Goal: Task Accomplishment & Management: Complete application form

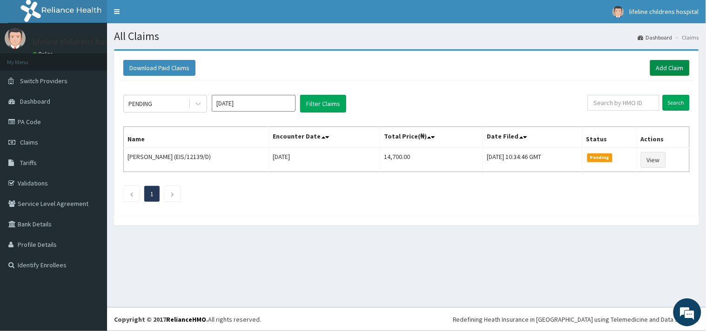
click at [672, 66] on link "Add Claim" at bounding box center [670, 68] width 40 height 16
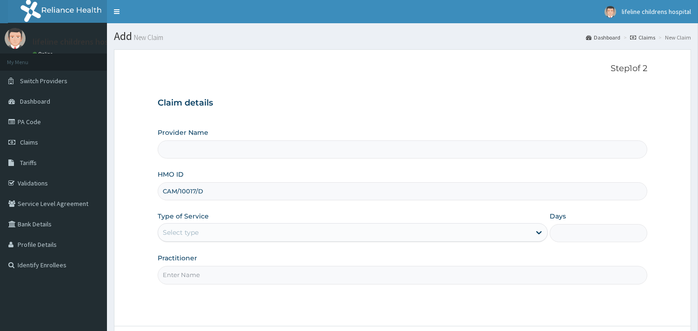
type input "CAM/10017/D"
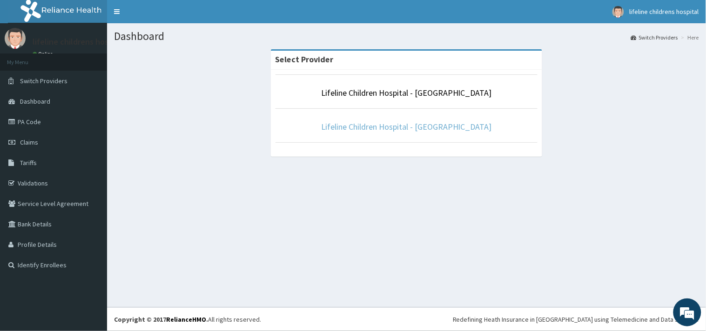
click at [381, 129] on link "Lifeline Children Hospital - [GEOGRAPHIC_DATA]" at bounding box center [406, 126] width 171 height 11
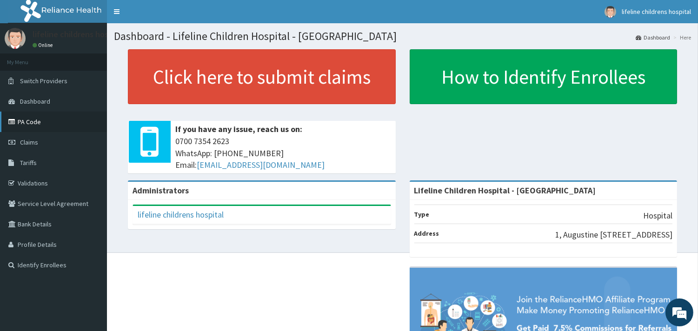
click at [32, 122] on link "PA Code" at bounding box center [53, 122] width 107 height 20
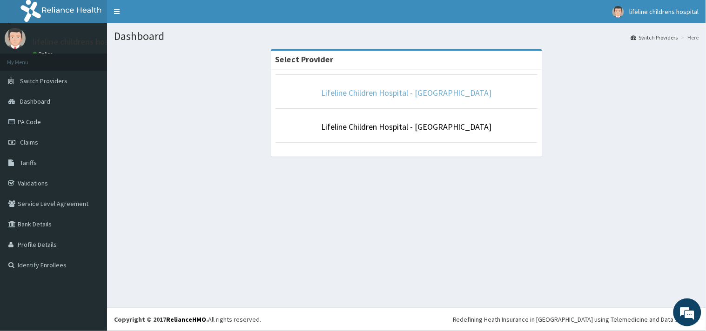
click at [393, 96] on link "Lifeline Children Hospital - [GEOGRAPHIC_DATA]" at bounding box center [406, 92] width 171 height 11
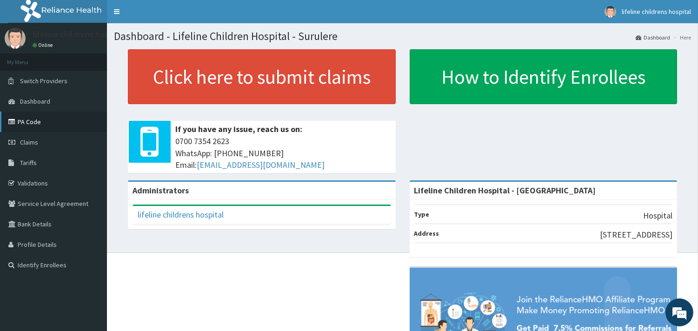
click at [35, 123] on link "PA Code" at bounding box center [53, 122] width 107 height 20
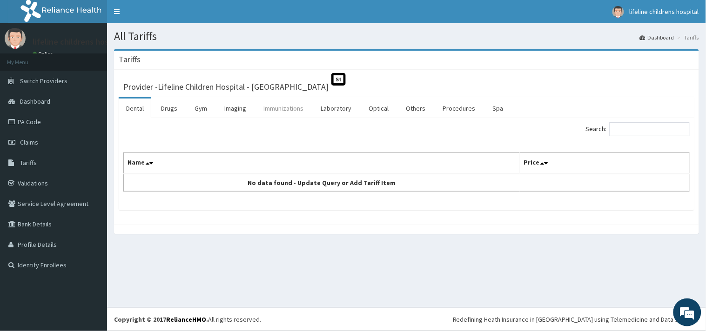
click at [290, 109] on link "Immunizations" at bounding box center [283, 109] width 55 height 20
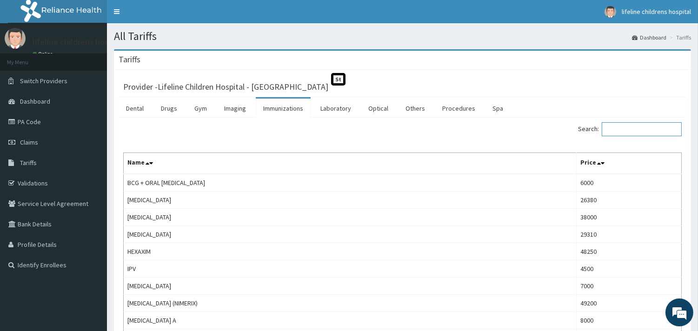
click at [642, 127] on input "Search:" at bounding box center [642, 129] width 80 height 14
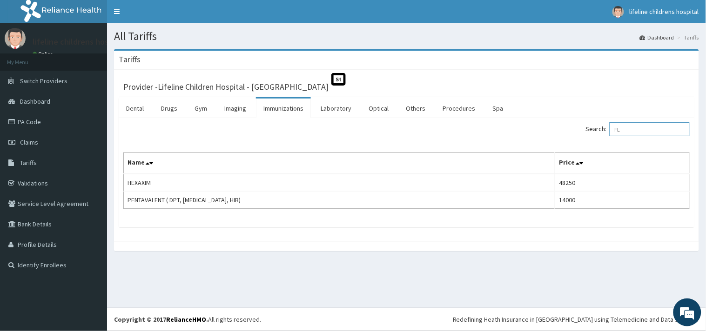
type input "F"
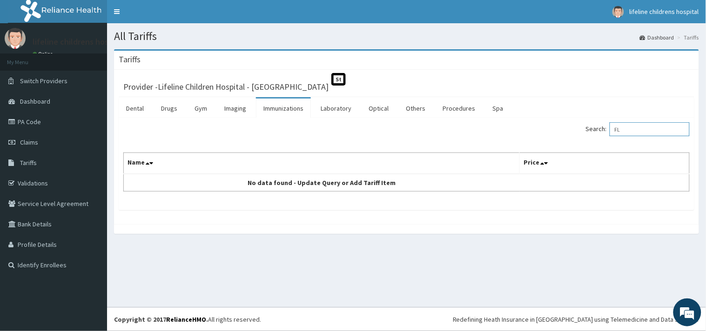
type input "F"
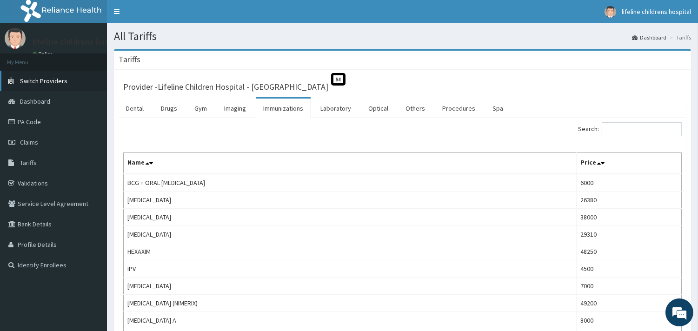
click at [47, 81] on span "Switch Providers" at bounding box center [43, 81] width 47 height 8
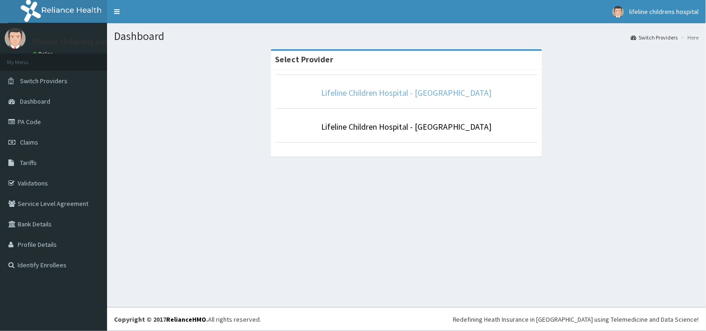
click at [415, 91] on link "Lifeline Children Hospital - [GEOGRAPHIC_DATA]" at bounding box center [406, 92] width 171 height 11
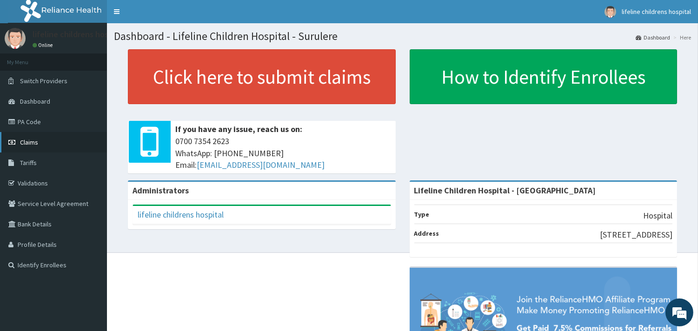
click at [30, 140] on span "Claims" at bounding box center [29, 142] width 18 height 8
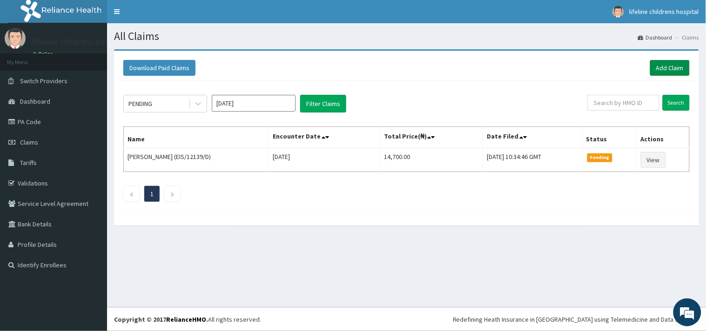
click at [679, 67] on link "Add Claim" at bounding box center [670, 68] width 40 height 16
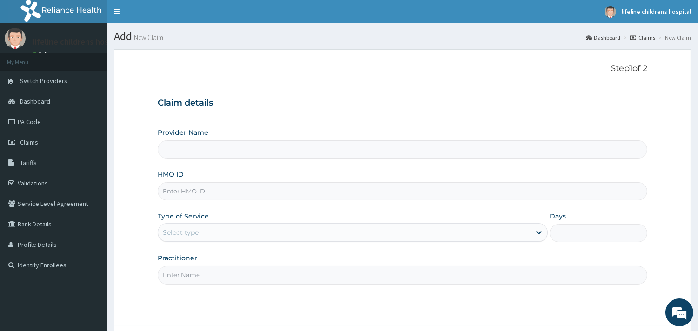
type input "Lifeline Children Hospital - [GEOGRAPHIC_DATA]"
click at [189, 189] on input "HMO ID" at bounding box center [403, 191] width 490 height 18
type input "CAM/10017/D"
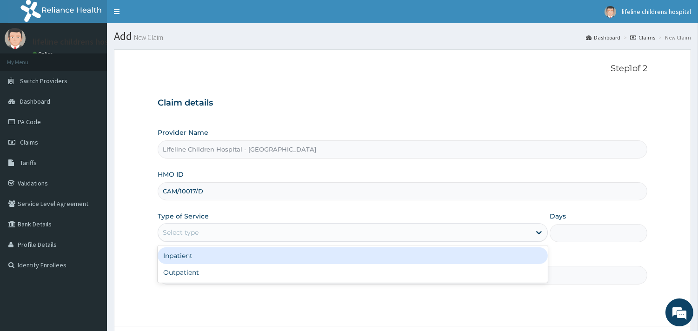
click at [188, 230] on div "Select type" at bounding box center [181, 232] width 36 height 9
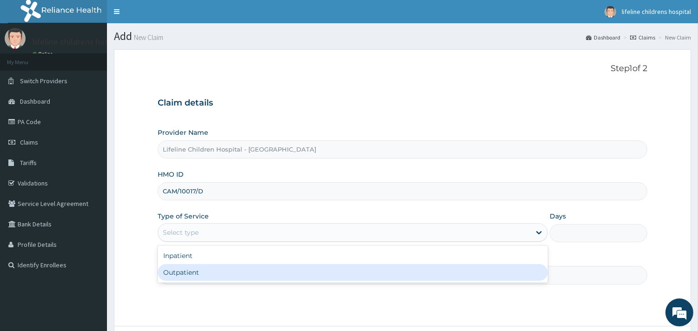
click at [182, 264] on div "Outpatient" at bounding box center [353, 272] width 390 height 17
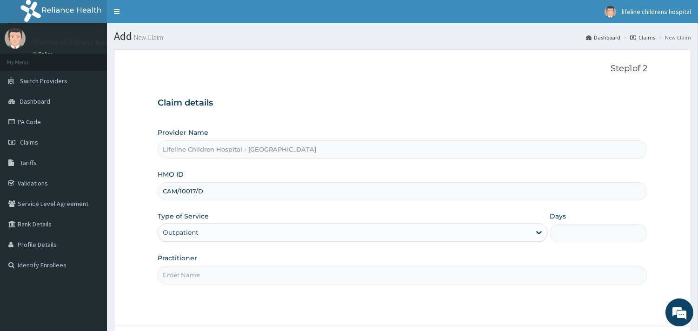
type input "1"
click at [184, 269] on input "Practitioner" at bounding box center [403, 275] width 490 height 18
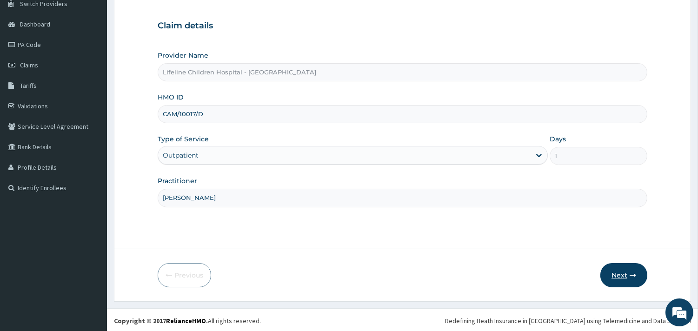
scroll to position [79, 0]
type input "DR SALAKO"
click at [619, 271] on button "Next" at bounding box center [623, 274] width 47 height 24
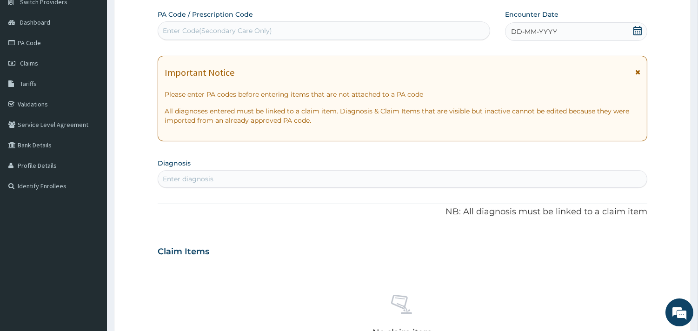
click at [556, 28] on span "DD-MM-YYYY" at bounding box center [534, 31] width 46 height 9
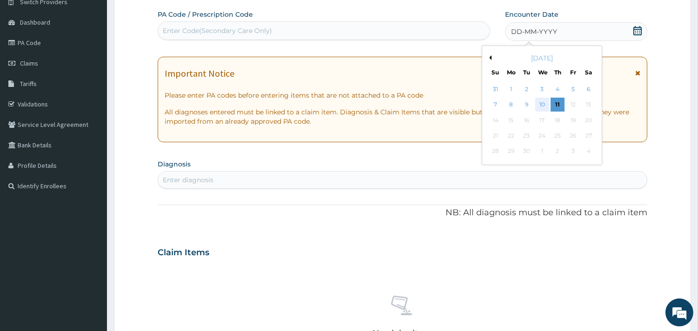
click at [545, 104] on div "10" at bounding box center [542, 105] width 14 height 14
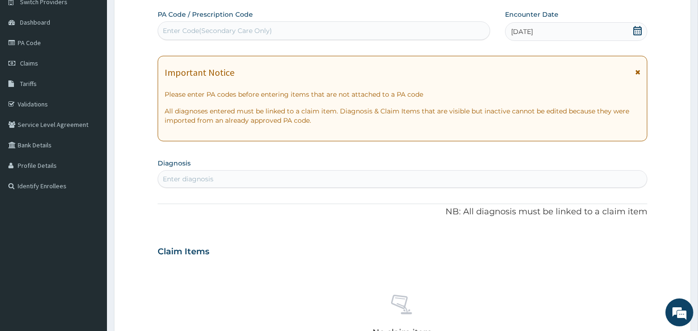
click at [282, 183] on div "Enter diagnosis" at bounding box center [402, 179] width 489 height 15
type input "AUTISM"
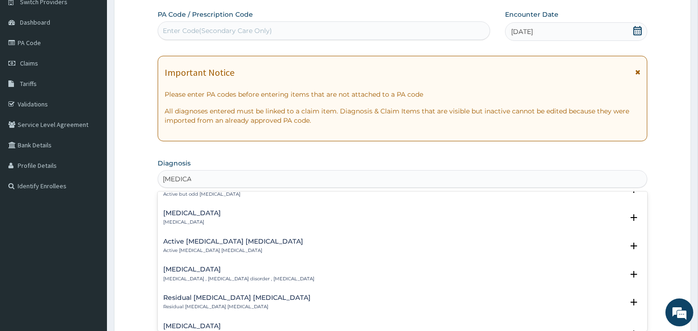
scroll to position [103, 0]
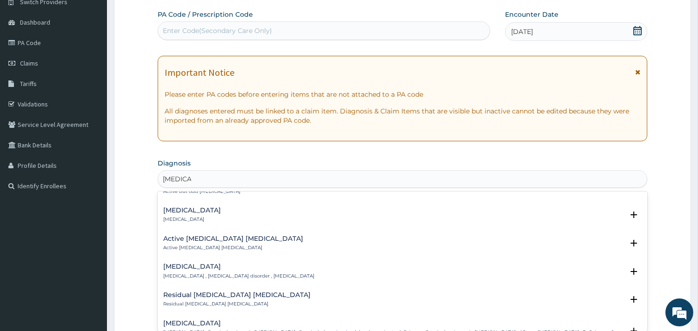
click at [227, 266] on h4 "Autism spectrum disorder" at bounding box center [238, 266] width 151 height 7
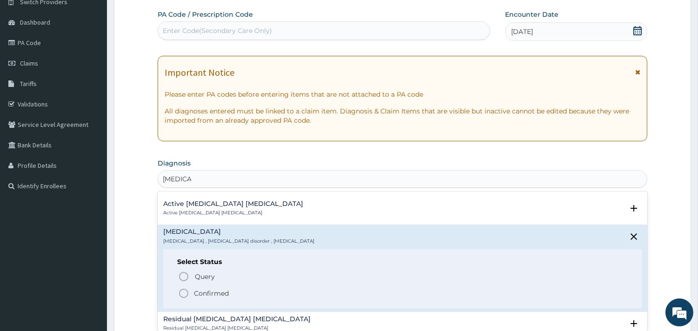
scroll to position [155, 0]
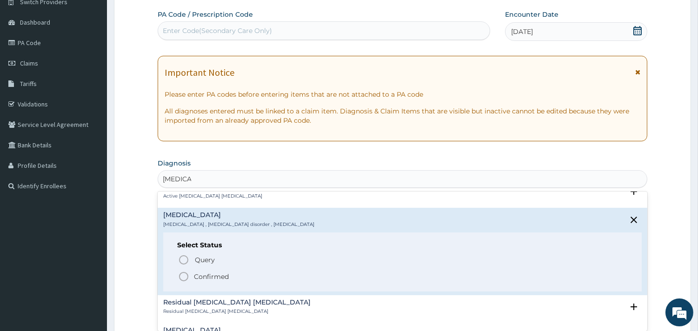
click at [222, 276] on p "Confirmed" at bounding box center [211, 276] width 35 height 9
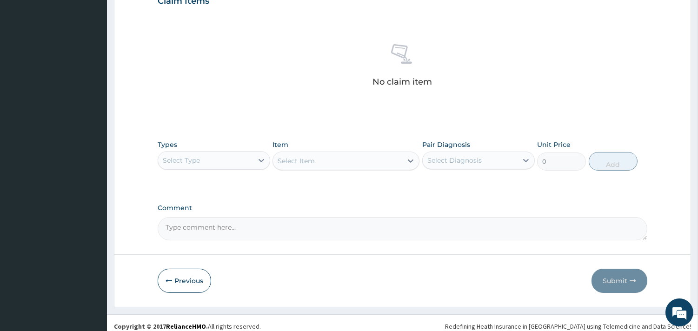
scroll to position [337, 0]
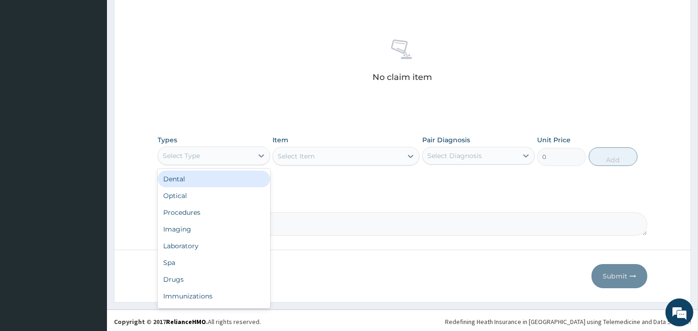
click at [240, 160] on div "Select Type" at bounding box center [205, 155] width 95 height 15
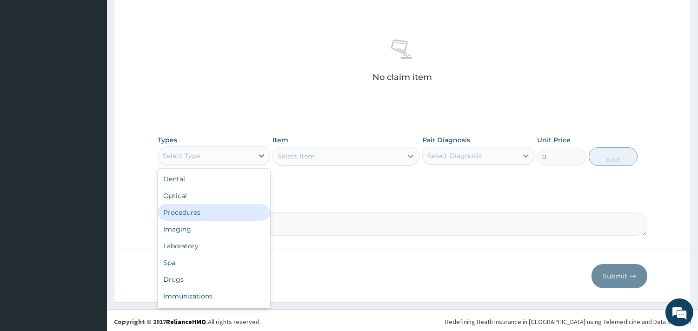
click at [216, 217] on div "Procedures" at bounding box center [214, 212] width 113 height 17
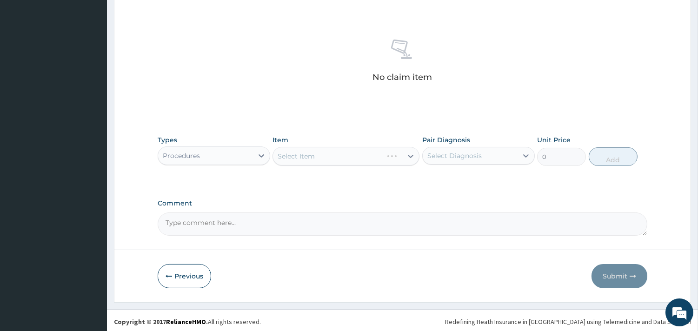
click at [373, 157] on div "Select Item" at bounding box center [346, 156] width 147 height 19
click at [351, 159] on div "Select Item" at bounding box center [346, 156] width 147 height 19
click at [323, 154] on div "Select Item" at bounding box center [346, 156] width 147 height 19
click at [371, 156] on div "Select Item" at bounding box center [346, 156] width 147 height 19
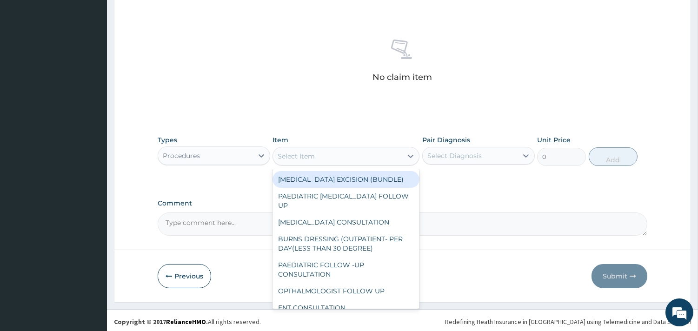
click at [371, 156] on div "Select Item" at bounding box center [337, 156] width 129 height 15
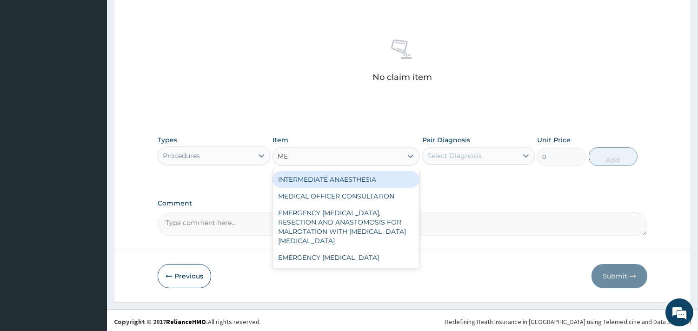
type input "MED"
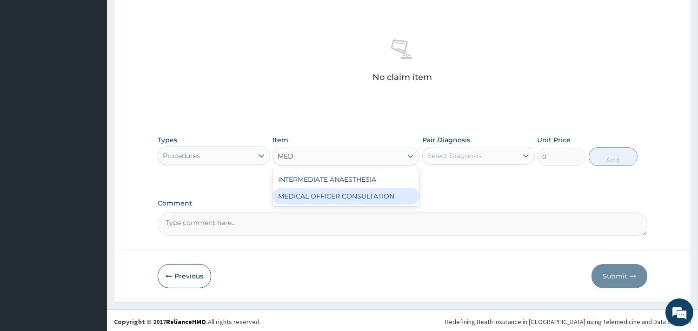
click at [373, 189] on div "MEDICAL OFFICER CONSULTATION" at bounding box center [346, 196] width 147 height 17
type input "10500"
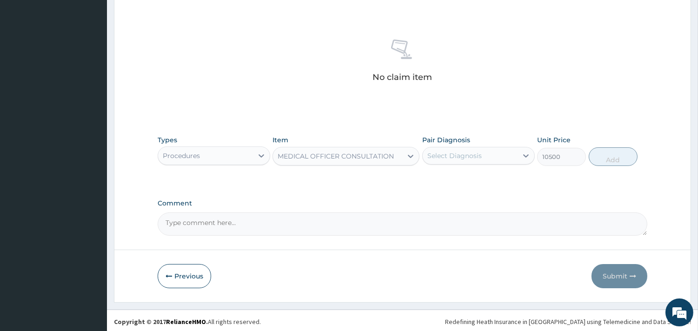
click at [501, 154] on div "Select Diagnosis" at bounding box center [470, 155] width 95 height 15
click at [495, 179] on label "Autism spectrum disorder" at bounding box center [467, 178] width 58 height 9
checkbox input "true"
click at [604, 161] on button "Add" at bounding box center [613, 156] width 49 height 19
type input "0"
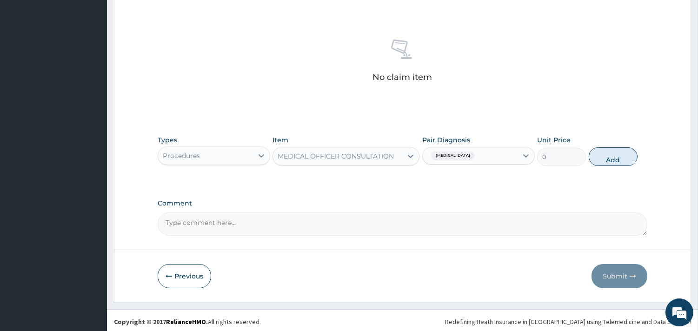
scroll to position [294, 0]
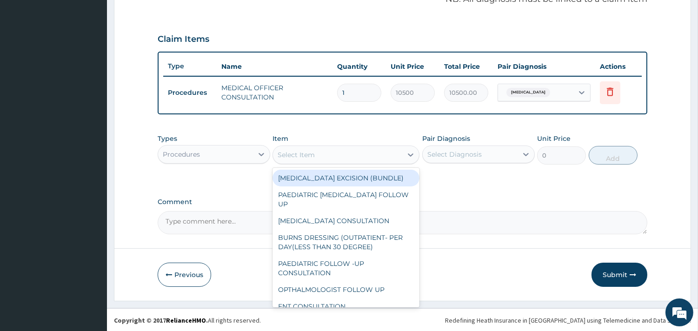
click at [344, 154] on div "Select Item" at bounding box center [337, 154] width 129 height 15
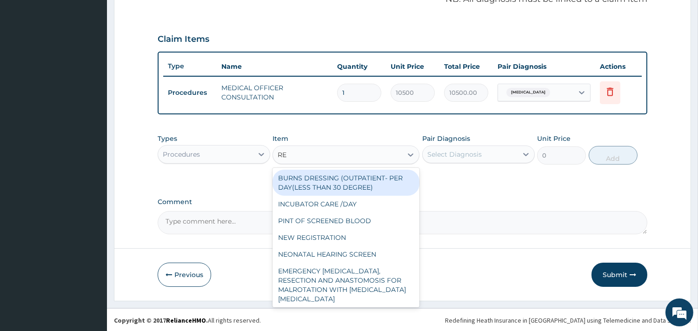
type input "REG"
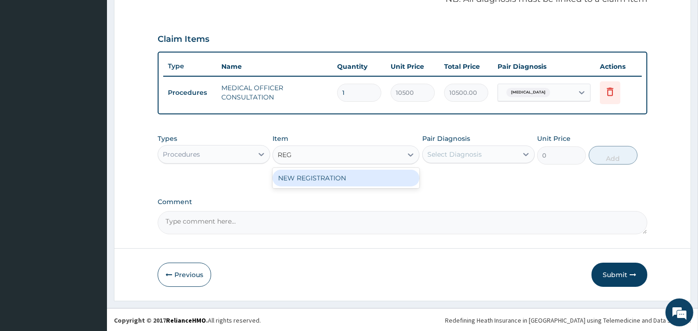
click at [357, 176] on div "NEW REGISTRATION" at bounding box center [346, 178] width 147 height 17
type input "7350"
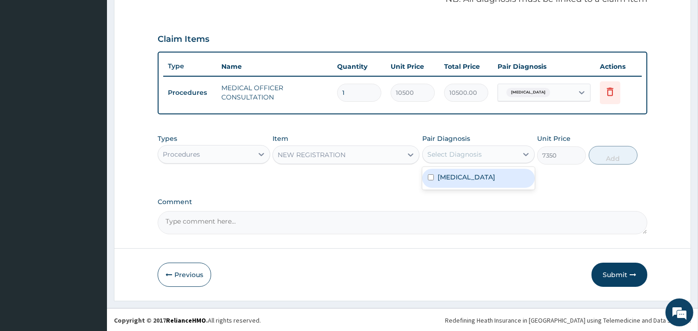
click at [500, 152] on div "Select Diagnosis" at bounding box center [470, 154] width 95 height 15
click at [472, 177] on label "[MEDICAL_DATA]" at bounding box center [467, 177] width 58 height 9
checkbox input "true"
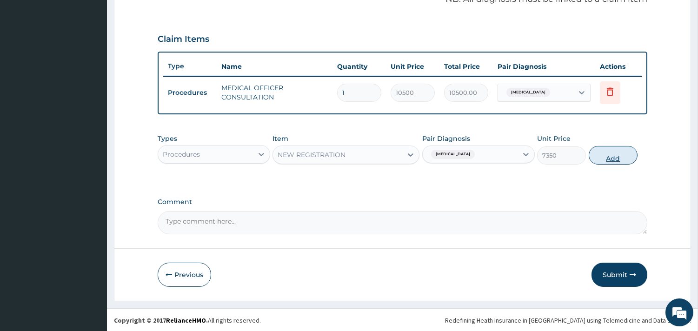
click at [619, 153] on button "Add" at bounding box center [613, 155] width 49 height 19
type input "0"
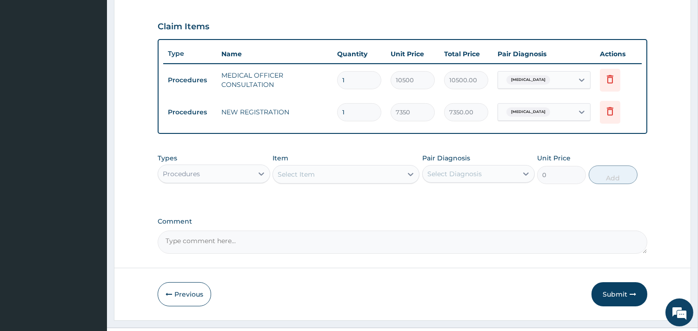
scroll to position [326, 0]
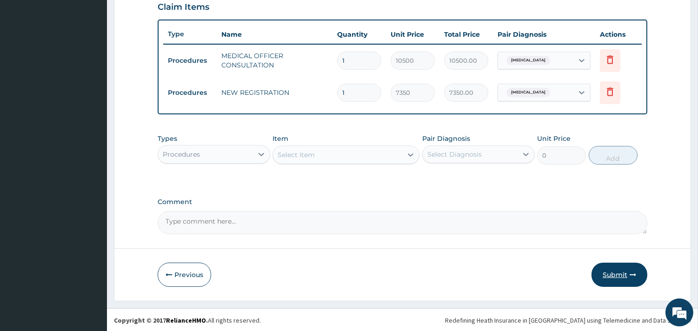
click at [617, 272] on button "Submit" at bounding box center [620, 275] width 56 height 24
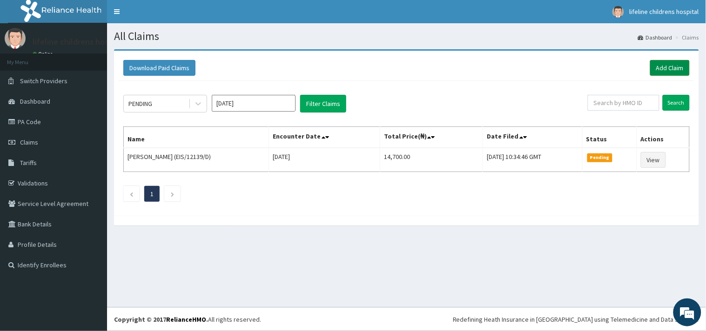
click at [682, 68] on link "Add Claim" at bounding box center [670, 68] width 40 height 16
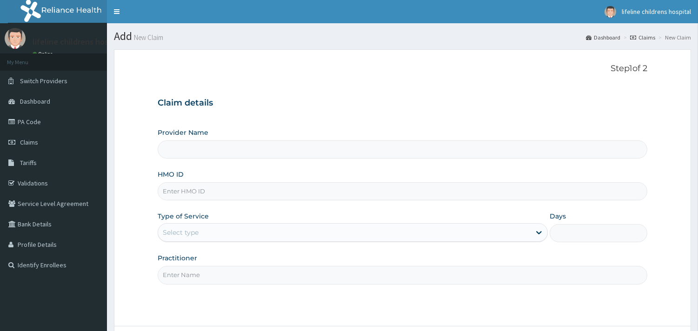
click at [188, 193] on input "HMO ID" at bounding box center [403, 191] width 490 height 18
type input "Lifeline Children Hospital - [GEOGRAPHIC_DATA]"
type input "CAM/10079/A"
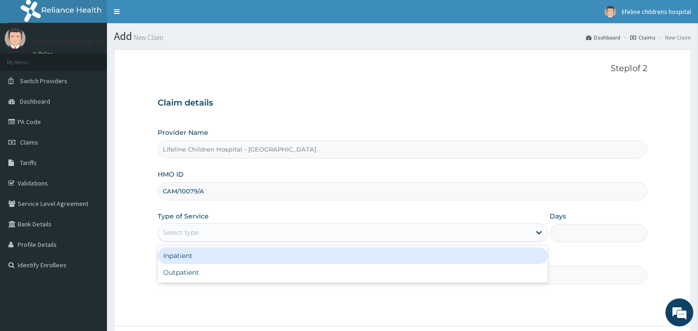
click at [221, 232] on div "Select type" at bounding box center [344, 232] width 373 height 15
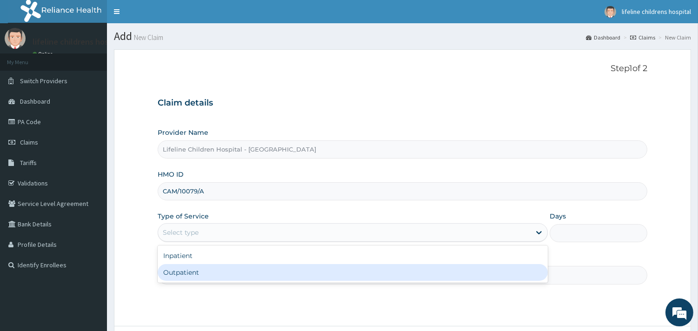
click at [189, 274] on div "Outpatient" at bounding box center [353, 272] width 390 height 17
type input "1"
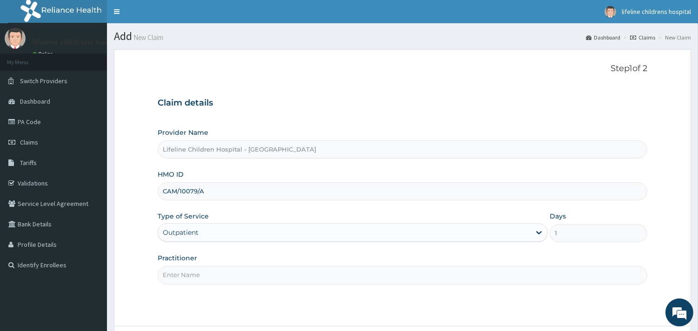
click at [189, 274] on input "Practitioner" at bounding box center [403, 275] width 490 height 18
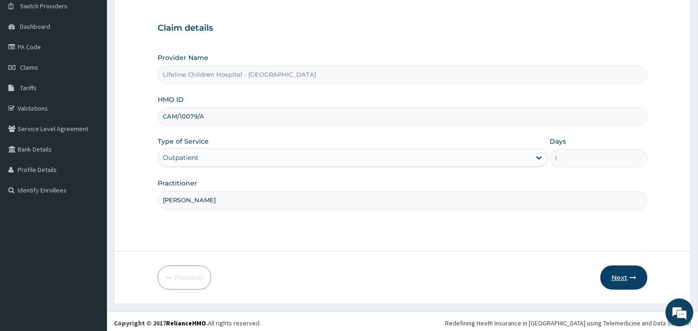
scroll to position [79, 0]
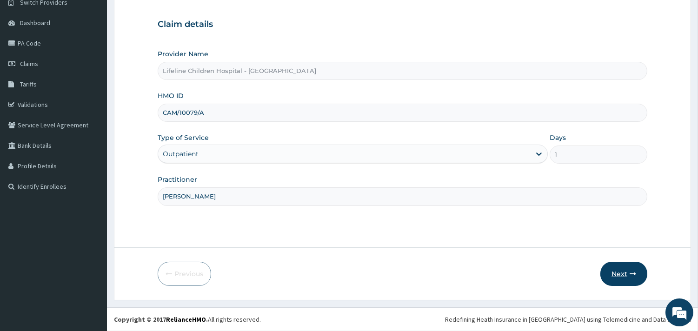
type input "[PERSON_NAME]"
click at [621, 274] on button "Next" at bounding box center [623, 274] width 47 height 24
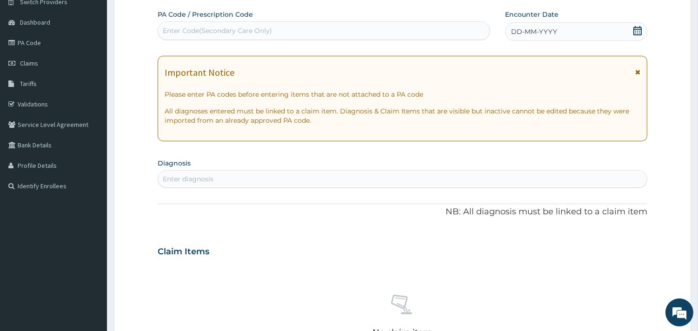
click at [551, 33] on span "DD-MM-YYYY" at bounding box center [534, 31] width 46 height 9
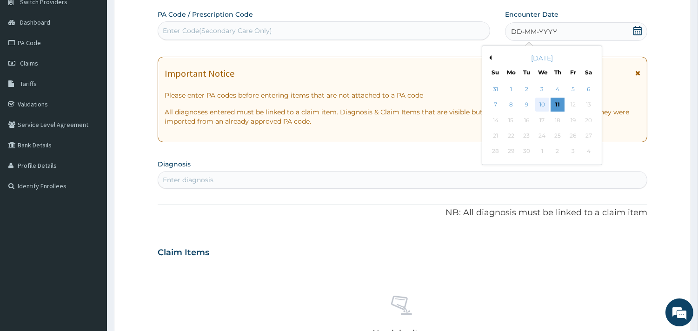
click at [545, 105] on div "10" at bounding box center [542, 105] width 14 height 14
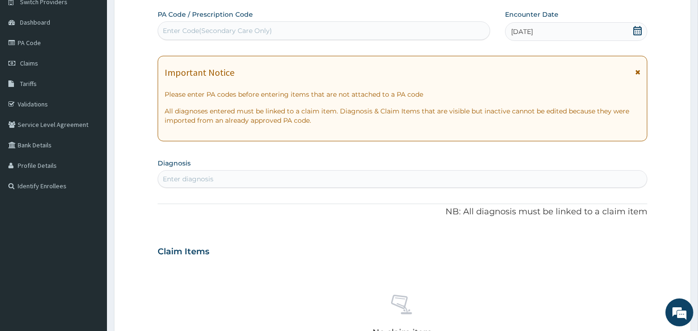
click at [217, 181] on div "Enter diagnosis" at bounding box center [402, 179] width 489 height 15
type input "AUTISM"
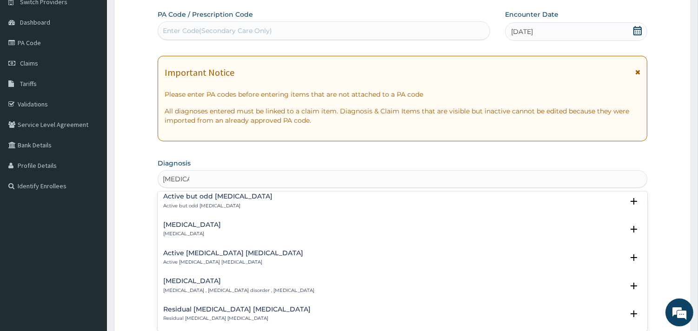
scroll to position [103, 0]
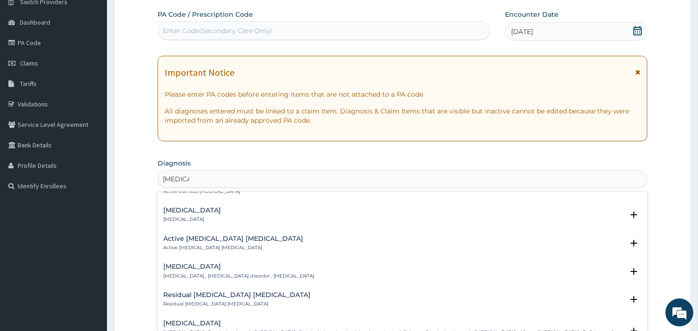
click at [197, 269] on h4 "Autism spectrum disorder" at bounding box center [238, 266] width 151 height 7
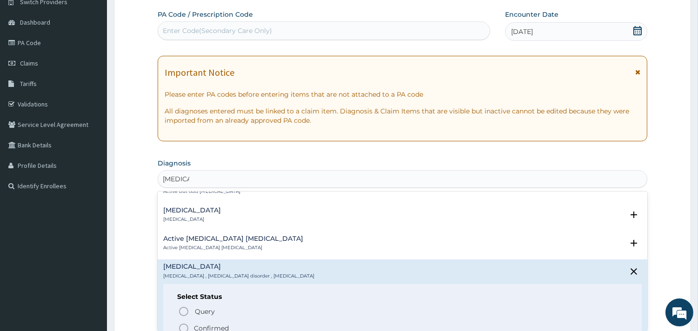
scroll to position [155, 0]
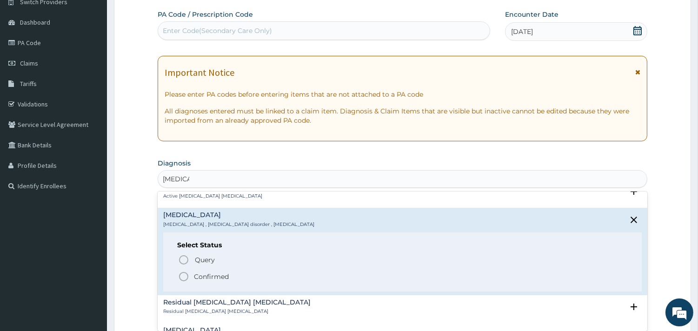
click at [208, 273] on p "Confirmed" at bounding box center [211, 276] width 35 height 9
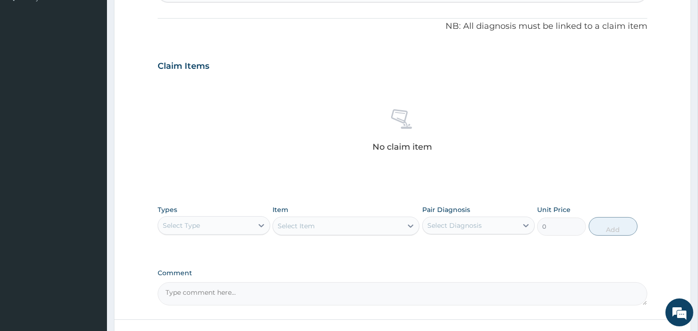
scroll to position [286, 0]
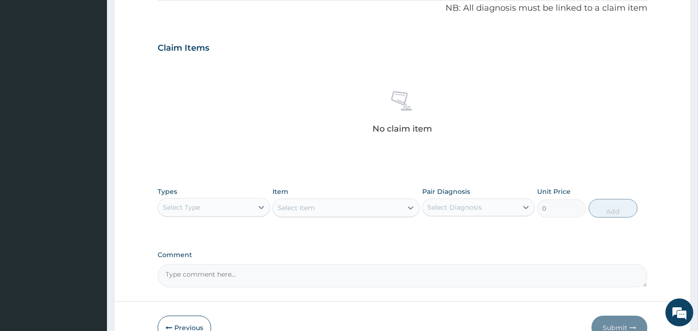
click at [230, 206] on div "Select Type" at bounding box center [205, 207] width 95 height 15
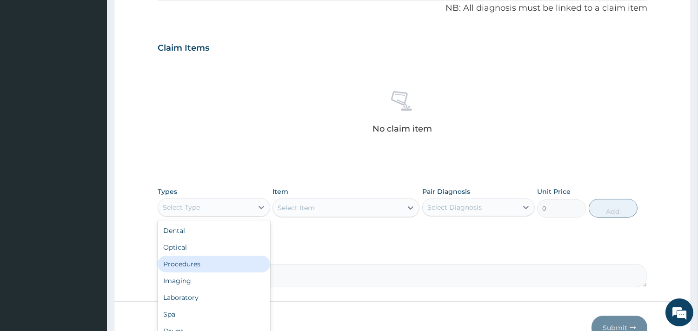
click at [213, 264] on div "Procedures" at bounding box center [214, 264] width 113 height 17
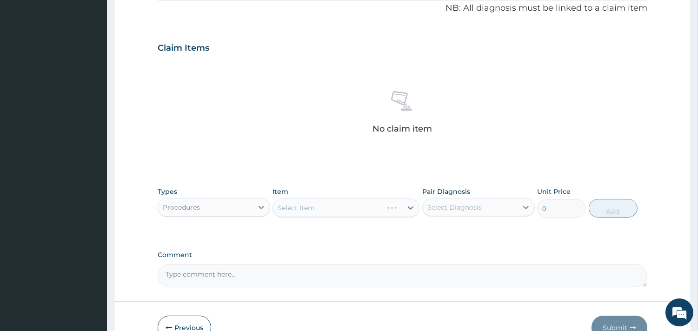
click at [359, 206] on div "Select Item" at bounding box center [346, 208] width 147 height 19
click at [345, 207] on div "Select Item" at bounding box center [346, 208] width 147 height 19
click at [308, 208] on div "Select Item" at bounding box center [346, 208] width 147 height 19
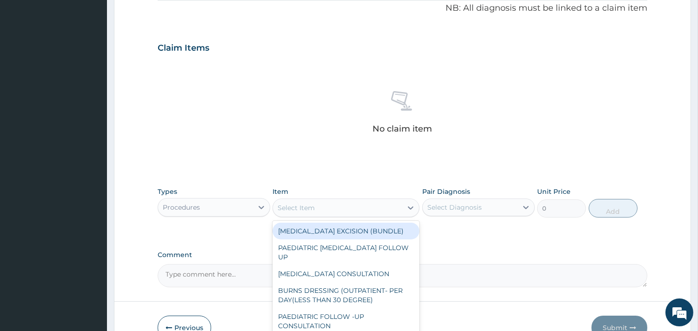
click at [326, 207] on div "Select Item" at bounding box center [337, 207] width 129 height 15
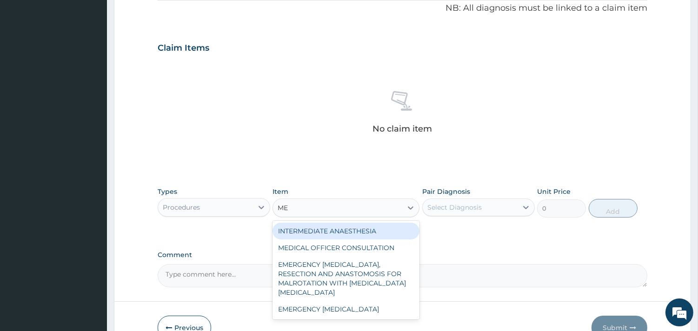
type input "MED"
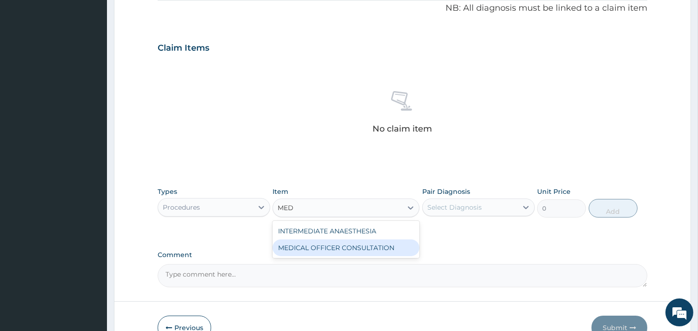
click at [339, 247] on div "MEDICAL OFFICER CONSULTATION" at bounding box center [346, 248] width 147 height 17
type input "10500"
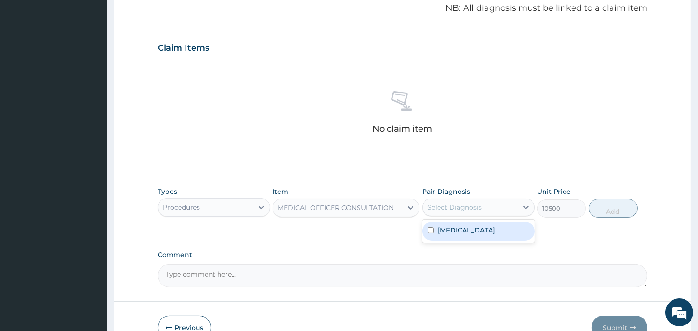
click at [443, 208] on div "Select Diagnosis" at bounding box center [454, 207] width 54 height 9
click at [455, 234] on label "Autism spectrum disorder" at bounding box center [467, 230] width 58 height 9
checkbox input "true"
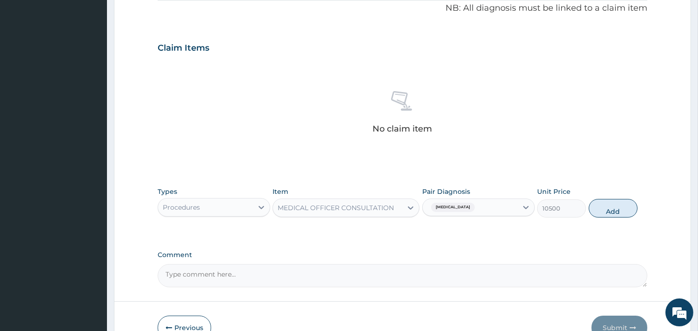
click at [611, 218] on div "Types Procedures Item MEDICAL OFFICER CONSULTATION Pair Diagnosis Autism spectr…" at bounding box center [403, 202] width 490 height 40
click at [612, 213] on button "Add" at bounding box center [613, 208] width 49 height 19
type input "0"
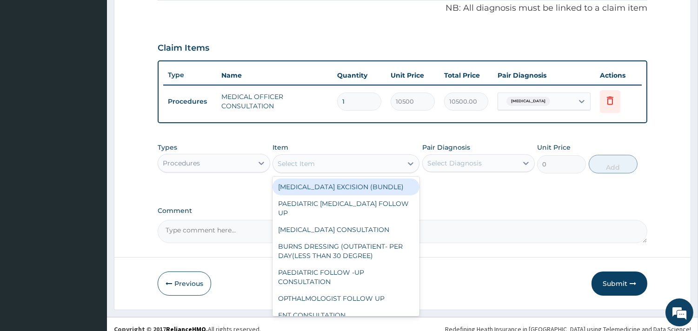
click at [290, 160] on div "Select Item" at bounding box center [296, 163] width 37 height 9
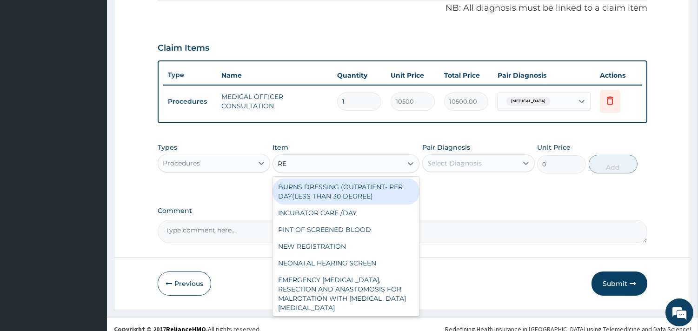
type input "REG"
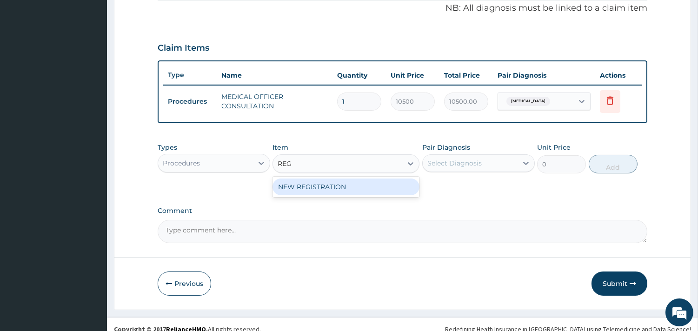
click at [306, 186] on div "NEW REGISTRATION" at bounding box center [346, 187] width 147 height 17
type input "7350"
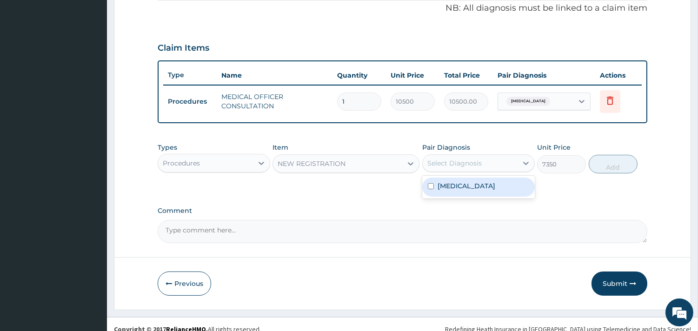
click at [444, 163] on div "Select Diagnosis" at bounding box center [454, 163] width 54 height 9
click at [462, 186] on label "Autism spectrum disorder" at bounding box center [467, 185] width 58 height 9
checkbox input "true"
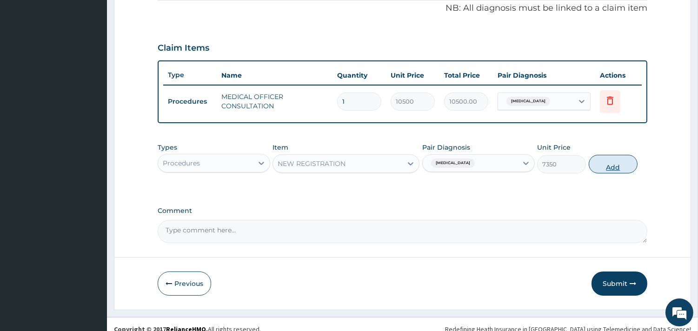
click at [598, 165] on button "Add" at bounding box center [613, 164] width 49 height 19
type input "0"
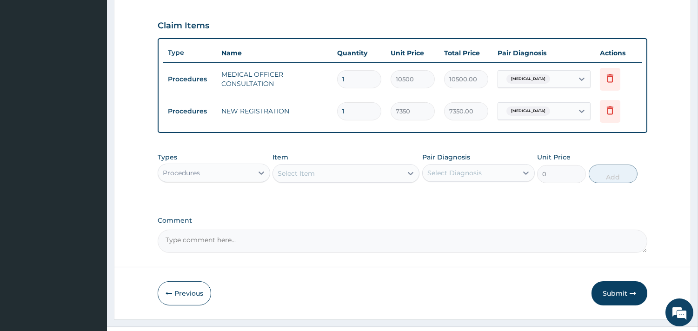
scroll to position [326, 0]
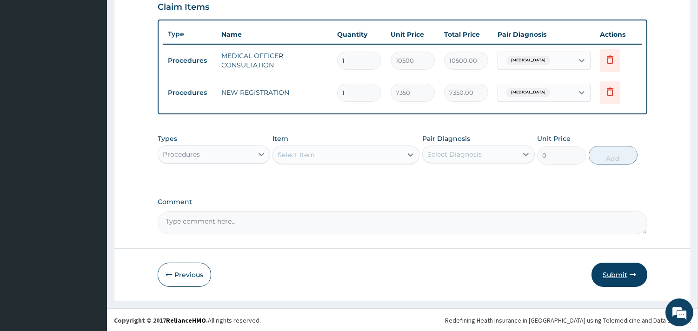
click at [619, 273] on button "Submit" at bounding box center [620, 275] width 56 height 24
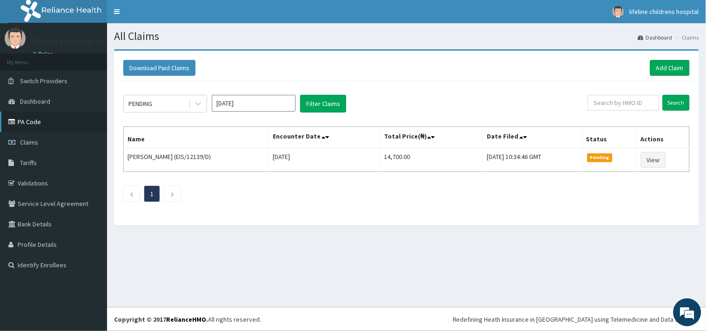
click at [36, 123] on link "PA Code" at bounding box center [53, 122] width 107 height 20
click at [668, 67] on link "Add Claim" at bounding box center [670, 68] width 40 height 16
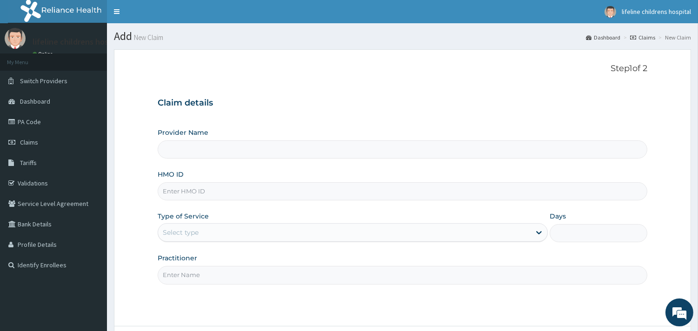
type input "Lifeline Children Hospital - [GEOGRAPHIC_DATA]"
click at [218, 195] on input "HMO ID" at bounding box center [403, 191] width 490 height 18
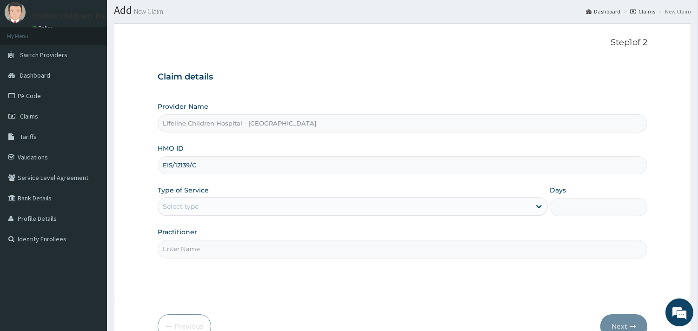
scroll to position [52, 0]
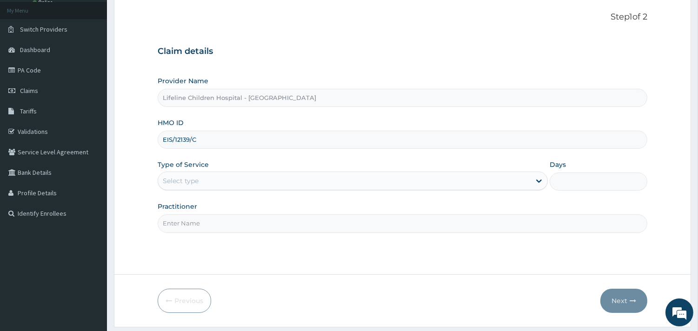
type input "EIS/12139/C"
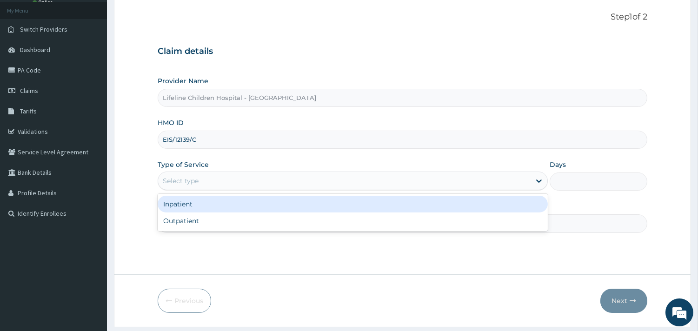
click at [216, 182] on div "Select type" at bounding box center [344, 180] width 373 height 15
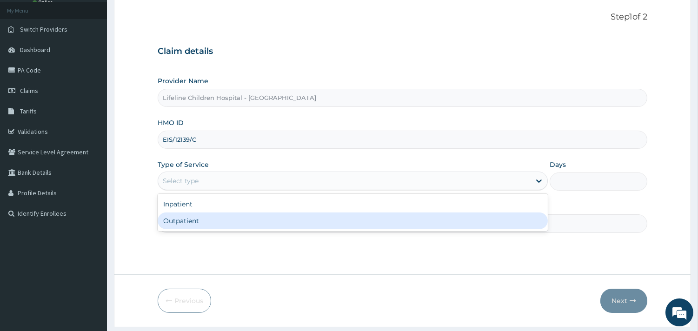
click at [197, 220] on div "Outpatient" at bounding box center [353, 221] width 390 height 17
type input "1"
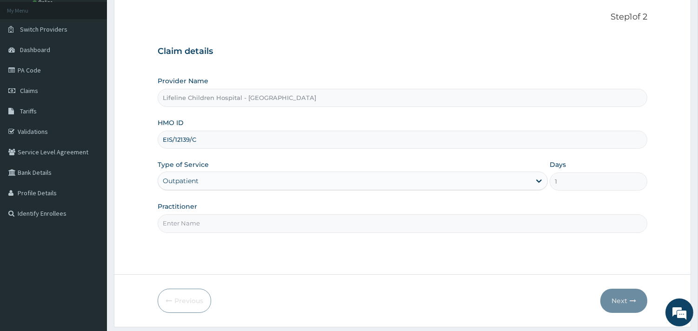
click at [198, 221] on input "Practitioner" at bounding box center [403, 223] width 490 height 18
type input "[PERSON_NAME]"
click at [633, 299] on icon "button" at bounding box center [633, 301] width 7 height 7
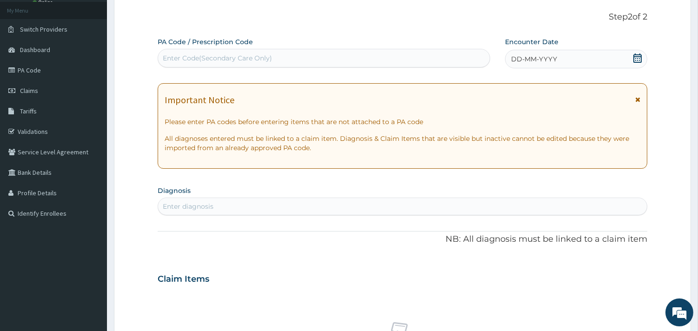
click at [543, 54] on span "DD-MM-YYYY" at bounding box center [534, 58] width 46 height 9
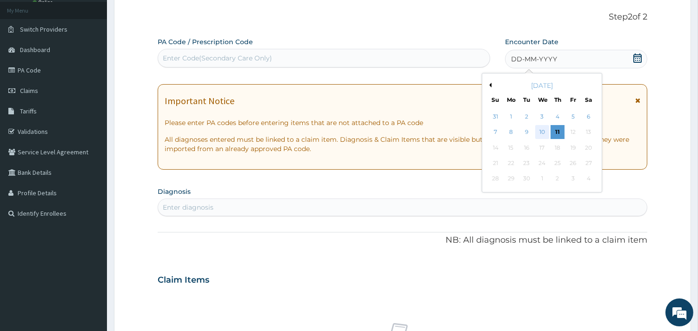
click at [543, 129] on div "10" at bounding box center [542, 133] width 14 height 14
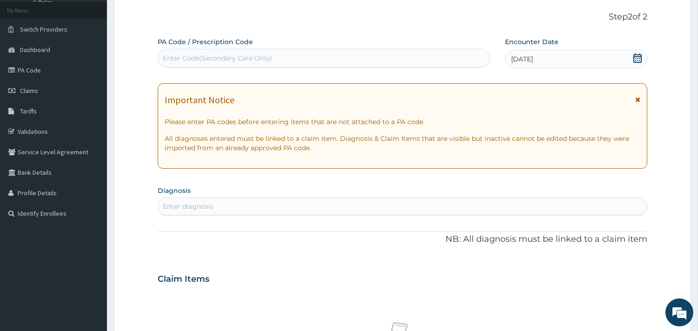
click at [233, 203] on div "Enter diagnosis" at bounding box center [402, 206] width 489 height 15
type input "CONJUNC"
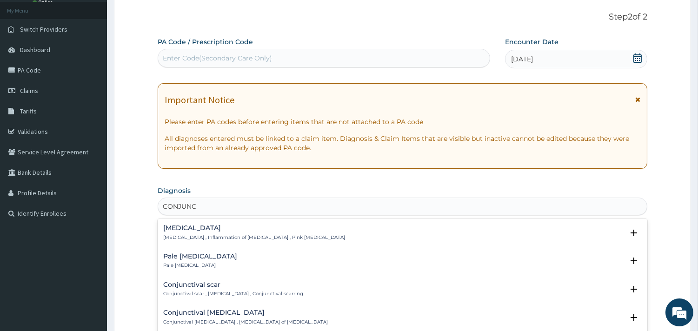
click at [194, 225] on h4 "Conjunctivitis" at bounding box center [254, 228] width 182 height 7
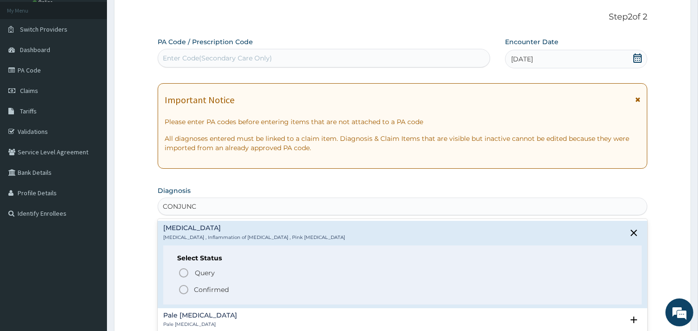
click at [218, 290] on p "Confirmed" at bounding box center [211, 289] width 35 height 9
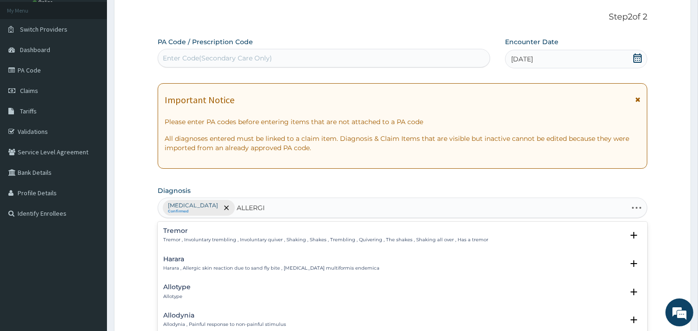
type input "ALLERGIC"
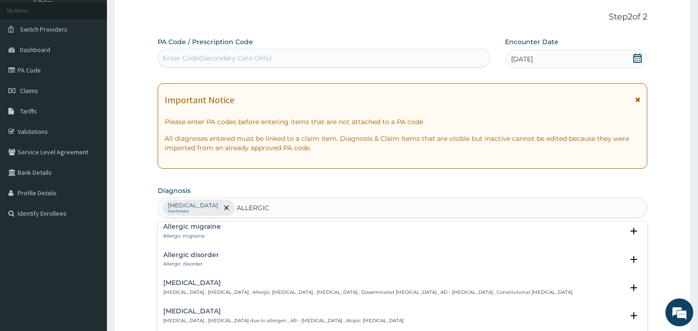
scroll to position [310, 0]
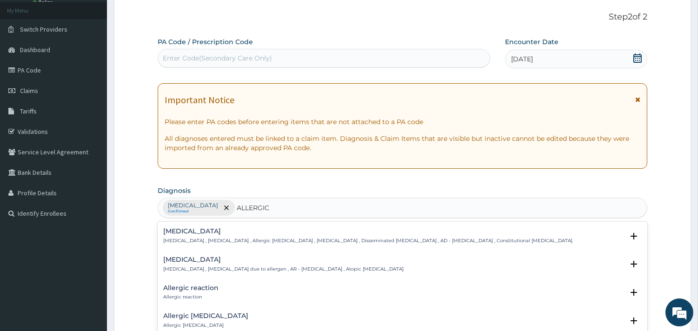
click at [199, 259] on h4 "Allergic rhinitis" at bounding box center [283, 259] width 240 height 7
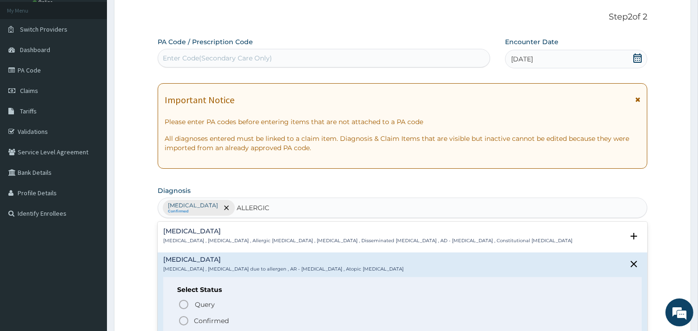
click at [213, 318] on p "Confirmed" at bounding box center [211, 320] width 35 height 9
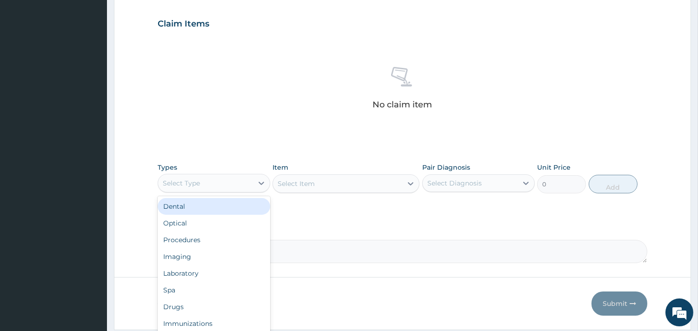
click at [216, 183] on div "Select Type" at bounding box center [205, 183] width 95 height 15
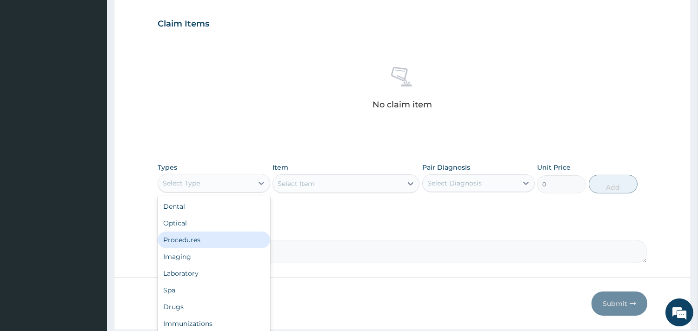
click at [206, 240] on div "Procedures" at bounding box center [214, 240] width 113 height 17
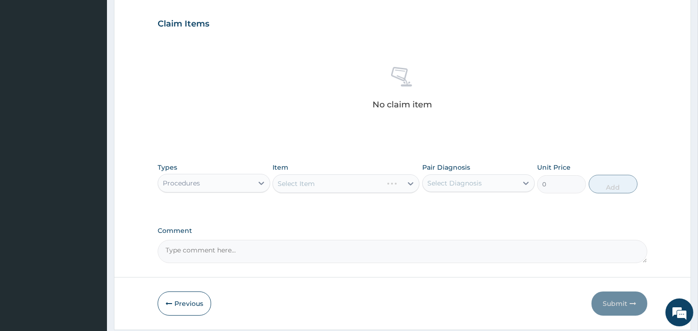
click at [383, 185] on div "Select Item" at bounding box center [346, 183] width 147 height 19
click at [327, 180] on div "Select Item" at bounding box center [346, 183] width 147 height 19
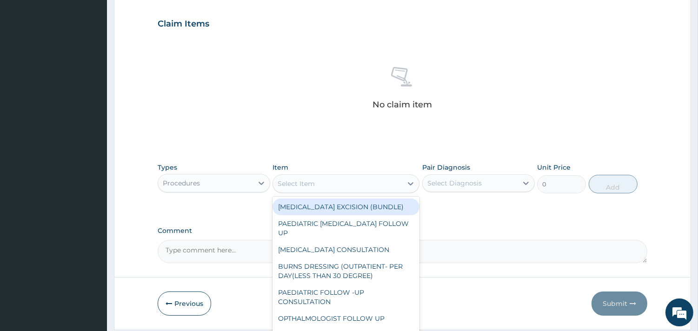
click at [330, 187] on div "Select Item" at bounding box center [337, 183] width 129 height 15
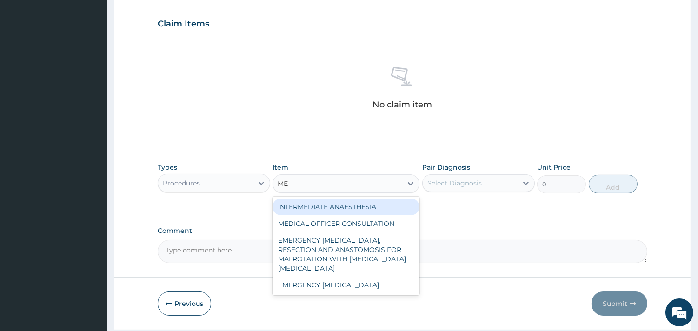
type input "MED"
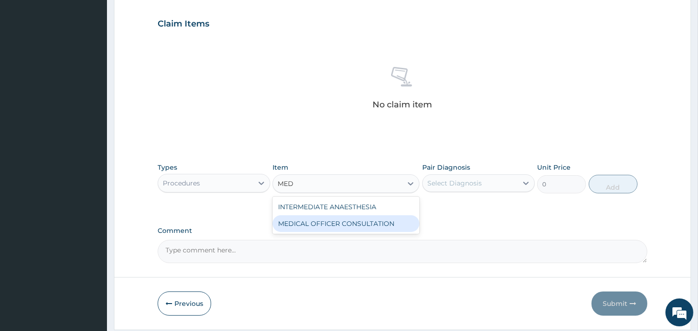
click at [335, 222] on div "MEDICAL OFFICER CONSULTATION" at bounding box center [346, 223] width 147 height 17
type input "10500"
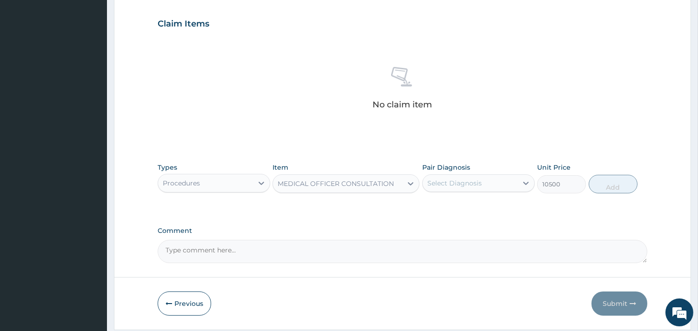
click at [467, 185] on div "Select Diagnosis" at bounding box center [454, 183] width 54 height 9
click at [463, 200] on div "Conjunctivitis" at bounding box center [478, 207] width 113 height 19
checkbox input "true"
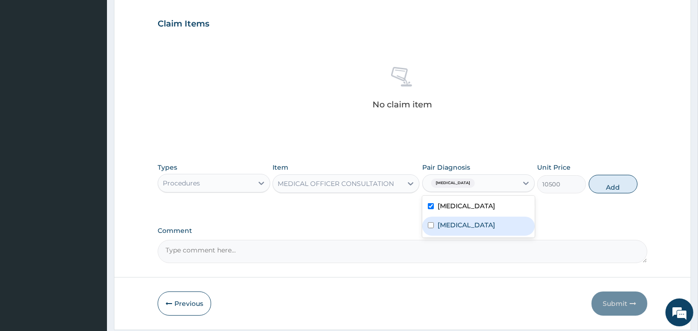
click at [450, 227] on label "Allergic rhinitis" at bounding box center [467, 224] width 58 height 9
checkbox input "true"
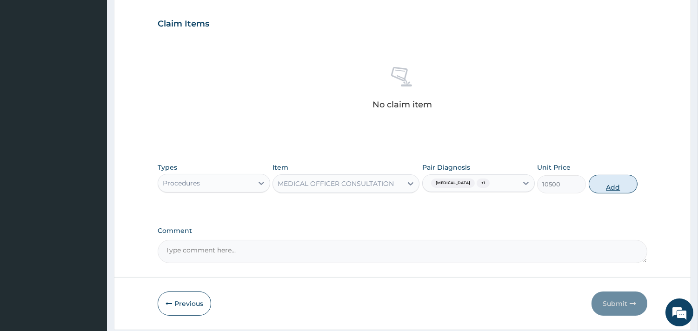
click at [609, 182] on button "Add" at bounding box center [613, 184] width 49 height 19
type input "0"
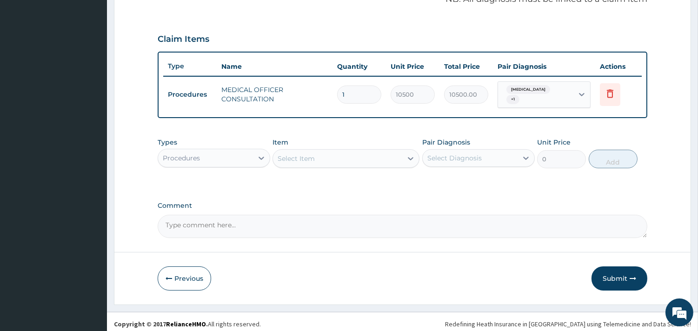
click at [321, 155] on div "Select Item" at bounding box center [337, 158] width 129 height 15
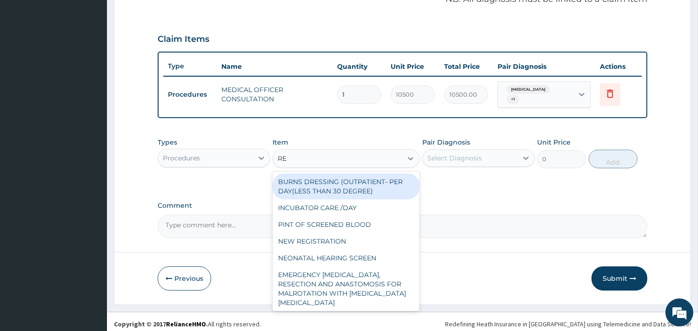
type input "REG"
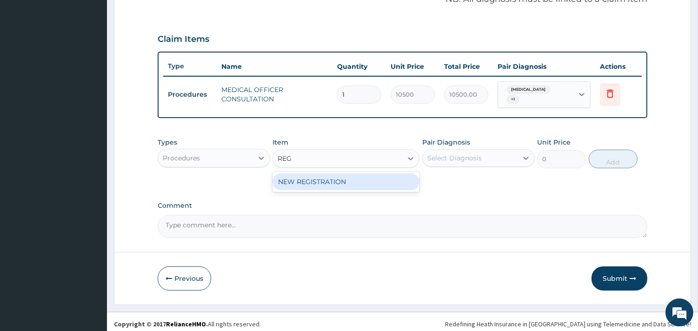
click at [326, 180] on div "NEW REGISTRATION" at bounding box center [346, 181] width 147 height 17
type input "7350"
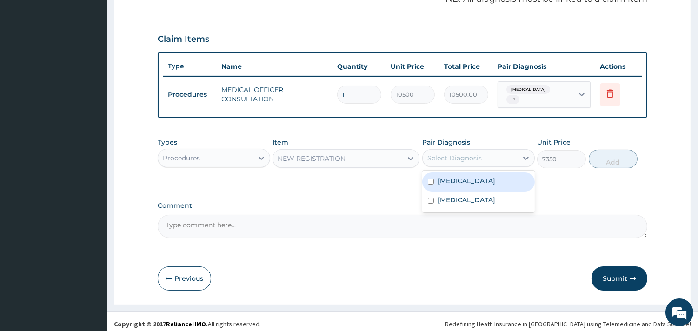
click at [446, 154] on div "Select Diagnosis" at bounding box center [454, 157] width 54 height 9
click at [460, 176] on label "Conjunctivitis" at bounding box center [467, 180] width 58 height 9
checkbox input "true"
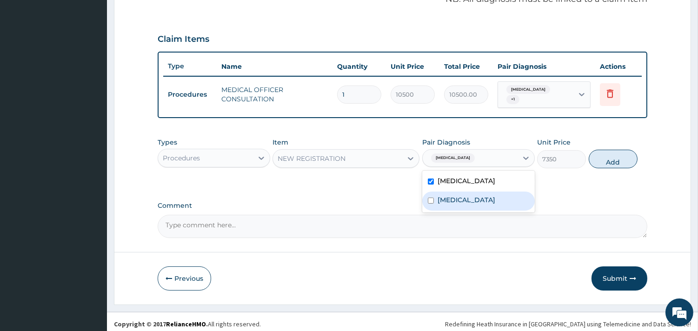
click at [462, 192] on div "Allergic rhinitis" at bounding box center [478, 201] width 113 height 19
checkbox input "true"
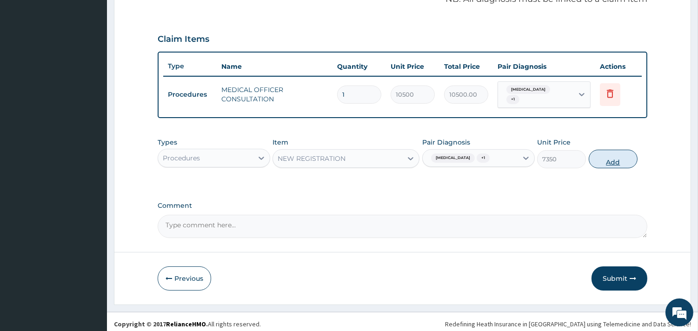
click at [616, 151] on button "Add" at bounding box center [613, 159] width 49 height 19
type input "0"
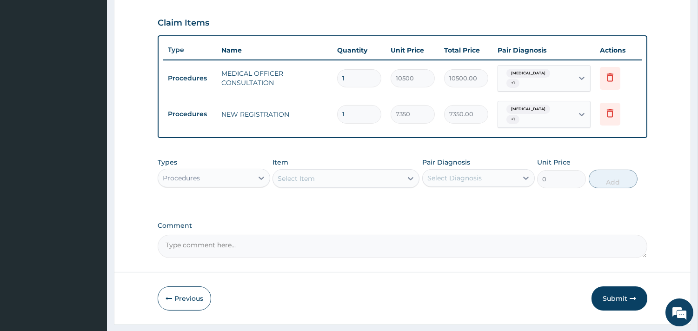
scroll to position [326, 0]
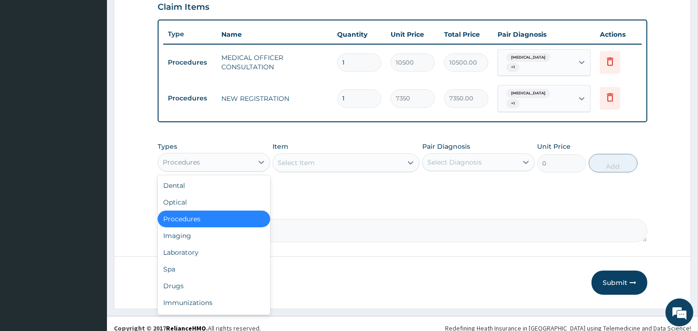
click at [206, 155] on div "Procedures" at bounding box center [205, 162] width 95 height 15
click at [191, 246] on div "Laboratory" at bounding box center [214, 252] width 113 height 17
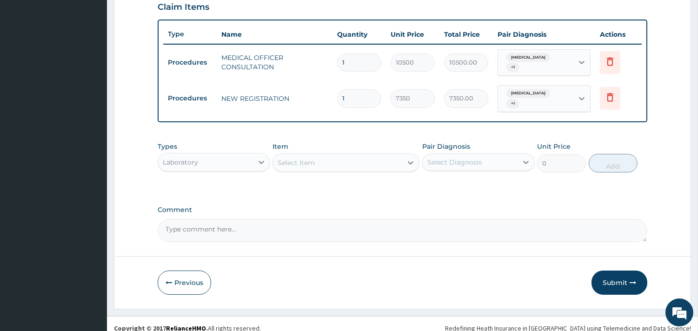
click at [380, 155] on div "Select Item" at bounding box center [346, 162] width 147 height 19
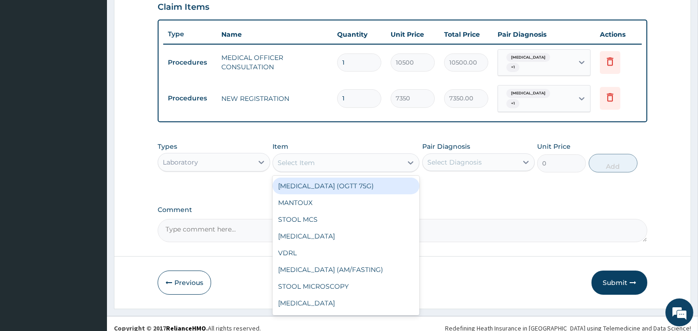
click at [349, 155] on div "Select Item" at bounding box center [337, 162] width 129 height 15
type input "FB"
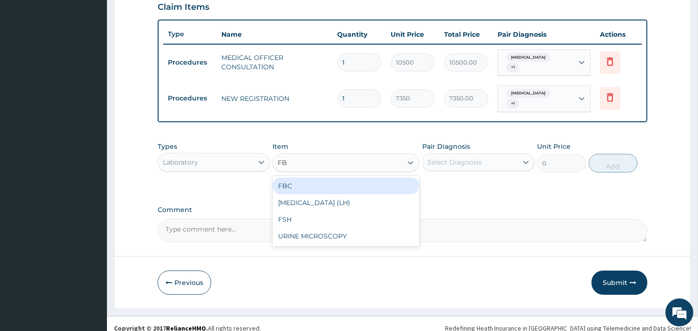
click at [294, 178] on div "FBC" at bounding box center [346, 186] width 147 height 17
type input "4500"
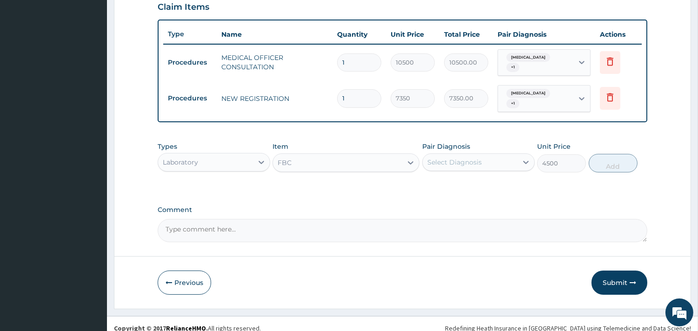
click at [477, 155] on div "Select Diagnosis" at bounding box center [470, 162] width 95 height 15
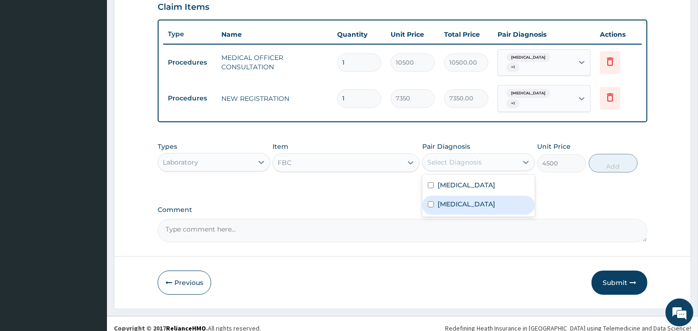
click at [457, 200] on label "Allergic rhinitis" at bounding box center [467, 204] width 58 height 9
checkbox input "true"
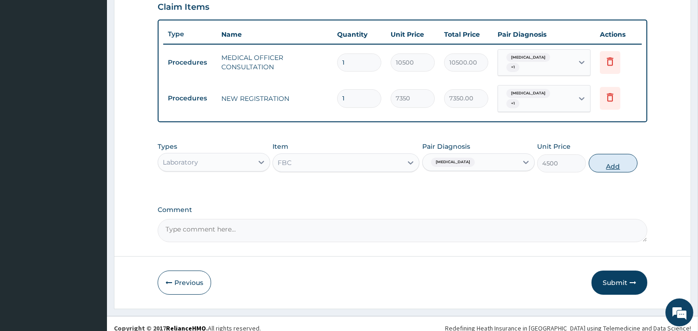
click at [614, 156] on button "Add" at bounding box center [613, 163] width 49 height 19
type input "0"
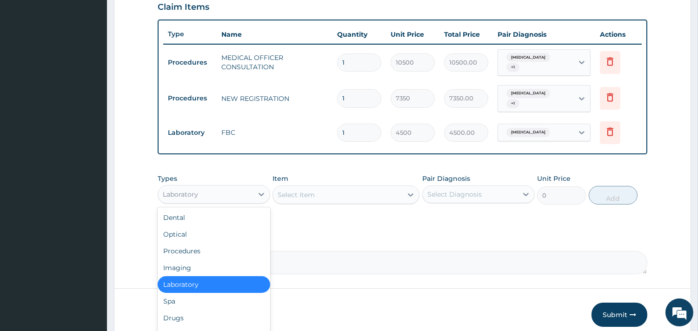
click at [205, 187] on div "Laboratory" at bounding box center [205, 194] width 95 height 15
click at [178, 310] on div "Drugs" at bounding box center [214, 318] width 113 height 17
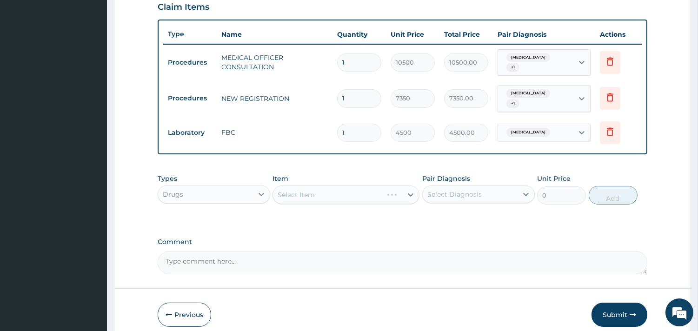
click at [364, 186] on div "Select Item" at bounding box center [346, 195] width 147 height 19
click at [363, 186] on div "Select Item" at bounding box center [346, 195] width 147 height 19
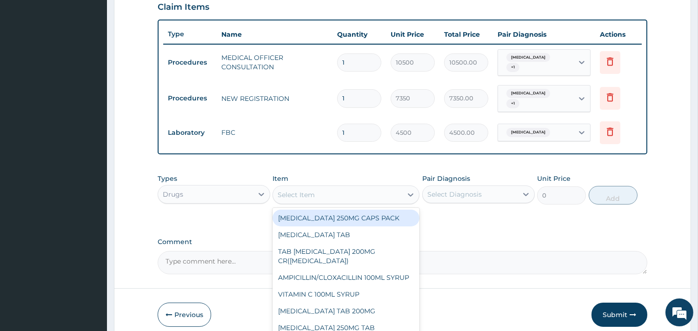
click at [340, 187] on div "Select Item" at bounding box center [337, 194] width 129 height 15
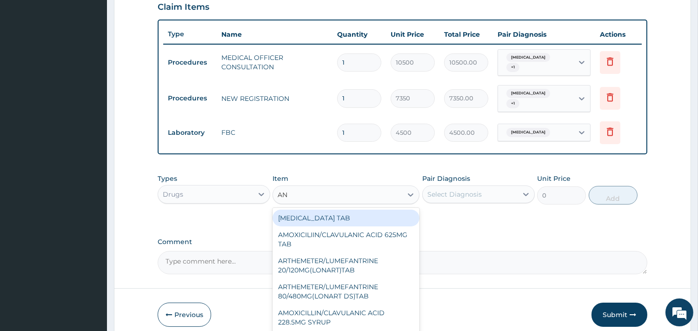
type input "ANT"
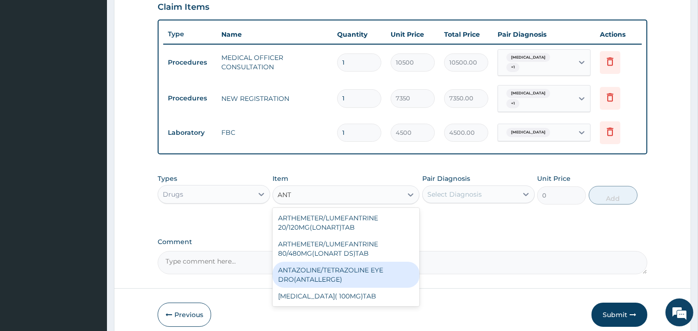
click at [337, 264] on div "ANTAZOLINE/TETRAZOLINE EYE DRO(ANTALLERGE)" at bounding box center [346, 275] width 147 height 26
type input "1800"
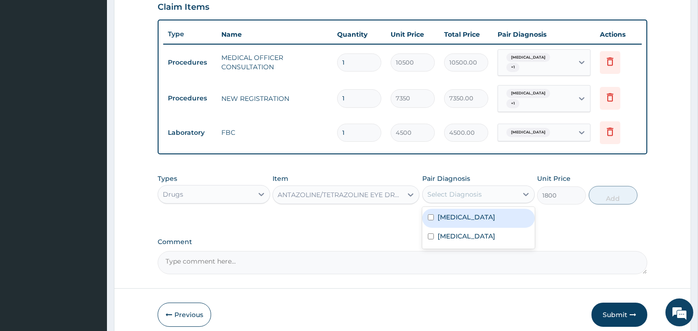
click at [482, 187] on div "Select Diagnosis" at bounding box center [470, 194] width 95 height 15
click at [478, 213] on label "Conjunctivitis" at bounding box center [467, 217] width 58 height 9
checkbox input "true"
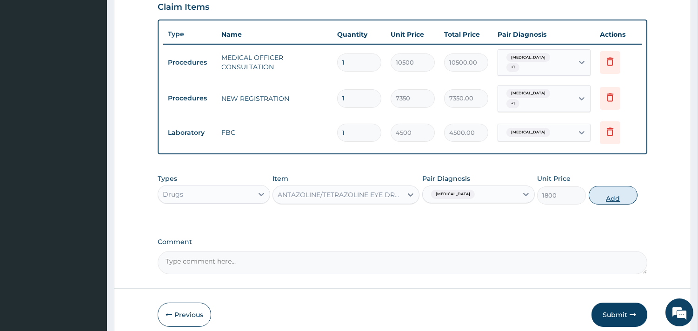
click at [610, 191] on button "Add" at bounding box center [613, 195] width 49 height 19
type input "0"
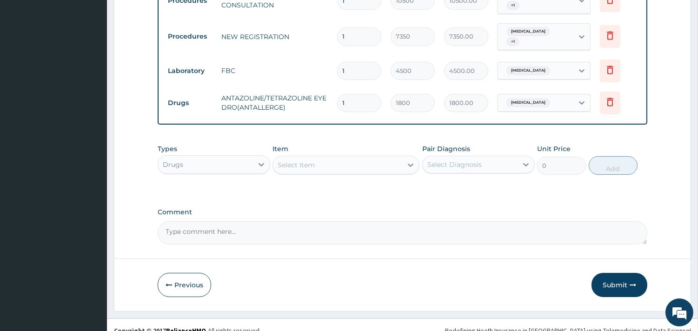
scroll to position [392, 0]
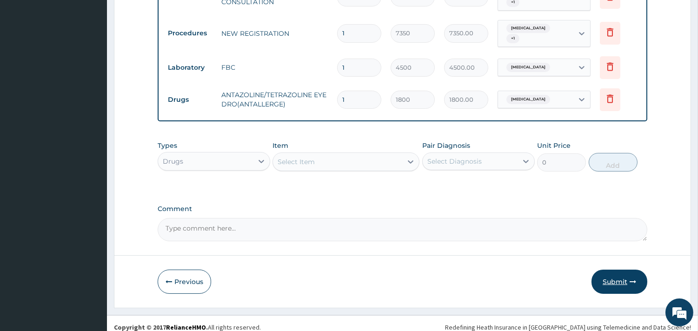
click at [622, 276] on button "Submit" at bounding box center [620, 282] width 56 height 24
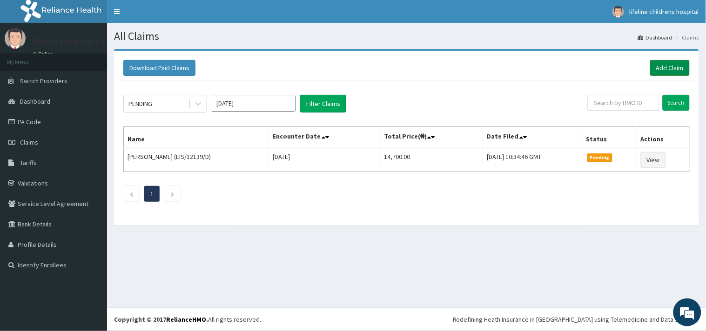
click at [662, 67] on link "Add Claim" at bounding box center [670, 68] width 40 height 16
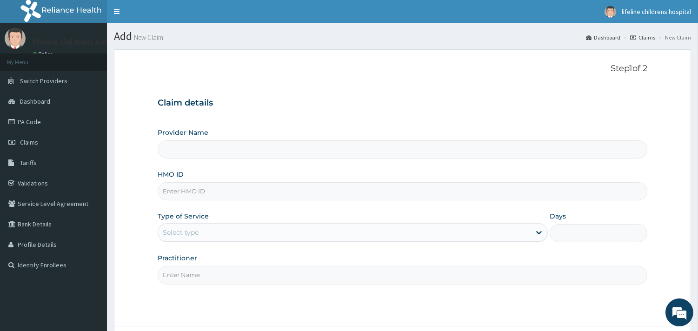
type input "Lifeline Children Hospital - [GEOGRAPHIC_DATA]"
click at [240, 192] on input "HMO ID" at bounding box center [403, 191] width 490 height 18
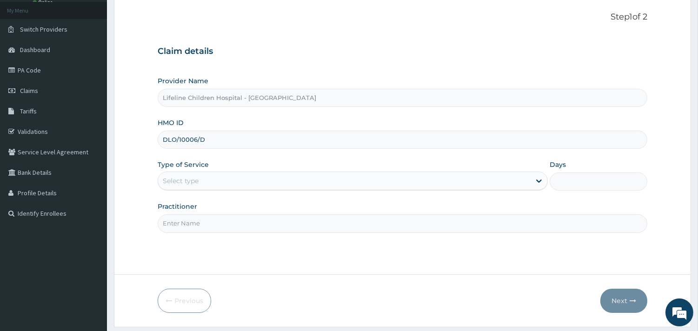
type input "DLO/10006/D"
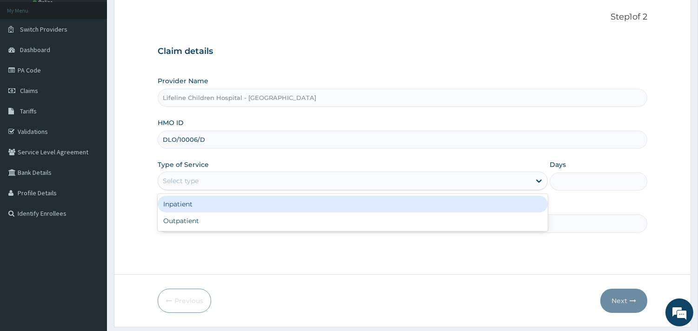
click at [213, 184] on div "Select type" at bounding box center [344, 180] width 373 height 15
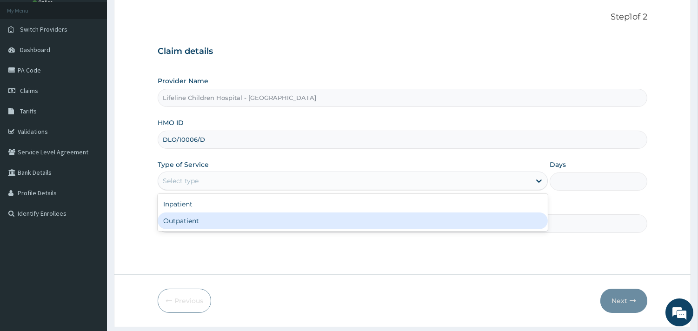
click at [201, 216] on div "Outpatient" at bounding box center [353, 221] width 390 height 17
type input "1"
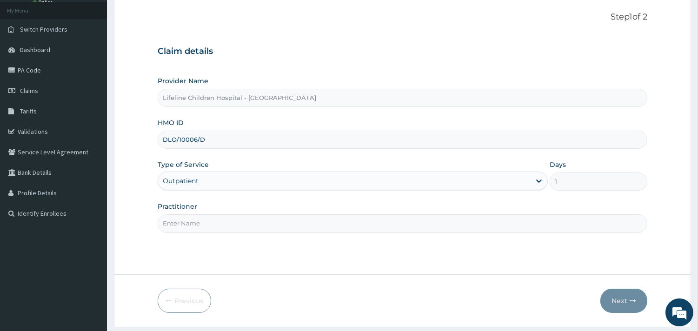
click at [202, 223] on input "Practitioner" at bounding box center [403, 223] width 490 height 18
type input "[PERSON_NAME]"
click at [626, 305] on button "Next" at bounding box center [623, 301] width 47 height 24
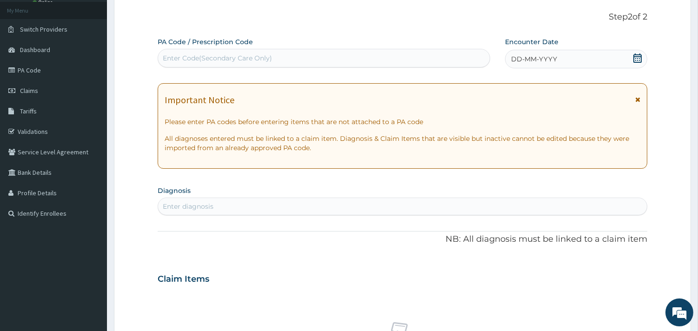
click at [533, 56] on span "DD-MM-YYYY" at bounding box center [534, 58] width 46 height 9
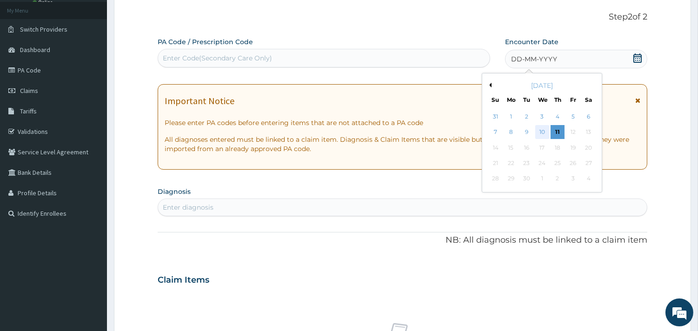
click at [540, 132] on div "10" at bounding box center [542, 133] width 14 height 14
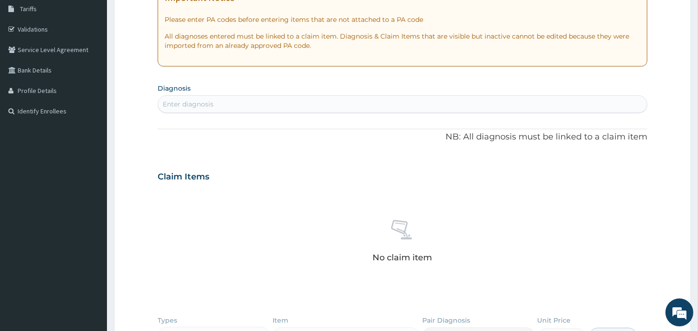
scroll to position [155, 0]
click at [278, 100] on div "Enter diagnosis" at bounding box center [402, 103] width 489 height 15
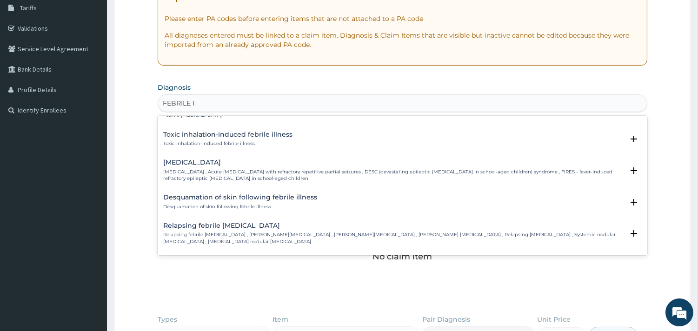
scroll to position [47, 0]
type input "FEBRILE ILL"
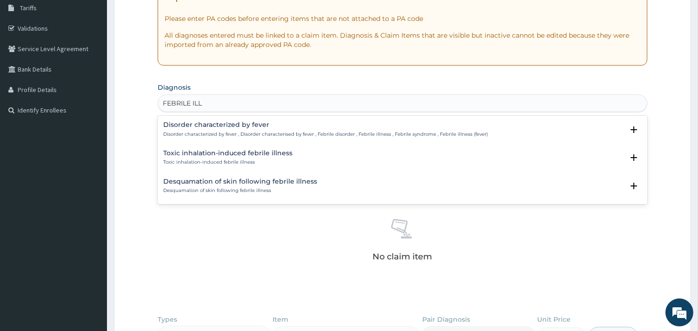
scroll to position [0, 0]
click at [227, 129] on div "Disorder characterized by fever Disorder characterized by fever , Disorder char…" at bounding box center [325, 129] width 325 height 16
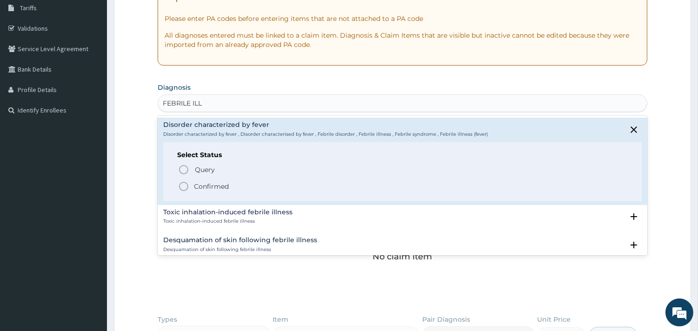
click at [221, 187] on p "Confirmed" at bounding box center [211, 186] width 35 height 9
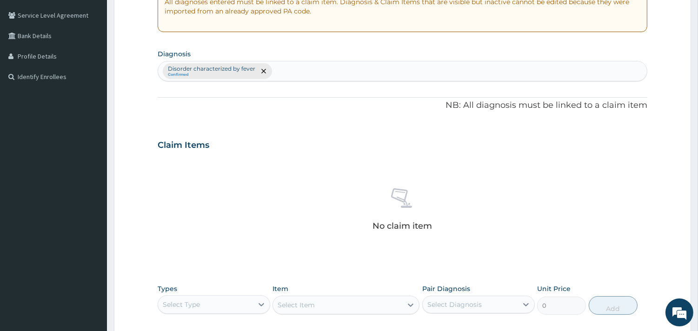
scroll to position [206, 0]
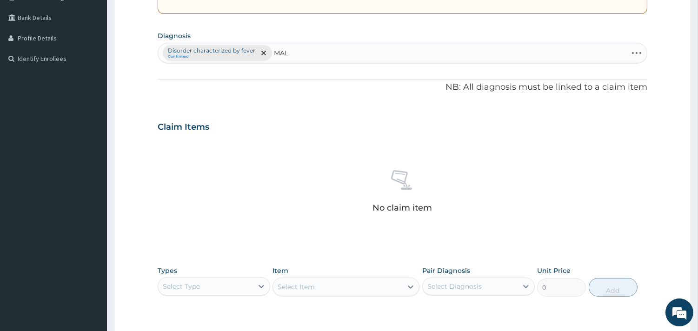
type input "MALA"
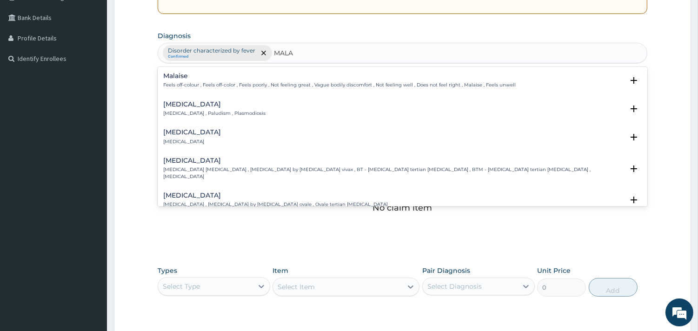
click at [179, 105] on h4 "Malaria" at bounding box center [214, 104] width 102 height 7
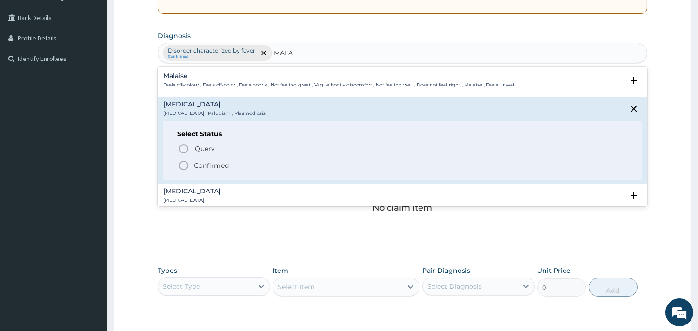
click at [220, 163] on p "Confirmed" at bounding box center [211, 165] width 35 height 9
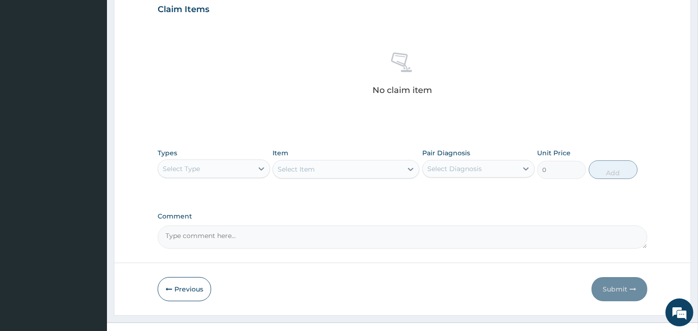
scroll to position [340, 0]
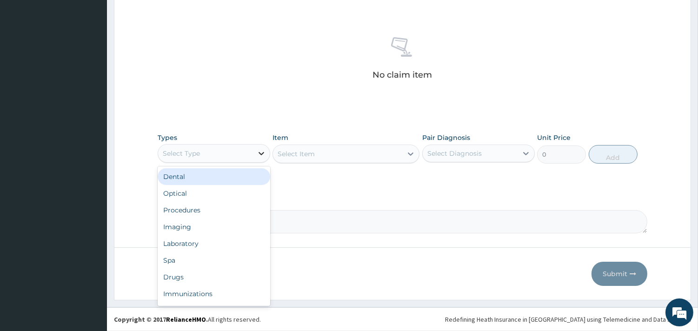
click at [260, 152] on icon at bounding box center [261, 153] width 9 height 9
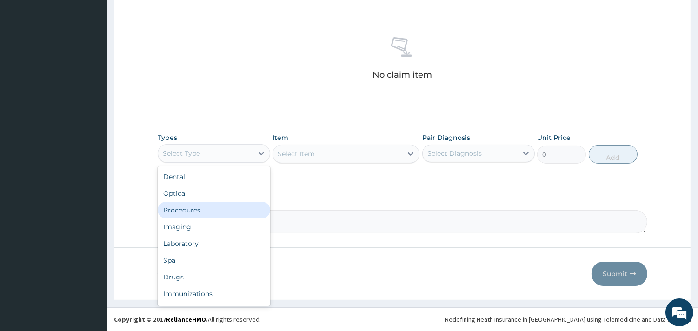
click at [205, 207] on div "Procedures" at bounding box center [214, 210] width 113 height 17
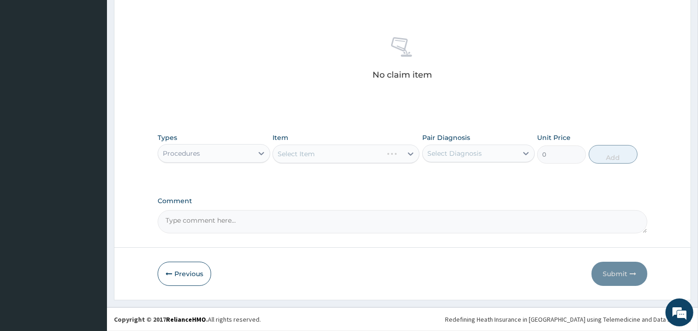
click at [348, 153] on div "Select Item" at bounding box center [346, 154] width 147 height 19
click at [338, 155] on div "Select Item" at bounding box center [346, 154] width 147 height 19
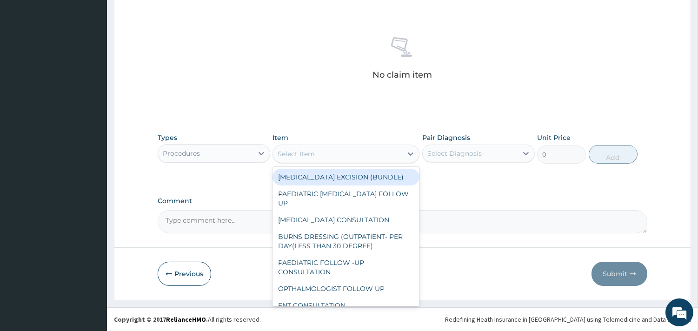
click at [318, 153] on div "Select Item" at bounding box center [337, 153] width 129 height 15
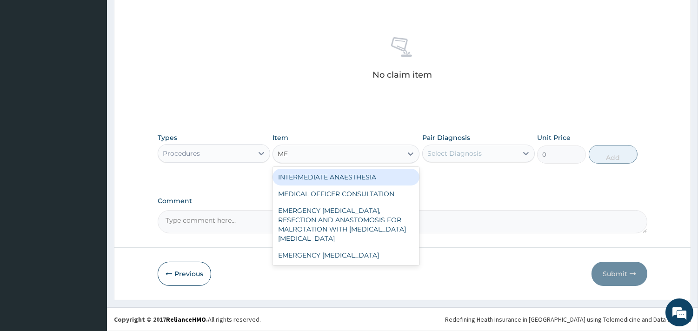
type input "MED"
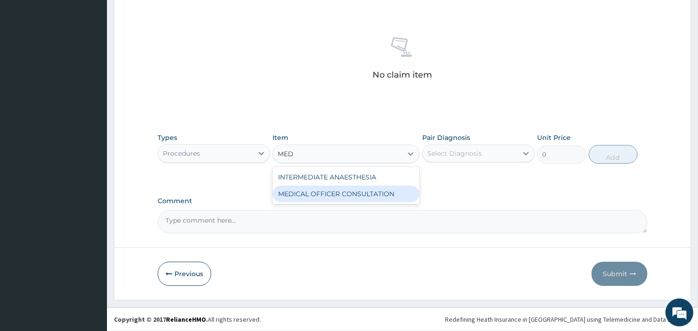
click at [338, 190] on div "MEDICAL OFFICER CONSULTATION" at bounding box center [346, 194] width 147 height 17
type input "10500"
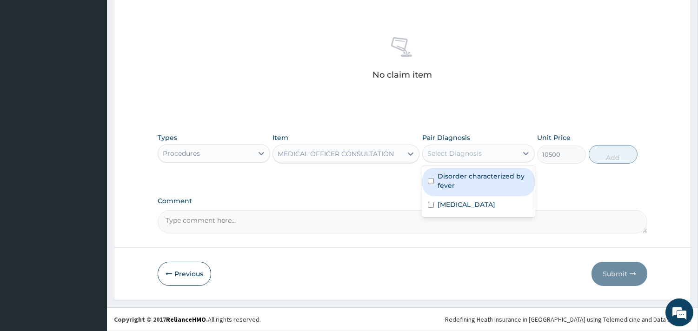
click at [480, 156] on div "Select Diagnosis" at bounding box center [454, 153] width 54 height 9
click at [475, 178] on label "Disorder characterized by fever" at bounding box center [484, 181] width 92 height 19
checkbox input "true"
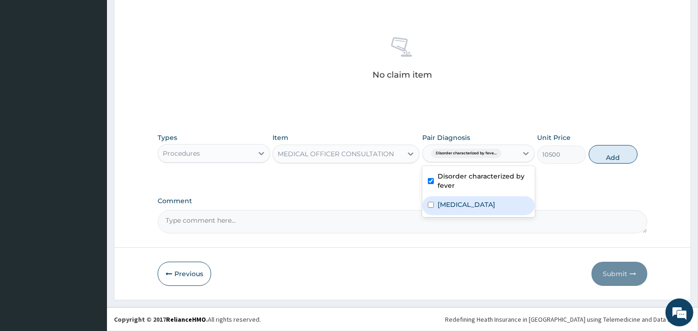
click at [464, 203] on div "[MEDICAL_DATA]" at bounding box center [478, 205] width 113 height 19
checkbox input "true"
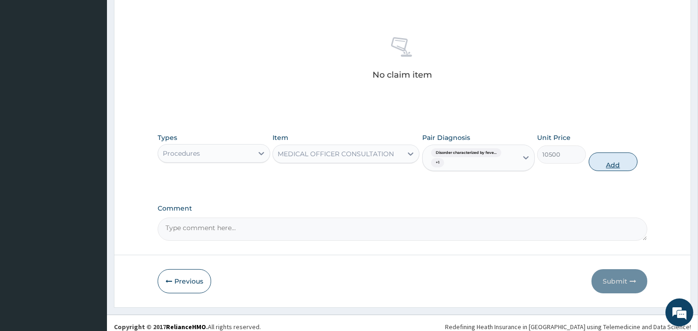
click at [624, 165] on button "Add" at bounding box center [613, 162] width 49 height 19
type input "0"
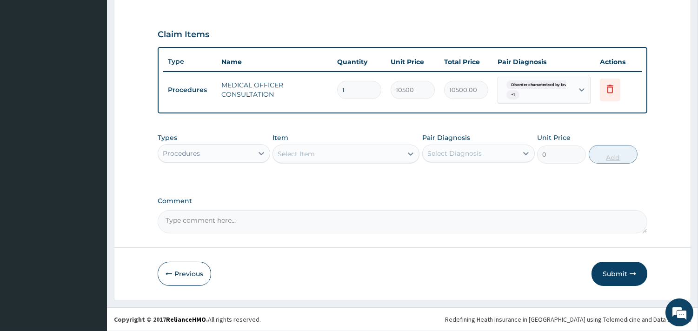
scroll to position [298, 0]
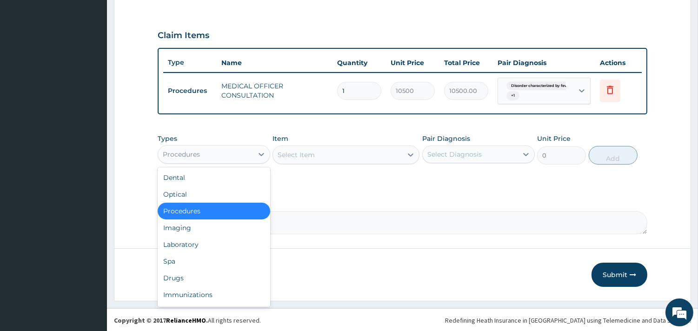
click at [229, 152] on div "Procedures" at bounding box center [205, 154] width 95 height 15
click at [200, 240] on div "Laboratory" at bounding box center [214, 244] width 113 height 17
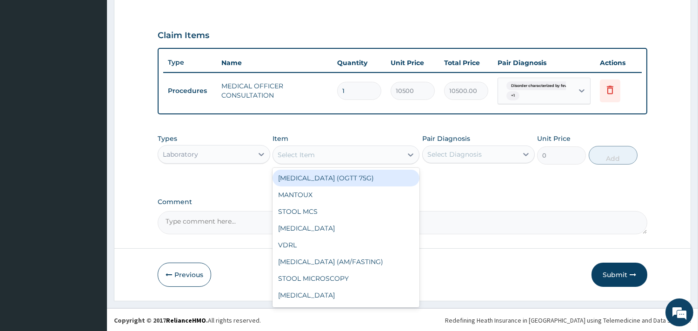
click at [311, 157] on div "Select Item" at bounding box center [296, 154] width 37 height 9
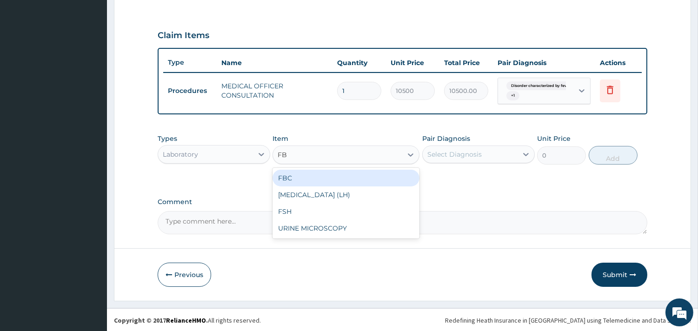
type input "FBC"
click at [321, 170] on div "FBC" at bounding box center [346, 178] width 147 height 17
type input "4500"
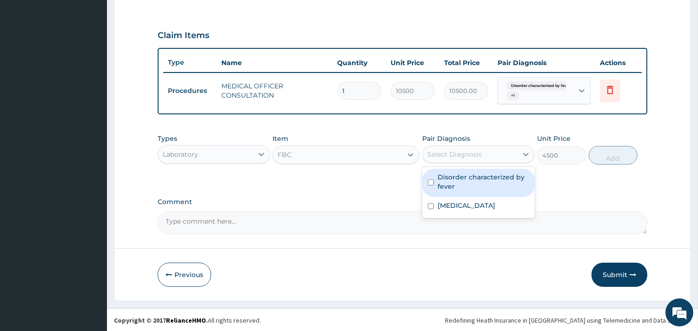
click at [463, 155] on div "Select Diagnosis" at bounding box center [454, 154] width 54 height 9
click at [456, 180] on label "Disorder characterized by fever" at bounding box center [484, 182] width 92 height 19
checkbox input "true"
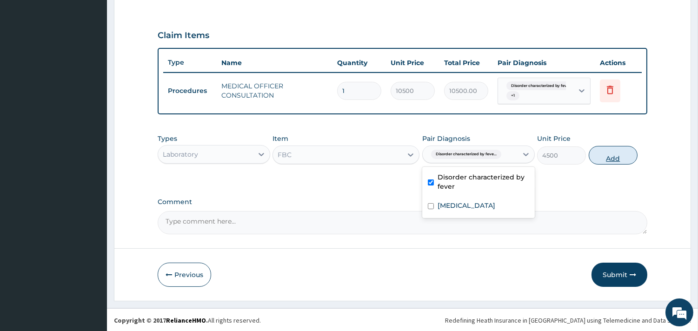
click at [616, 156] on button "Add" at bounding box center [613, 155] width 49 height 19
type input "0"
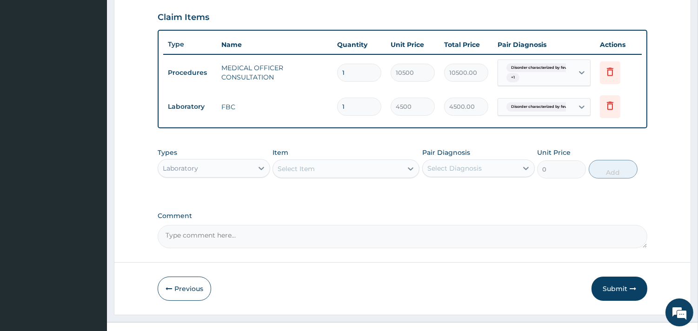
scroll to position [331, 0]
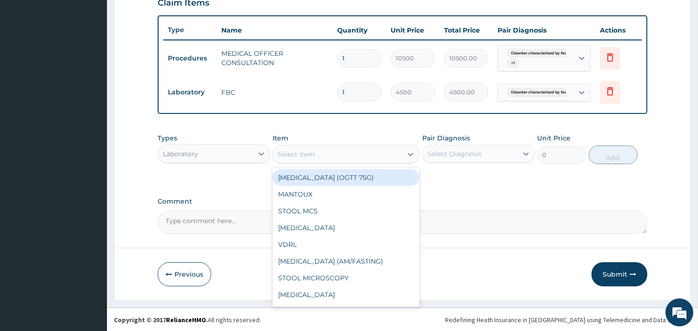
click at [386, 157] on div "Select Item" at bounding box center [337, 154] width 129 height 15
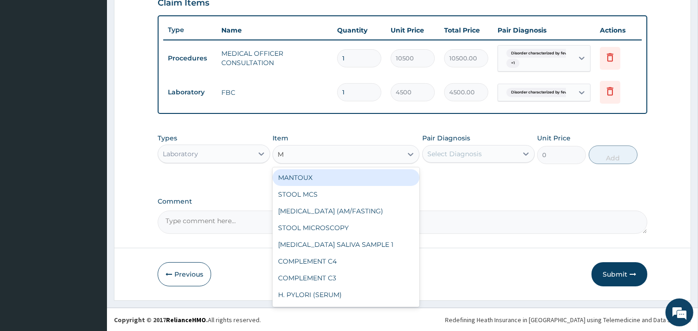
type input "MP"
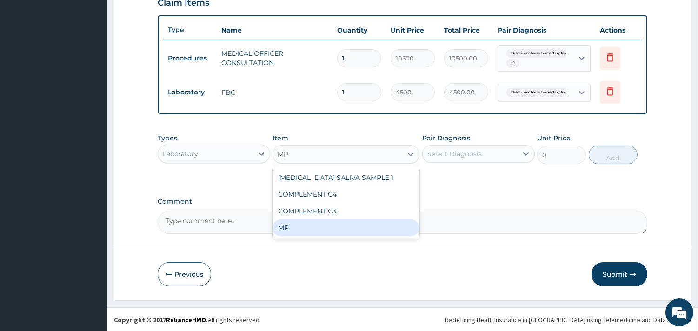
click at [317, 230] on div "MP" at bounding box center [346, 228] width 147 height 17
type input "4000"
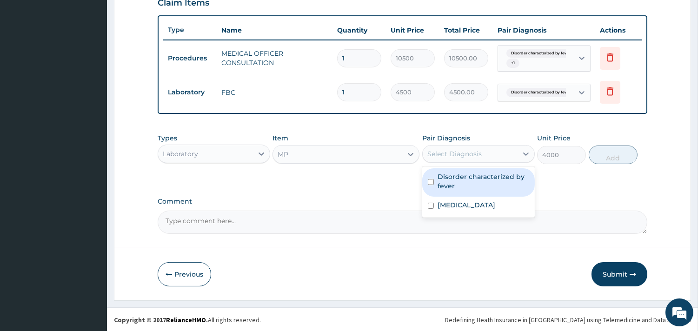
click at [478, 157] on div "Select Diagnosis" at bounding box center [454, 153] width 54 height 9
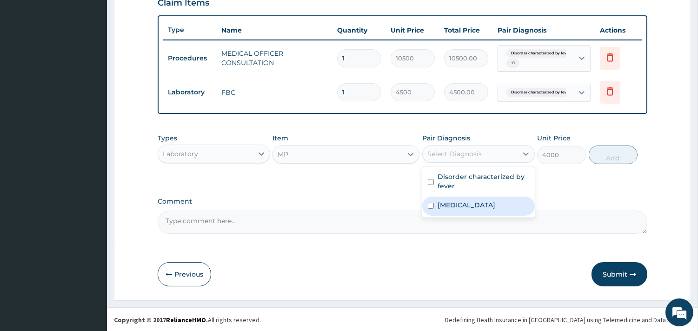
click at [465, 206] on div "Malaria" at bounding box center [478, 206] width 113 height 19
checkbox input "true"
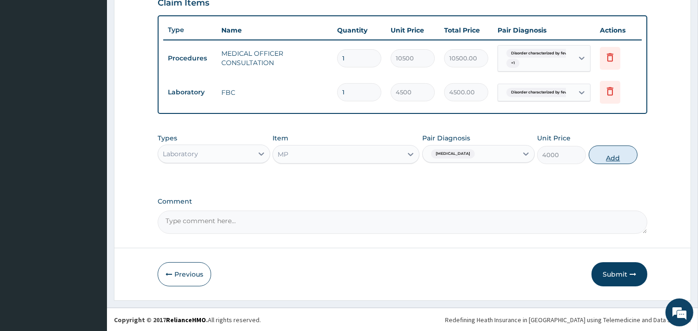
click at [608, 153] on button "Add" at bounding box center [613, 155] width 49 height 19
type input "0"
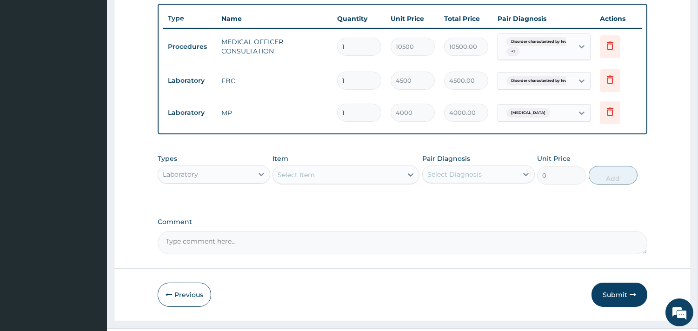
scroll to position [363, 0]
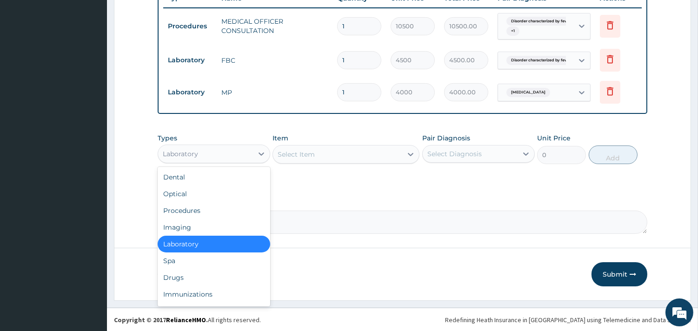
click at [233, 150] on div "Laboratory" at bounding box center [205, 153] width 95 height 15
click at [199, 276] on div "Drugs" at bounding box center [214, 277] width 113 height 17
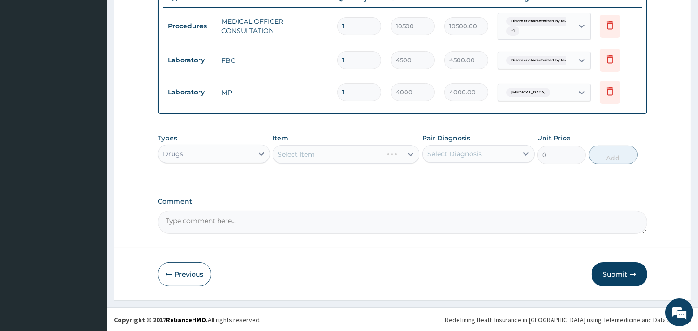
click at [340, 156] on div "Select Item" at bounding box center [346, 154] width 147 height 19
click at [346, 152] on div "Select Item" at bounding box center [346, 154] width 147 height 19
click at [364, 154] on div "Select Item" at bounding box center [346, 154] width 147 height 19
click at [357, 154] on div "Select Item" at bounding box center [346, 154] width 147 height 19
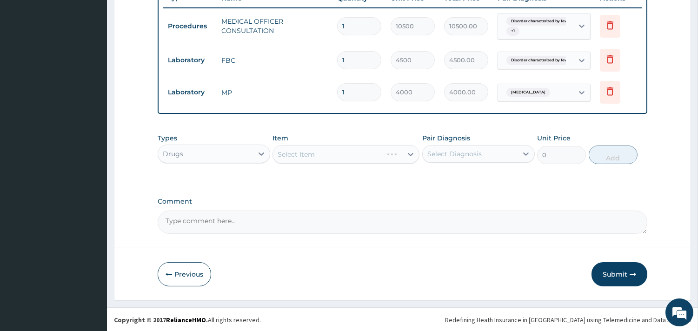
click at [357, 154] on div "Select Item" at bounding box center [346, 154] width 147 height 19
click at [334, 156] on div "Select Item" at bounding box center [346, 154] width 147 height 19
click at [345, 153] on div "Select Item" at bounding box center [346, 154] width 147 height 19
click at [343, 156] on div "Select Item" at bounding box center [346, 154] width 147 height 19
click at [331, 154] on div "Select Item" at bounding box center [346, 154] width 147 height 19
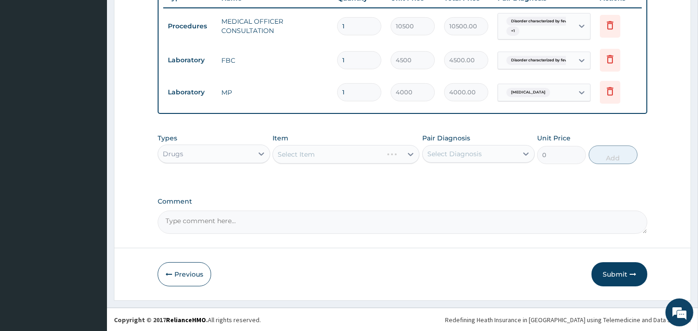
click at [331, 154] on div "Select Item" at bounding box center [346, 154] width 147 height 19
click at [331, 155] on div "Select Item" at bounding box center [346, 154] width 147 height 19
click at [411, 156] on div "Select Item" at bounding box center [346, 154] width 147 height 19
click at [337, 157] on div "Select Item" at bounding box center [346, 154] width 147 height 19
click at [342, 157] on div "Select Item" at bounding box center [346, 154] width 147 height 19
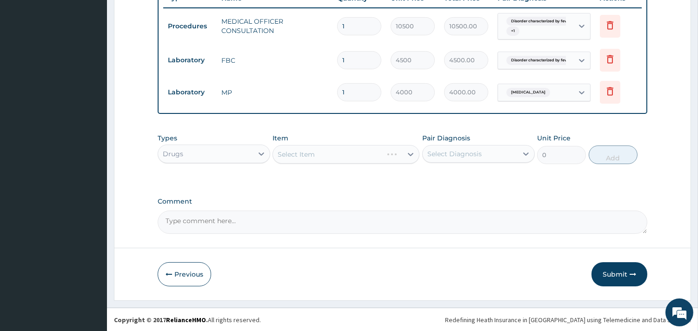
click at [327, 153] on div "Select Item" at bounding box center [346, 154] width 147 height 19
click at [335, 153] on div "Select Item" at bounding box center [346, 154] width 147 height 19
click at [412, 154] on div "Select Item" at bounding box center [346, 154] width 147 height 19
click at [345, 153] on div "Select Item" at bounding box center [346, 154] width 147 height 19
click at [333, 153] on div "Select Item" at bounding box center [346, 154] width 147 height 19
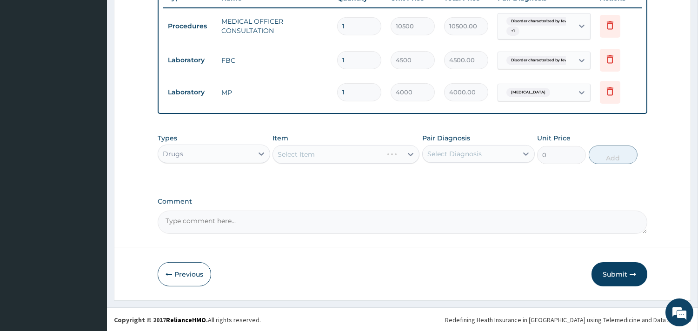
click at [307, 152] on div "Select Item" at bounding box center [346, 154] width 147 height 19
click at [336, 156] on div "Select Item" at bounding box center [346, 154] width 147 height 19
click at [338, 155] on div "Select Item" at bounding box center [346, 154] width 147 height 19
click at [358, 155] on div "Select Item" at bounding box center [346, 154] width 147 height 19
click at [320, 153] on div "Select Item" at bounding box center [346, 154] width 147 height 19
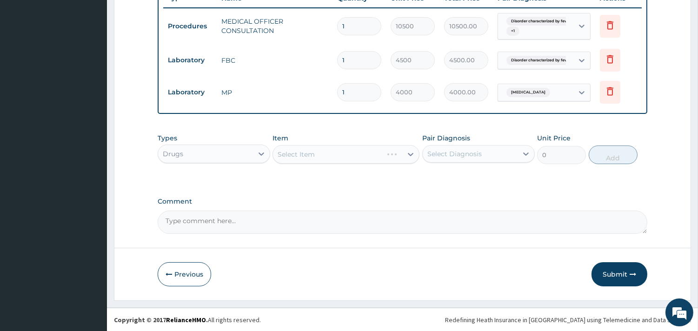
click at [320, 153] on div "Select Item" at bounding box center [346, 154] width 147 height 19
click at [408, 154] on div "Select Item" at bounding box center [346, 154] width 147 height 19
click at [358, 155] on div "Select Item" at bounding box center [346, 154] width 147 height 19
click at [381, 154] on div "Select Item" at bounding box center [346, 154] width 147 height 19
click at [411, 153] on div "Select Item" at bounding box center [346, 154] width 147 height 19
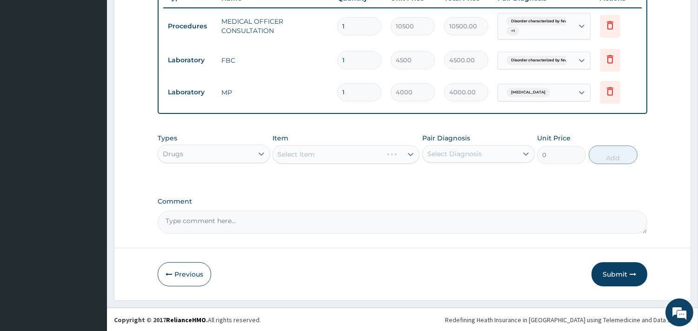
click at [410, 154] on div "Select Item" at bounding box center [346, 154] width 147 height 19
click at [411, 154] on div "Select Item" at bounding box center [346, 154] width 147 height 19
click at [392, 156] on div "Select Item" at bounding box center [346, 154] width 147 height 19
click at [391, 156] on div "Select Item" at bounding box center [346, 154] width 147 height 19
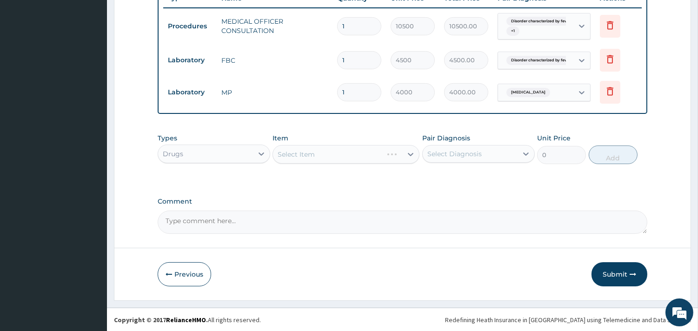
click at [324, 154] on div "Select Item" at bounding box center [346, 154] width 147 height 19
click at [346, 151] on div "Select Item" at bounding box center [346, 154] width 147 height 19
click at [410, 154] on div "Select Item" at bounding box center [346, 154] width 147 height 19
drag, startPoint x: 351, startPoint y: 154, endPoint x: 357, endPoint y: 154, distance: 6.1
click at [357, 154] on div "Select Item" at bounding box center [346, 154] width 147 height 19
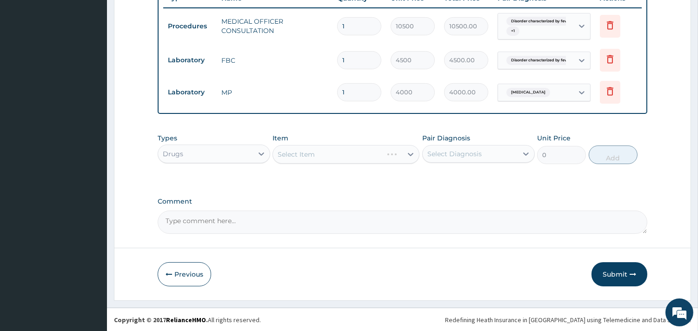
click at [408, 156] on div "Select Item" at bounding box center [346, 154] width 147 height 19
click at [347, 155] on div "Select Item" at bounding box center [346, 154] width 147 height 19
click at [300, 152] on div "Select Item" at bounding box center [346, 154] width 147 height 19
click at [349, 155] on div "Select Item" at bounding box center [346, 154] width 147 height 19
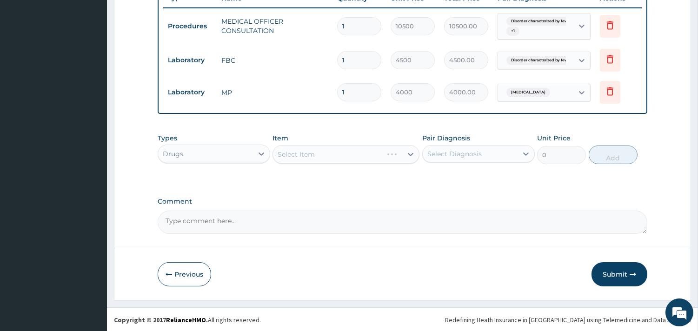
click at [411, 155] on div "Select Item" at bounding box center [346, 154] width 147 height 19
click at [406, 154] on div "Select Item" at bounding box center [346, 154] width 147 height 19
click at [309, 153] on div "Select Item" at bounding box center [346, 154] width 147 height 19
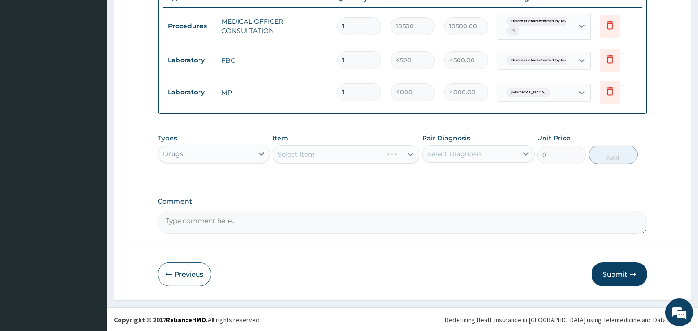
click at [336, 156] on div "Select Item" at bounding box center [346, 154] width 147 height 19
click at [310, 155] on div "Select Item" at bounding box center [346, 154] width 147 height 19
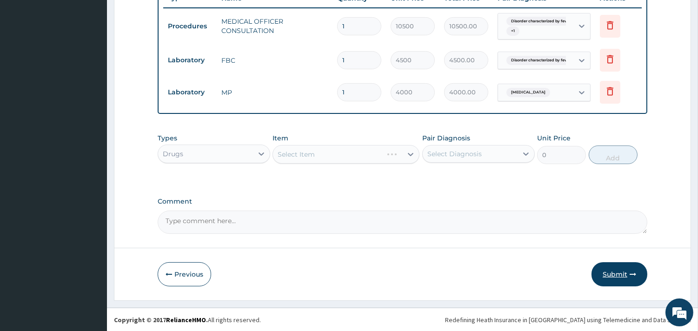
click at [620, 275] on button "Submit" at bounding box center [620, 274] width 56 height 24
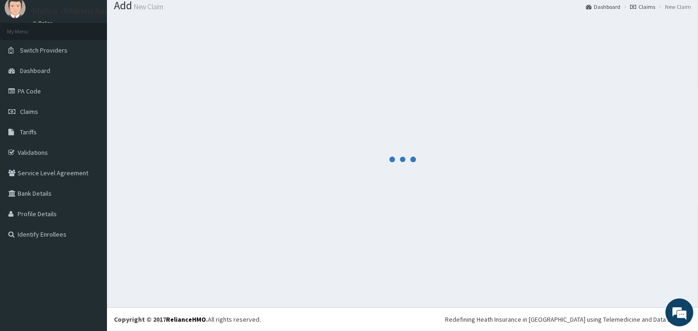
scroll to position [30, 0]
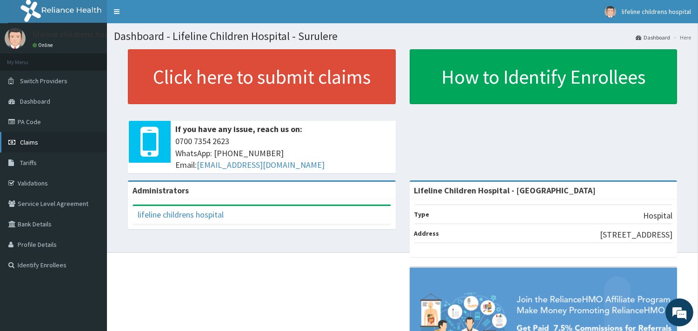
click at [30, 143] on span "Claims" at bounding box center [29, 142] width 18 height 8
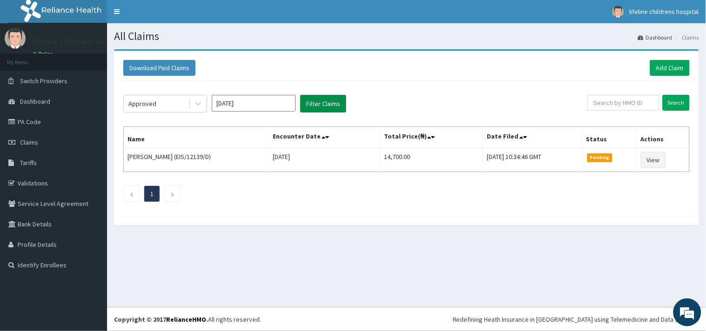
click at [316, 105] on button "Filter Claims" at bounding box center [323, 104] width 46 height 18
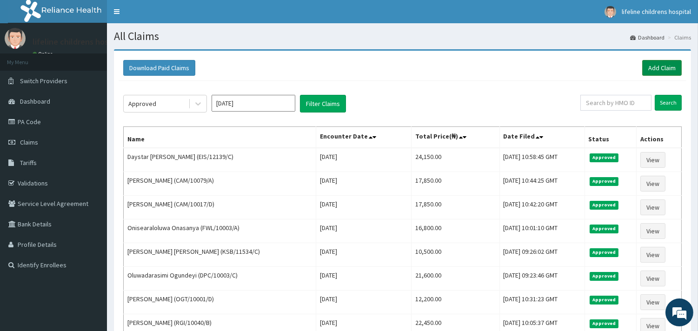
click at [654, 69] on link "Add Claim" at bounding box center [662, 68] width 40 height 16
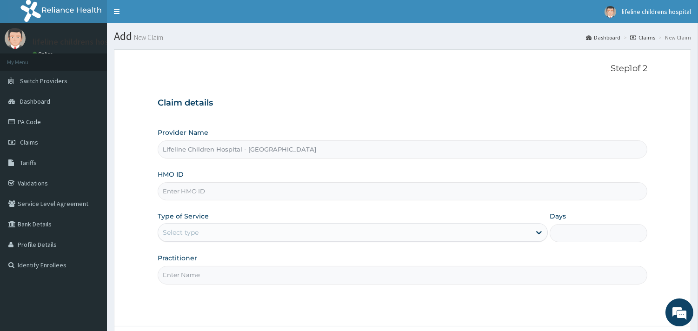
click at [216, 193] on input "HMO ID" at bounding box center [403, 191] width 490 height 18
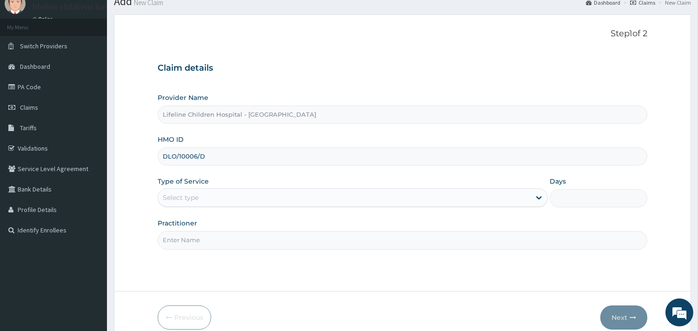
scroll to position [79, 0]
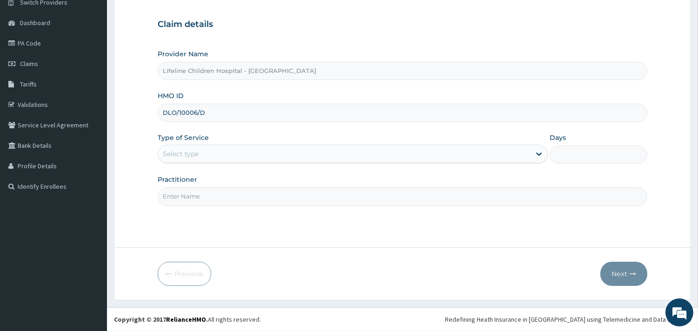
type input "DLO/10006/D"
click at [208, 153] on div "Select type" at bounding box center [344, 153] width 373 height 15
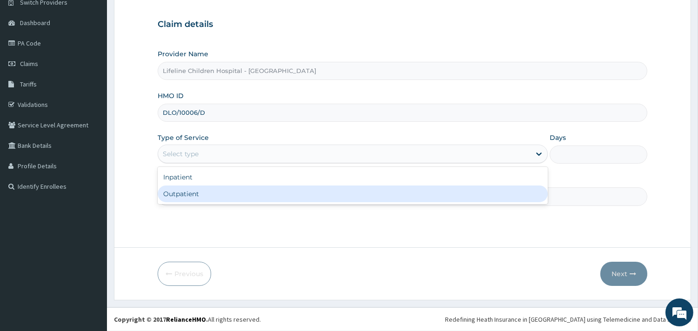
click at [194, 192] on div "Outpatient" at bounding box center [353, 194] width 390 height 17
type input "1"
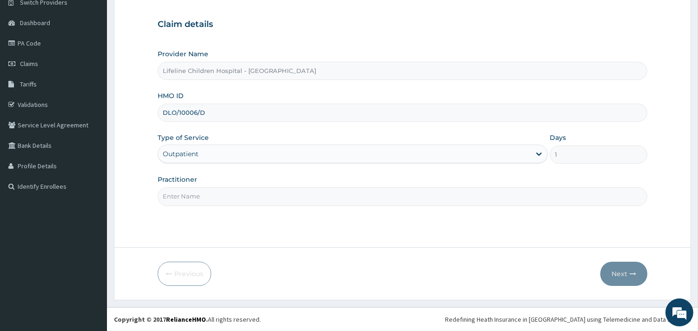
click at [208, 206] on input "Practitioner" at bounding box center [403, 196] width 490 height 18
click at [208, 198] on input "Practitioner" at bounding box center [403, 196] width 490 height 18
type input "[PERSON_NAME]"
click at [613, 269] on button "Next" at bounding box center [623, 274] width 47 height 24
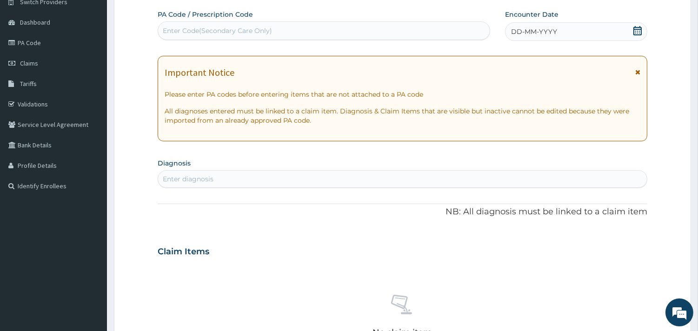
click at [542, 28] on span "DD-MM-YYYY" at bounding box center [534, 31] width 46 height 9
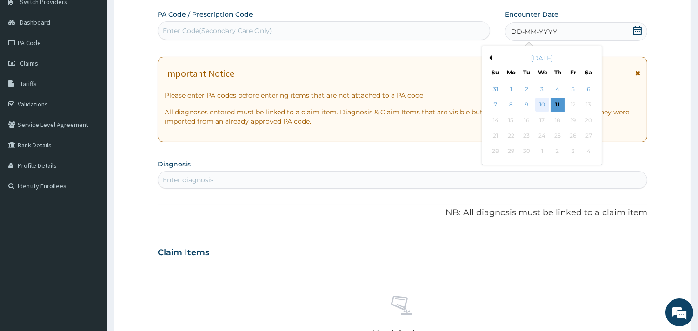
click at [541, 105] on div "10" at bounding box center [542, 105] width 14 height 14
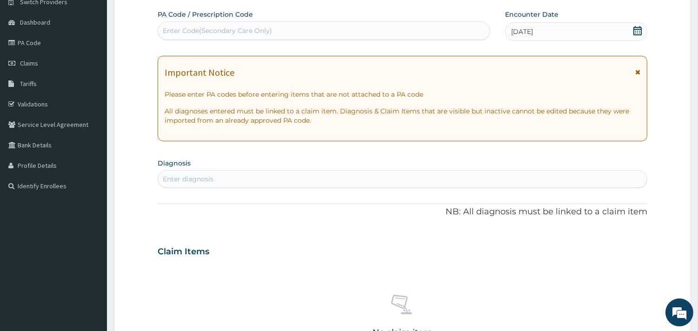
click at [199, 184] on div "Enter diagnosis" at bounding box center [402, 179] width 489 height 15
type input "FEBRILE ILLNESS"
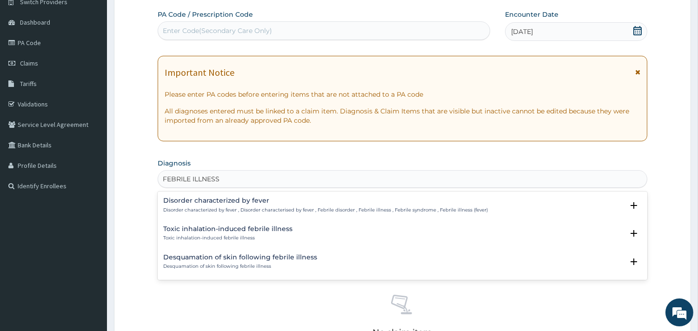
click at [229, 205] on div "Disorder characterized by fever Disorder characterized by fever , Disorder char…" at bounding box center [325, 205] width 325 height 16
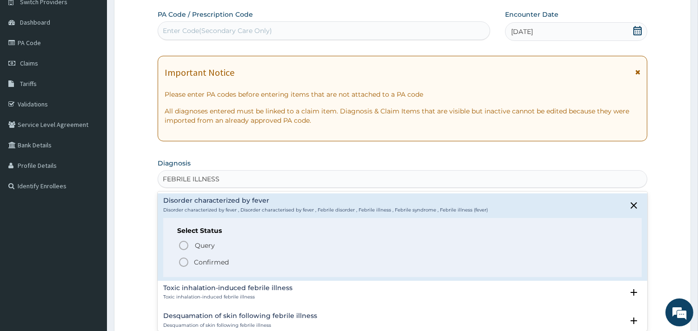
click at [213, 260] on p "Confirmed" at bounding box center [211, 262] width 35 height 9
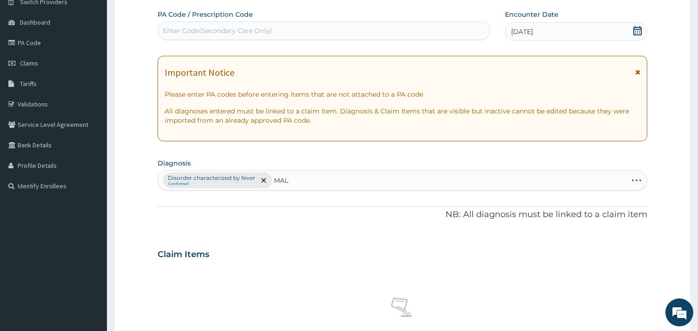
type input "MALA"
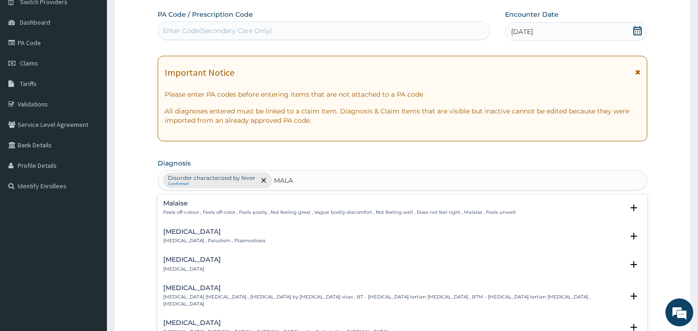
click at [184, 234] on h4 "[MEDICAL_DATA]" at bounding box center [214, 231] width 102 height 7
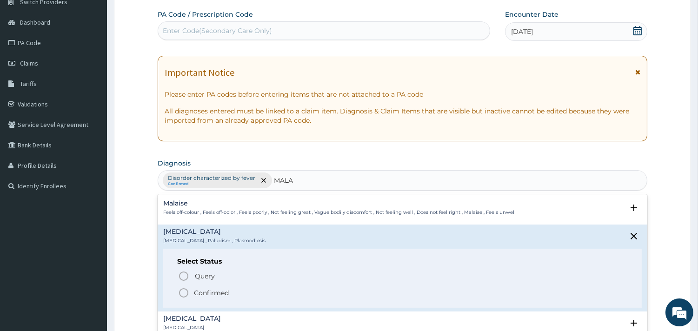
click at [208, 291] on p "Confirmed" at bounding box center [211, 292] width 35 height 9
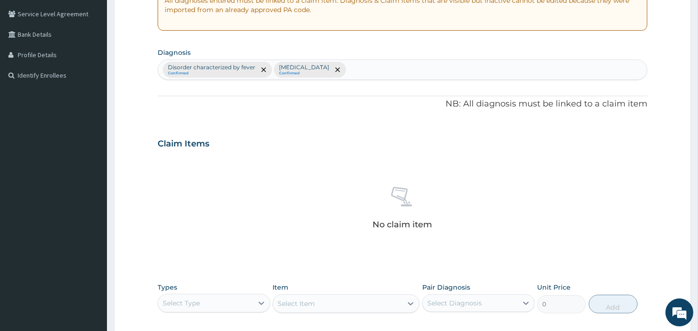
scroll to position [340, 0]
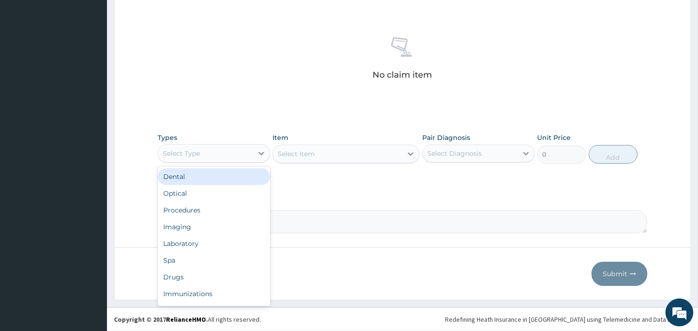
click at [247, 155] on div "Select Type" at bounding box center [205, 153] width 95 height 15
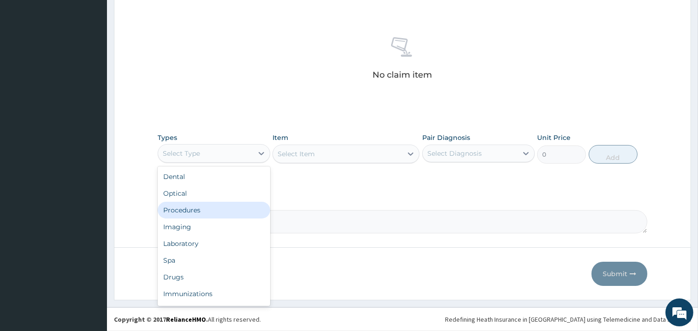
click at [220, 204] on div "Procedures" at bounding box center [214, 210] width 113 height 17
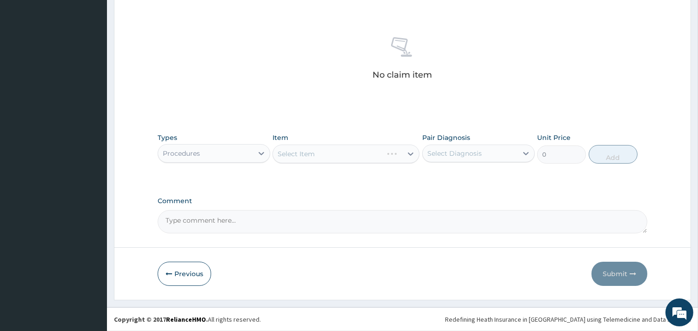
click at [338, 153] on div "Select Item" at bounding box center [346, 154] width 147 height 19
click at [342, 152] on div "Select Item" at bounding box center [346, 154] width 147 height 19
click at [336, 153] on div "Select Item" at bounding box center [346, 154] width 147 height 19
click at [338, 157] on div "Select Item" at bounding box center [346, 154] width 147 height 19
click at [318, 154] on div "Select Item" at bounding box center [346, 154] width 147 height 19
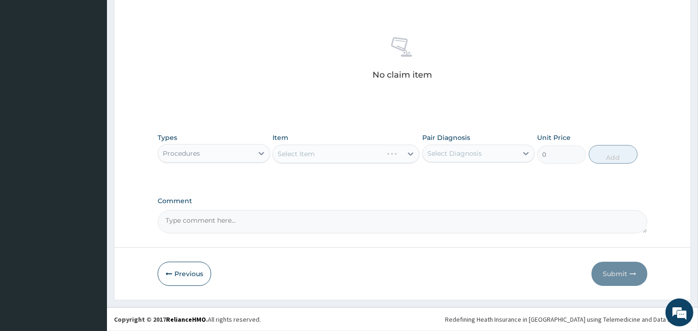
click at [318, 154] on div "Select Item" at bounding box center [346, 154] width 147 height 19
click at [353, 156] on div "Select Item" at bounding box center [346, 154] width 147 height 19
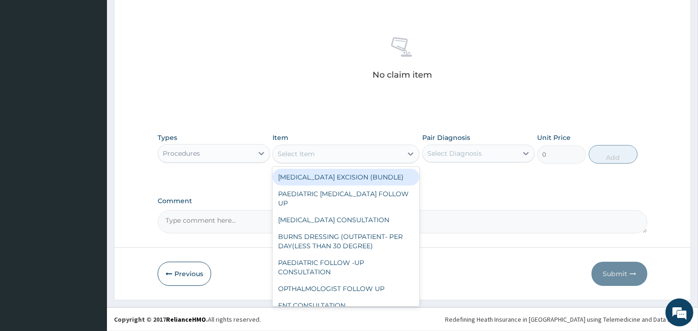
click at [340, 157] on div "Select Item" at bounding box center [337, 153] width 129 height 15
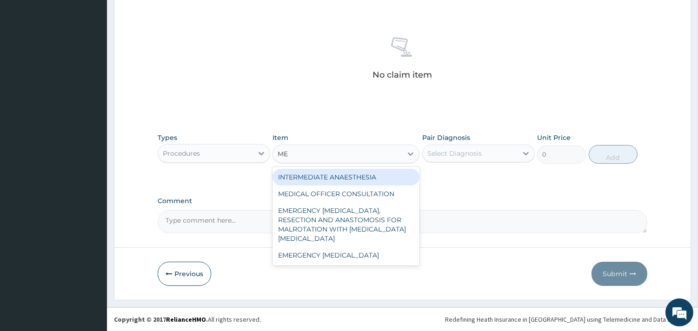
type input "MED"
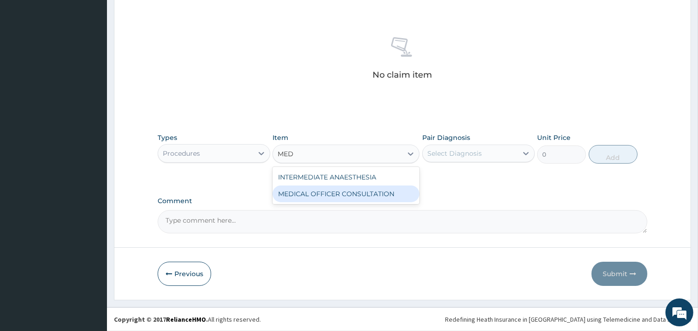
click at [353, 192] on div "MEDICAL OFFICER CONSULTATION" at bounding box center [346, 194] width 147 height 17
type input "10500"
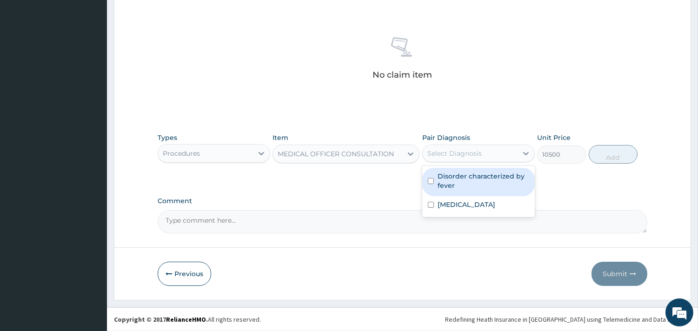
click at [459, 153] on div "Select Diagnosis" at bounding box center [454, 153] width 54 height 9
click at [462, 179] on label "Disorder characterized by fever" at bounding box center [484, 181] width 92 height 19
checkbox input "true"
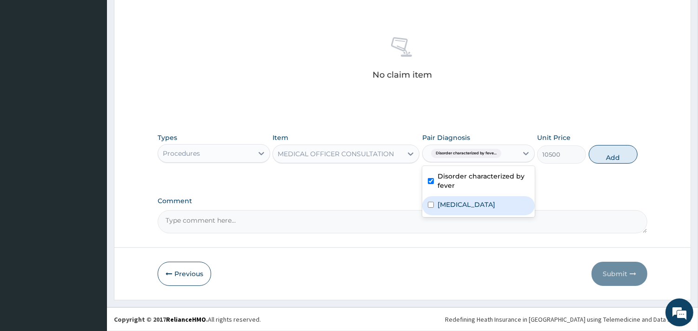
click at [453, 209] on label "Malaria" at bounding box center [467, 204] width 58 height 9
checkbox input "true"
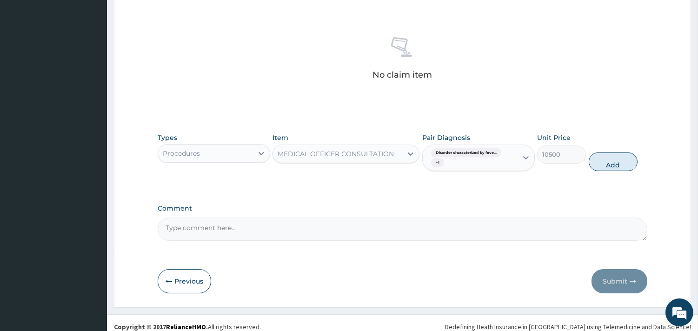
click at [607, 164] on button "Add" at bounding box center [613, 162] width 49 height 19
type input "0"
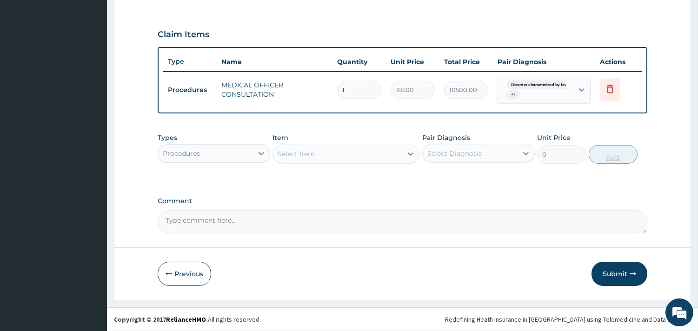
scroll to position [298, 0]
click at [258, 147] on div at bounding box center [261, 154] width 17 height 17
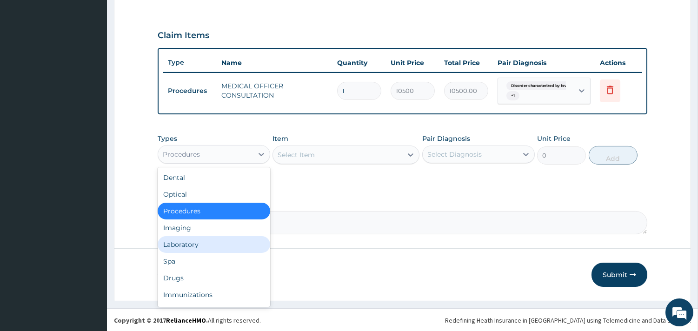
click at [193, 242] on div "Laboratory" at bounding box center [214, 244] width 113 height 17
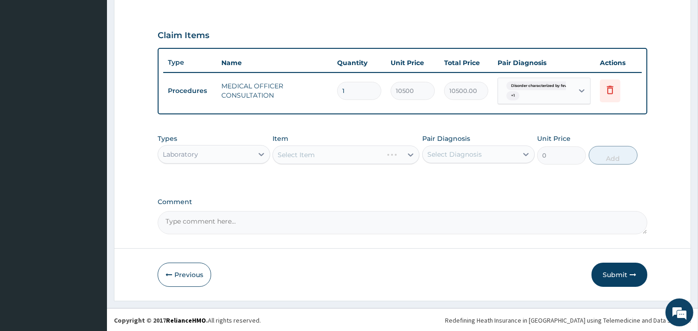
click at [357, 153] on div "Select Item" at bounding box center [346, 155] width 147 height 19
click at [332, 155] on div "Select Item" at bounding box center [346, 155] width 147 height 19
click at [353, 157] on div "Select Item" at bounding box center [346, 155] width 147 height 19
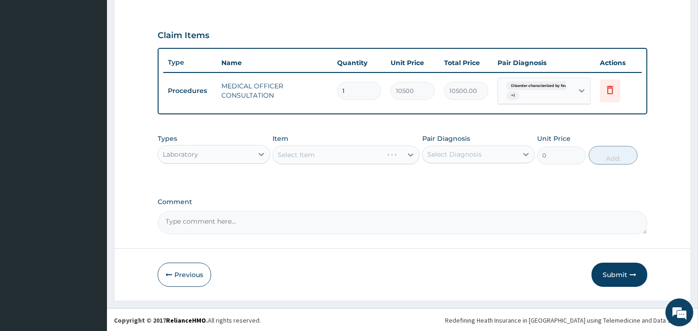
click at [353, 157] on div "Select Item" at bounding box center [346, 155] width 147 height 19
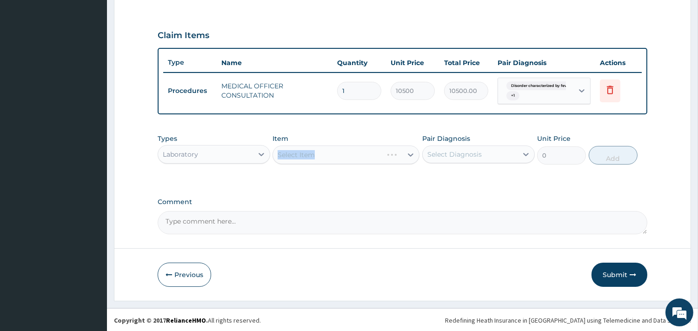
click at [351, 156] on div "Select Item" at bounding box center [346, 155] width 147 height 19
click at [356, 156] on div "Select Item" at bounding box center [346, 155] width 147 height 19
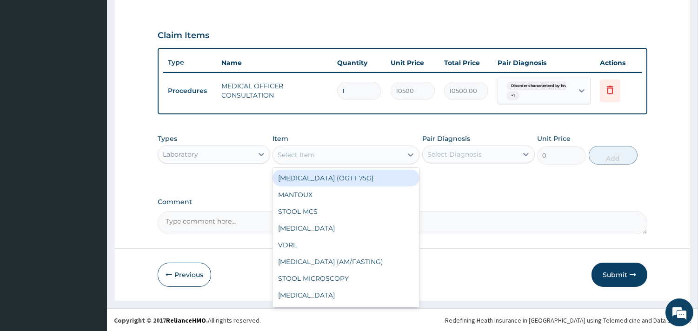
click at [335, 155] on div "Select Item" at bounding box center [337, 154] width 129 height 15
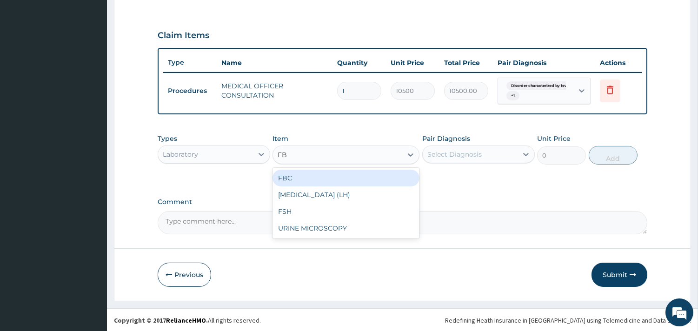
type input "FBC"
click at [333, 173] on div "FBC" at bounding box center [346, 178] width 147 height 17
type input "4500"
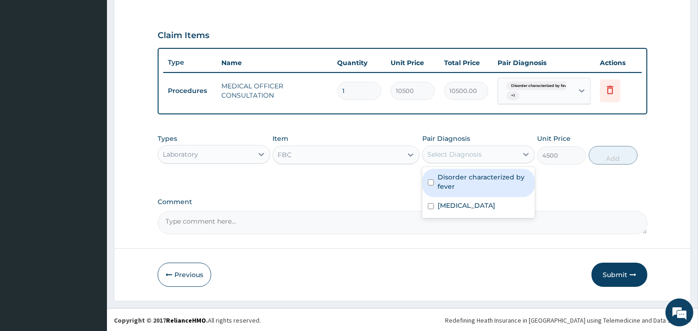
click at [464, 154] on div "Select Diagnosis" at bounding box center [454, 154] width 54 height 9
click at [466, 173] on label "Disorder characterized by fever" at bounding box center [484, 182] width 92 height 19
checkbox input "true"
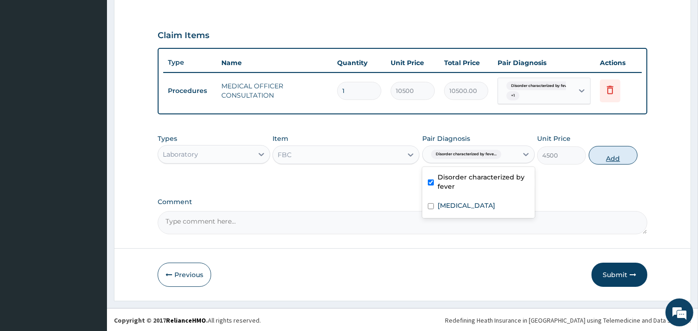
click at [613, 155] on button "Add" at bounding box center [613, 155] width 49 height 19
type input "0"
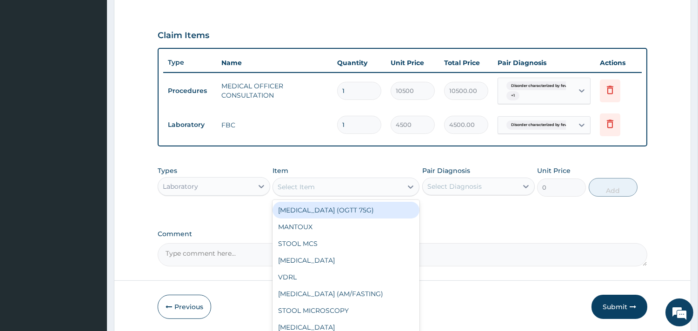
click at [379, 183] on div "Select Item" at bounding box center [337, 187] width 129 height 15
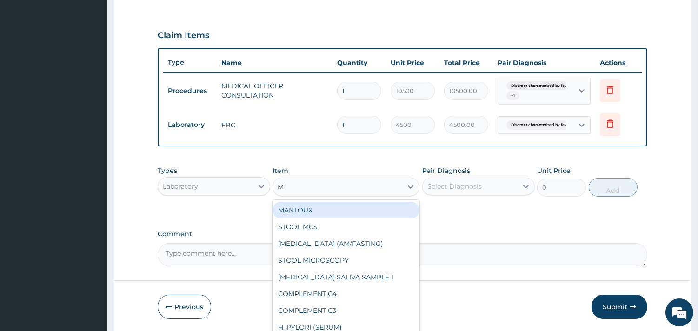
type input "MP"
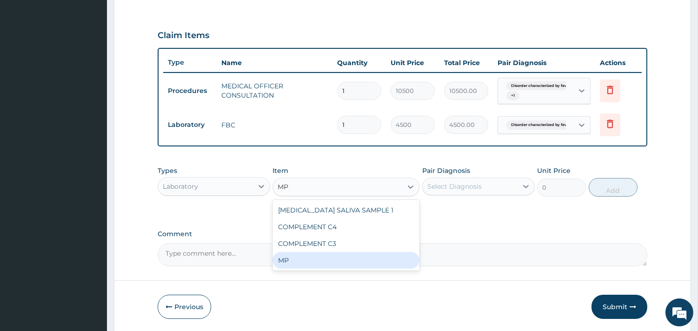
click at [306, 262] on div "MP" at bounding box center [346, 260] width 147 height 17
type input "4000"
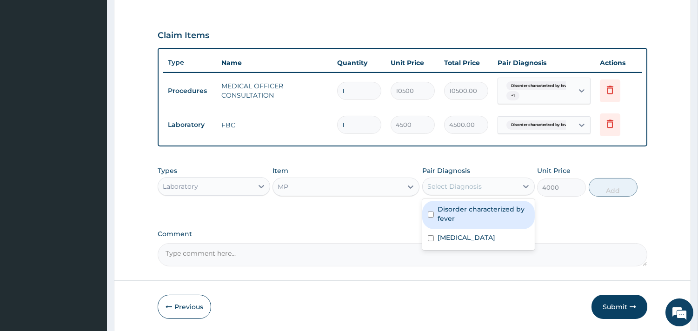
click at [466, 187] on div "Select Diagnosis" at bounding box center [454, 186] width 54 height 9
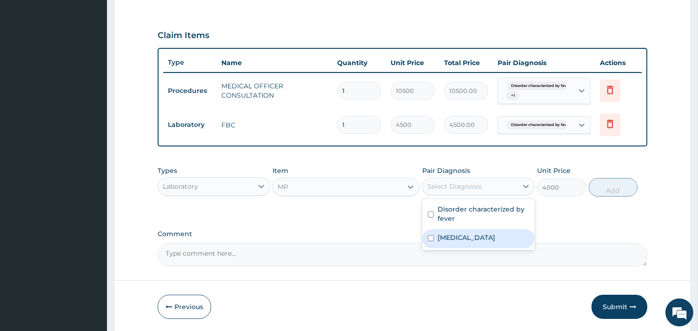
click at [445, 239] on label "Malaria" at bounding box center [467, 237] width 58 height 9
checkbox input "true"
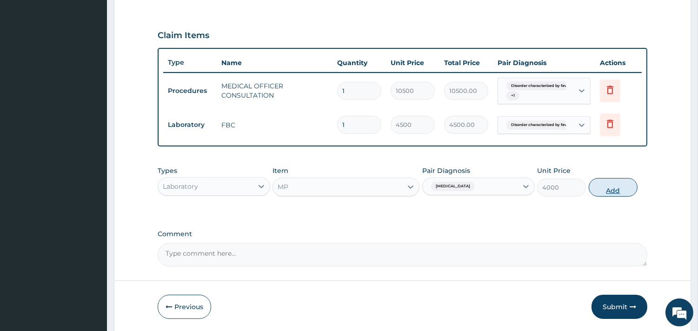
click at [616, 182] on button "Add" at bounding box center [613, 187] width 49 height 19
type input "0"
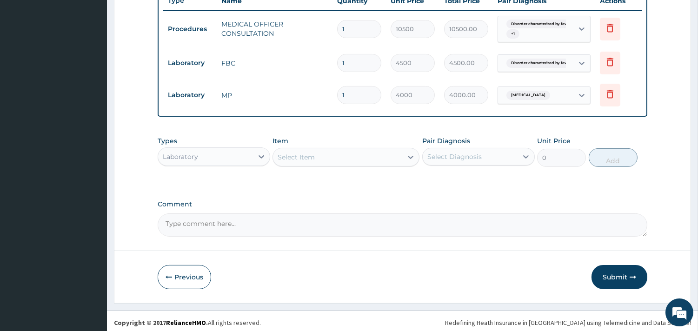
scroll to position [363, 0]
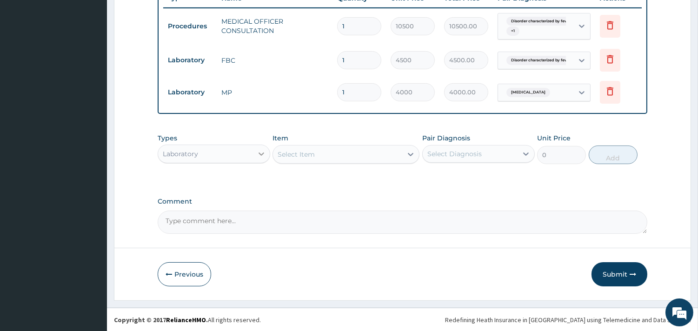
click at [259, 154] on icon at bounding box center [261, 153] width 9 height 9
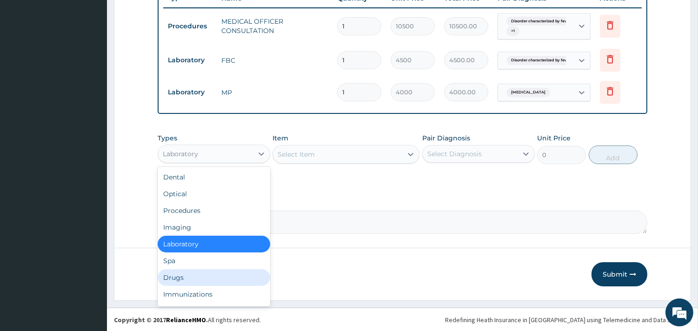
click at [182, 279] on div "Drugs" at bounding box center [214, 277] width 113 height 17
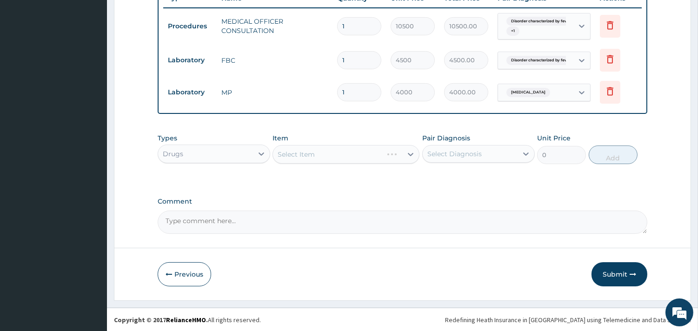
click at [347, 152] on div "Select Item" at bounding box center [346, 154] width 147 height 19
click at [346, 154] on div "Select Item" at bounding box center [346, 154] width 147 height 19
click at [363, 154] on div "Select Item" at bounding box center [346, 154] width 147 height 19
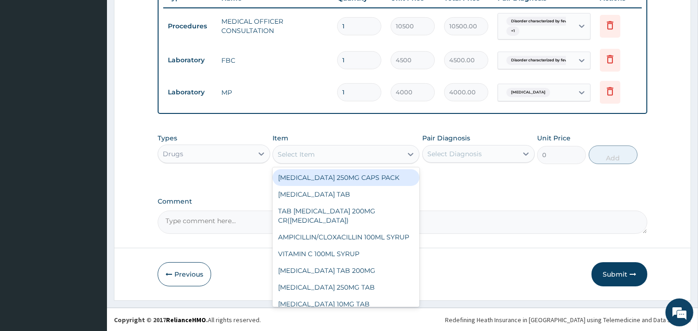
click at [346, 155] on div "Select Item" at bounding box center [337, 154] width 129 height 15
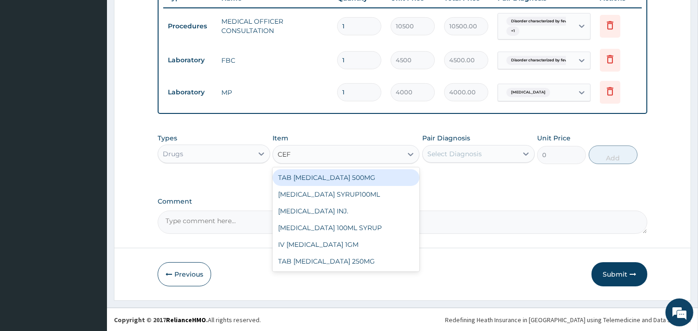
type input "CEFU"
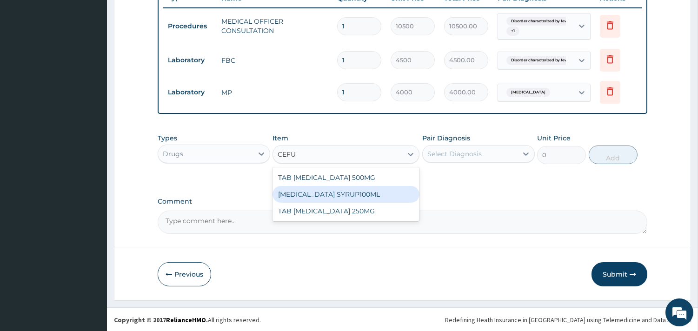
click at [361, 189] on div "CEFUROXIME SYRUP100ML" at bounding box center [346, 194] width 147 height 17
type input "5000"
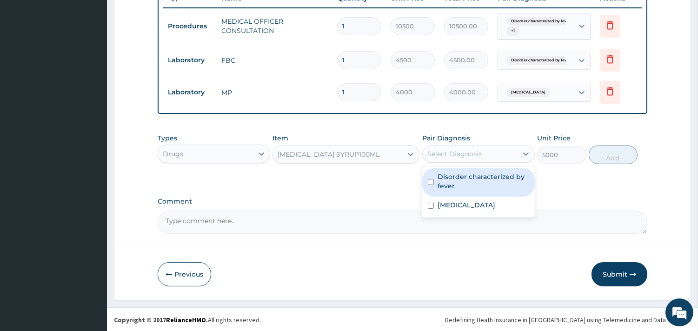
click at [495, 145] on div "Select Diagnosis" at bounding box center [478, 154] width 113 height 18
click at [495, 154] on div "Select Diagnosis" at bounding box center [470, 153] width 95 height 15
click at [490, 173] on label "Disorder characterized by fever" at bounding box center [484, 181] width 92 height 19
checkbox input "true"
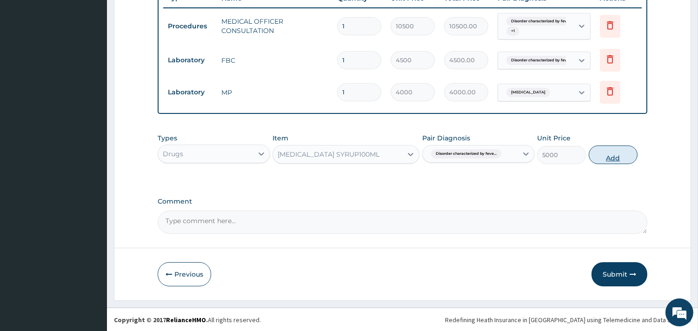
click at [622, 155] on button "Add" at bounding box center [613, 155] width 49 height 19
type input "0"
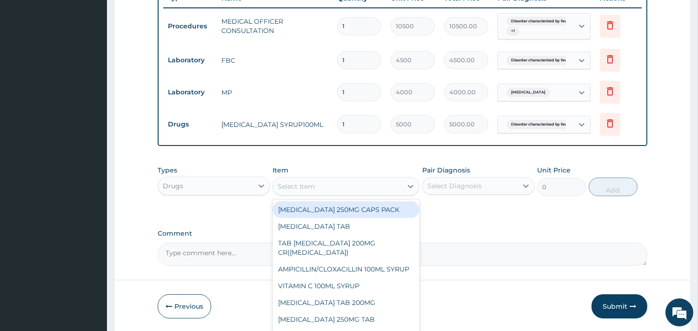
click at [393, 183] on div "Select Item" at bounding box center [337, 186] width 129 height 15
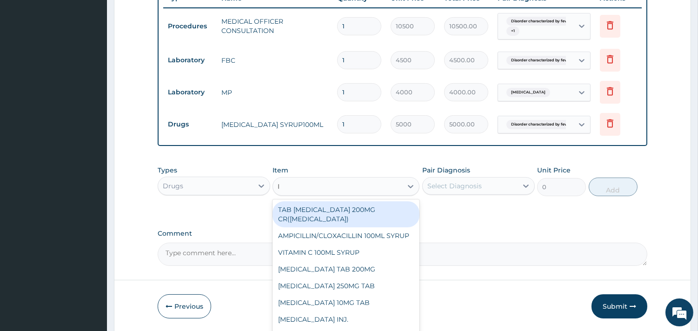
type input "IB"
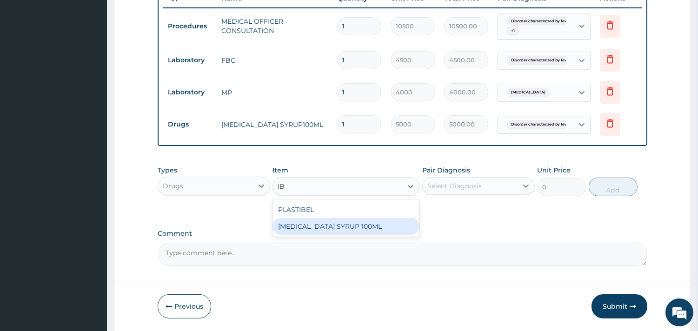
click at [363, 228] on div "IBUPROFEN SYRUP 100ML" at bounding box center [346, 226] width 147 height 17
type input "1700"
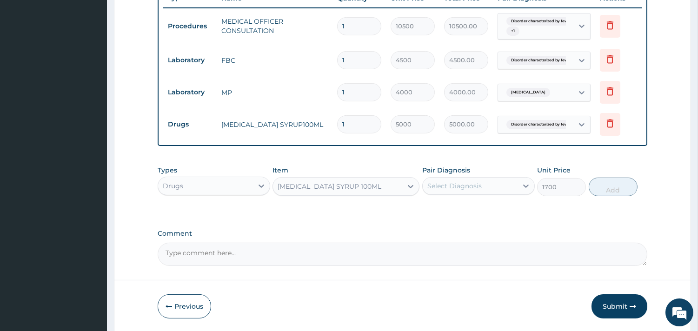
click at [457, 185] on div "Select Diagnosis" at bounding box center [454, 185] width 54 height 9
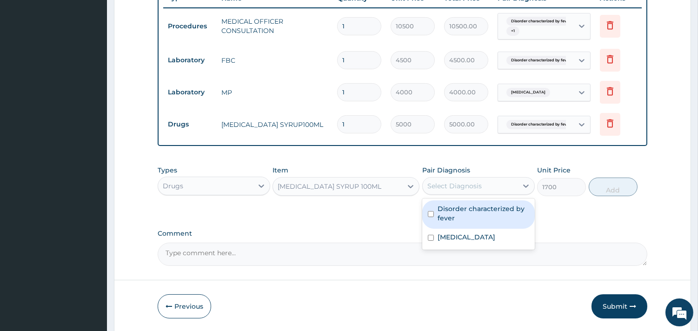
click at [458, 210] on label "Disorder characterized by fever" at bounding box center [484, 213] width 92 height 19
checkbox input "true"
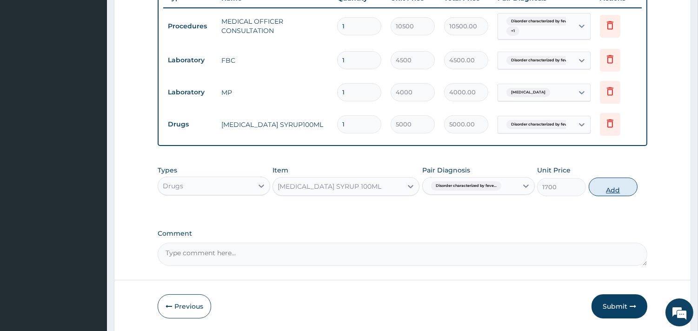
click at [620, 191] on button "Add" at bounding box center [613, 187] width 49 height 19
type input "0"
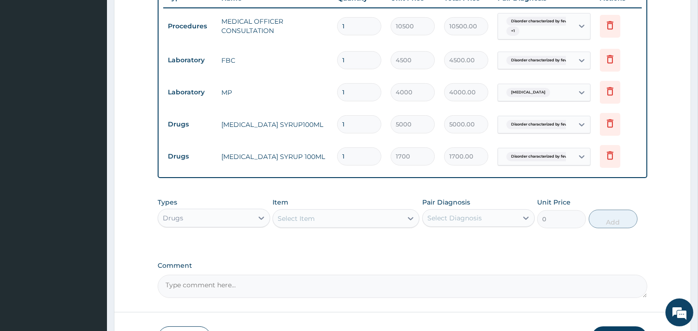
scroll to position [414, 0]
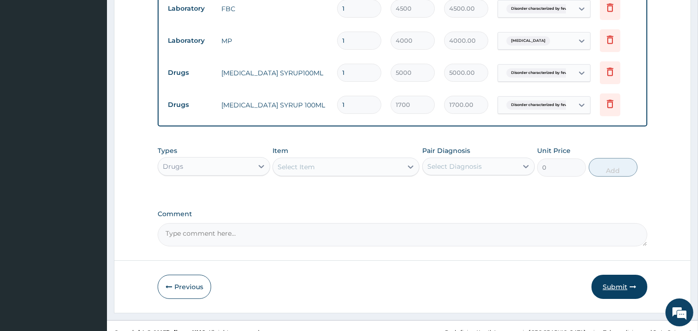
click at [612, 289] on button "Submit" at bounding box center [620, 287] width 56 height 24
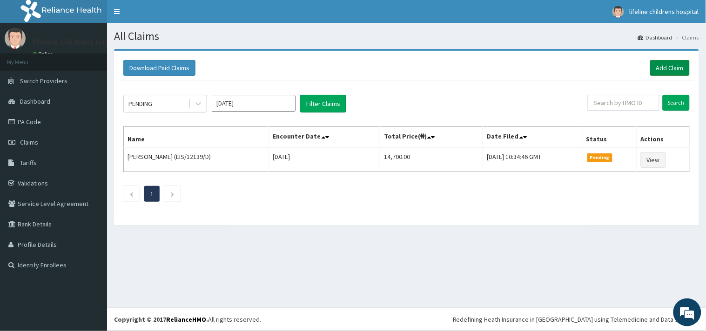
click at [666, 74] on link "Add Claim" at bounding box center [670, 68] width 40 height 16
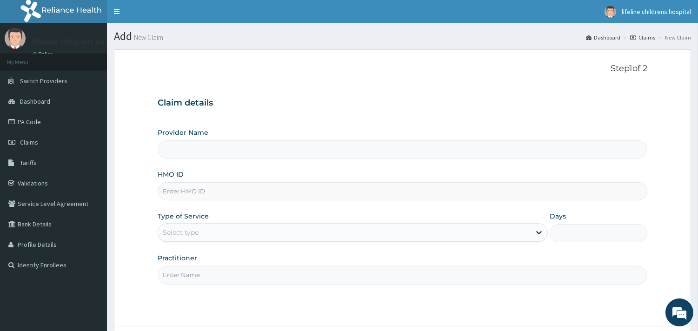
click at [194, 193] on input "HMO ID" at bounding box center [403, 191] width 490 height 18
type input "Lifeline Children Hospital - [GEOGRAPHIC_DATA]"
type input "SBL/10142/B"
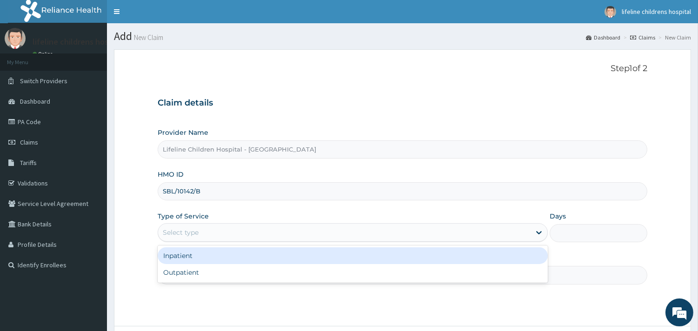
click at [195, 230] on div "Select type" at bounding box center [181, 232] width 36 height 9
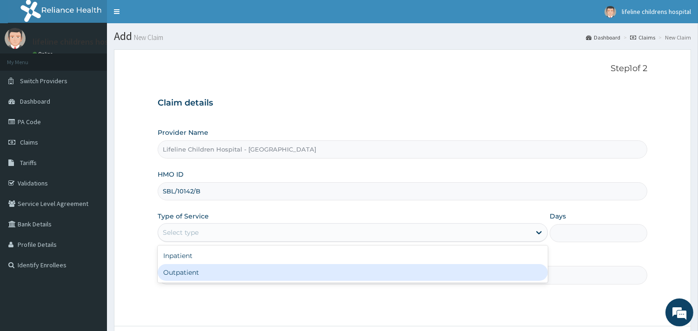
click at [198, 280] on div "Outpatient" at bounding box center [353, 272] width 390 height 17
type input "1"
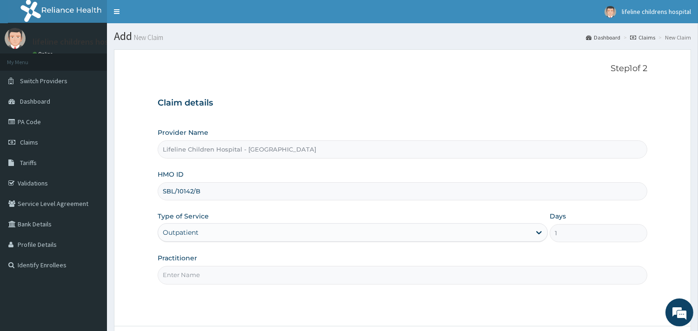
click at [200, 272] on input "Practitioner" at bounding box center [403, 275] width 490 height 18
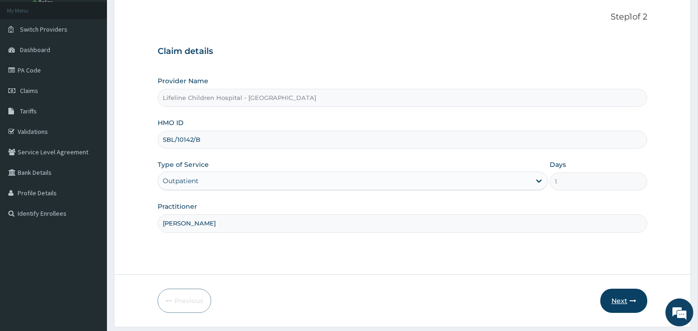
type input "[PERSON_NAME]"
click at [627, 296] on button "Next" at bounding box center [623, 301] width 47 height 24
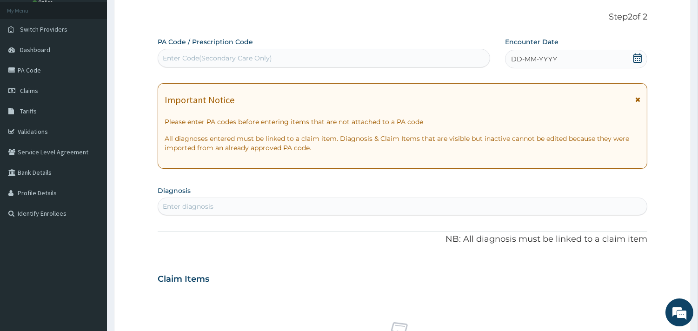
click at [537, 60] on span "DD-MM-YYYY" at bounding box center [534, 58] width 46 height 9
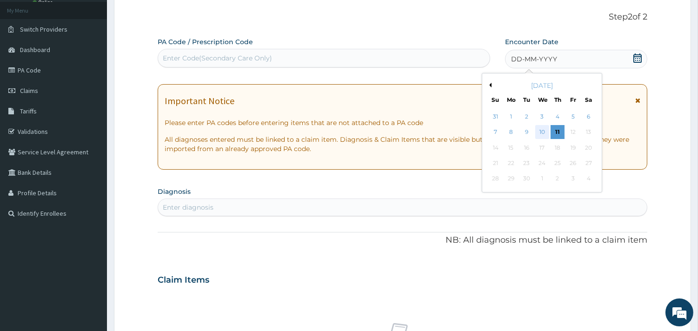
click at [540, 138] on div "10" at bounding box center [542, 133] width 14 height 14
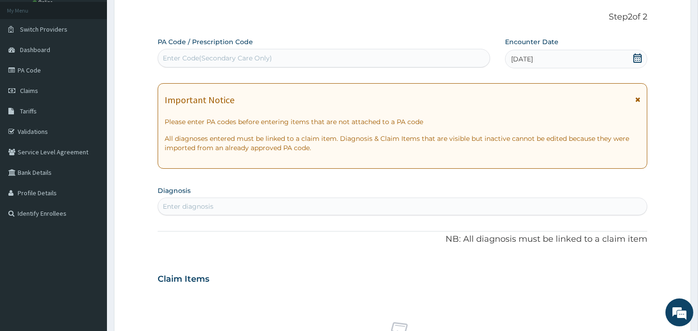
click at [239, 212] on div "Enter diagnosis" at bounding box center [402, 206] width 489 height 15
type input "[MEDICAL_DATA]"
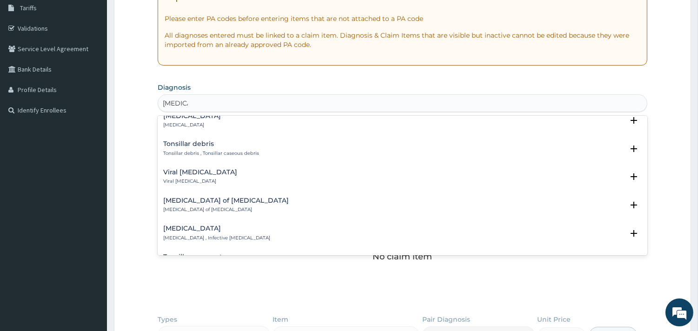
scroll to position [517, 0]
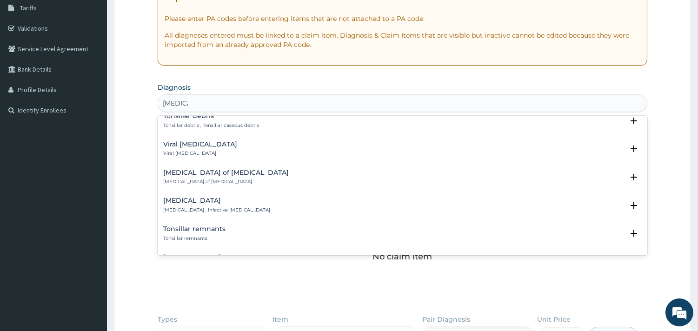
click at [203, 201] on h4 "[MEDICAL_DATA]" at bounding box center [216, 200] width 107 height 7
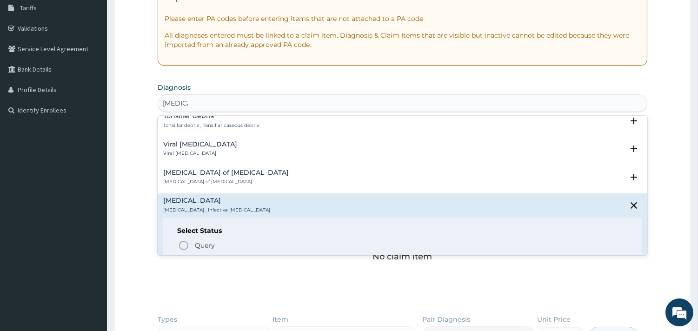
scroll to position [568, 0]
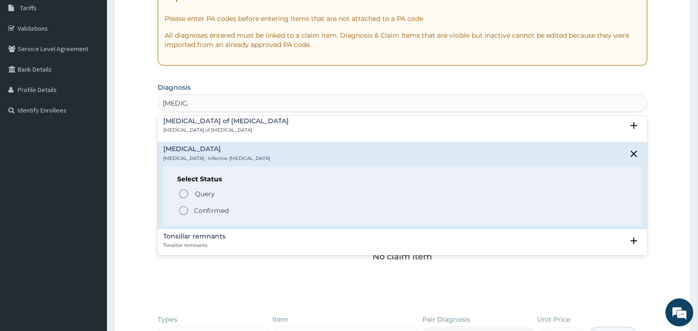
click at [211, 208] on p "Confirmed" at bounding box center [211, 210] width 35 height 9
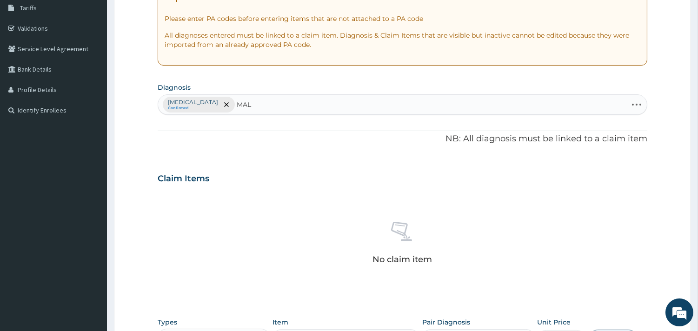
type input "MALA"
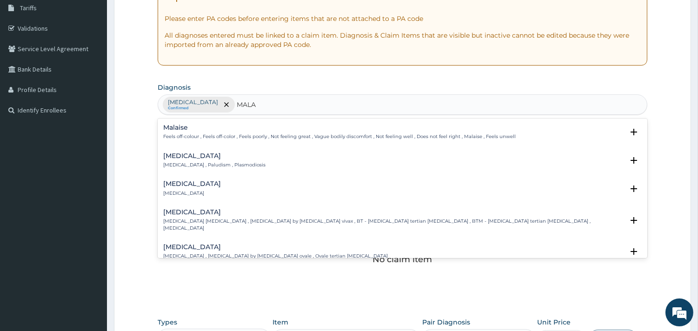
click at [187, 164] on p "[MEDICAL_DATA] , Paludism , Plasmodiosis" at bounding box center [214, 165] width 102 height 7
click at [178, 157] on h4 "[MEDICAL_DATA]" at bounding box center [214, 156] width 102 height 7
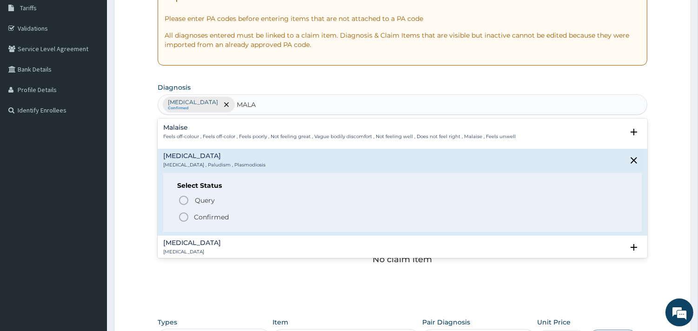
click at [202, 214] on p "Confirmed" at bounding box center [211, 217] width 35 height 9
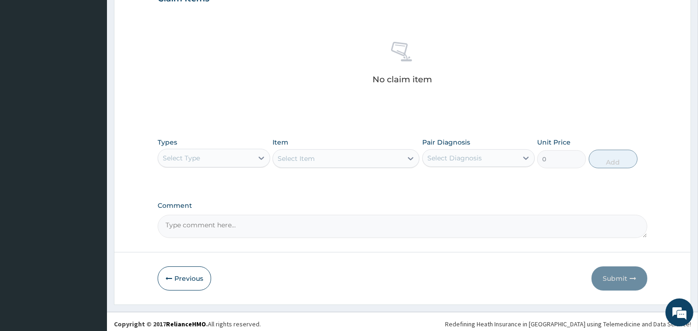
scroll to position [340, 0]
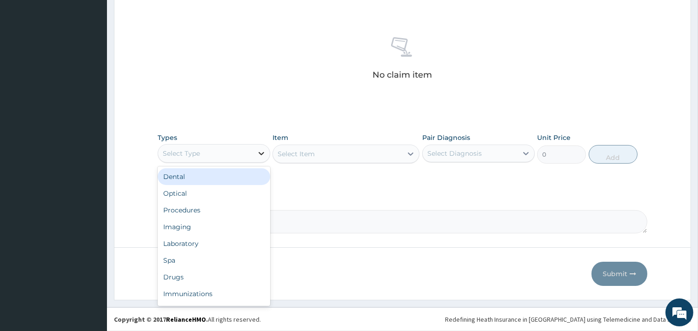
click at [257, 152] on icon at bounding box center [261, 153] width 9 height 9
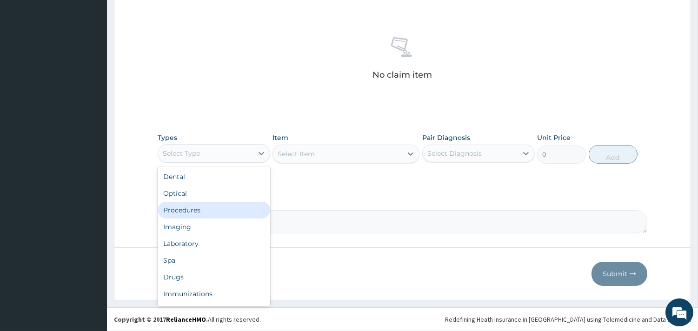
click at [215, 210] on div "Procedures" at bounding box center [214, 210] width 113 height 17
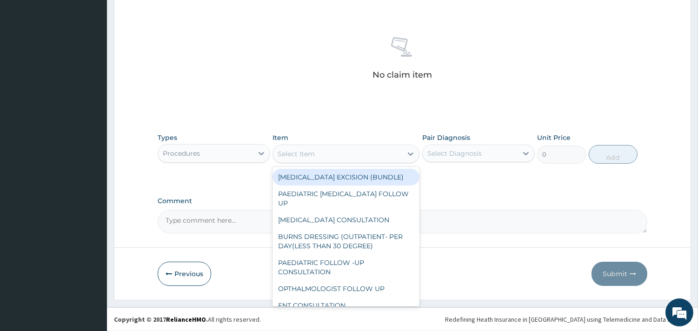
click at [346, 153] on div "Select Item" at bounding box center [337, 153] width 129 height 15
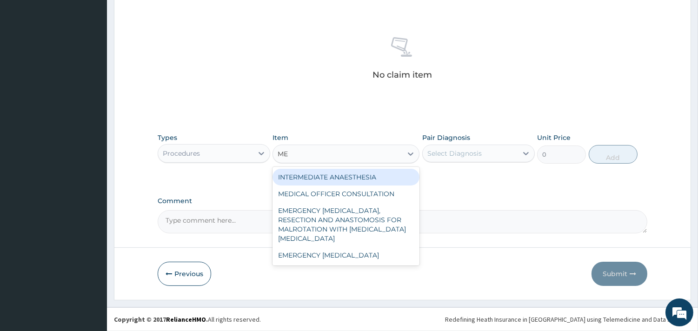
type input "MED"
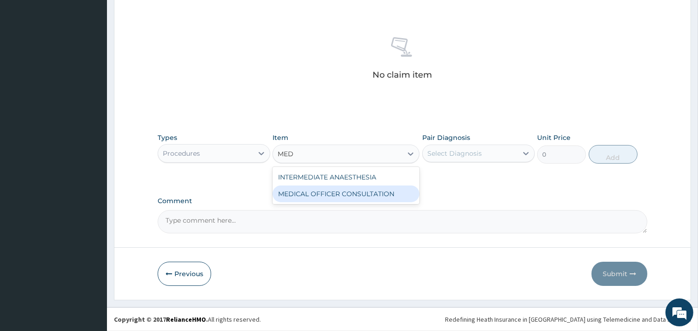
click at [345, 193] on div "MEDICAL OFFICER CONSULTATION" at bounding box center [346, 194] width 147 height 17
type input "10500"
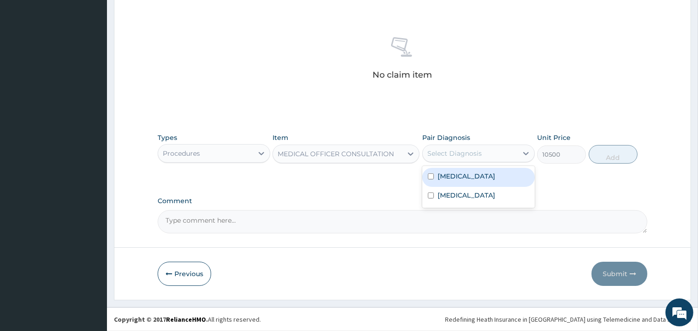
click at [467, 148] on div "Select Diagnosis" at bounding box center [470, 153] width 95 height 15
click at [466, 176] on label "[MEDICAL_DATA]" at bounding box center [467, 176] width 58 height 9
checkbox input "true"
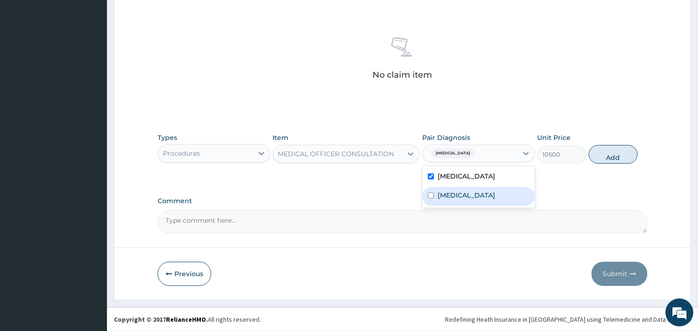
click at [463, 195] on div "[MEDICAL_DATA]" at bounding box center [478, 196] width 113 height 19
checkbox input "true"
click at [626, 153] on button "Add" at bounding box center [613, 154] width 49 height 19
type input "0"
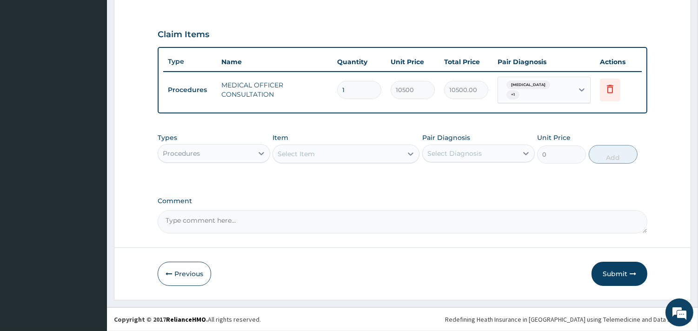
scroll to position [294, 0]
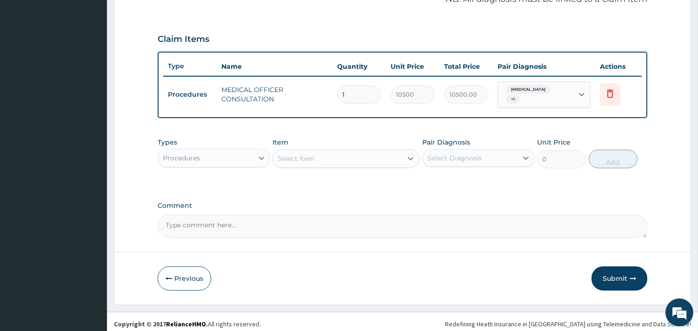
click at [228, 154] on div "Procedures" at bounding box center [205, 158] width 95 height 15
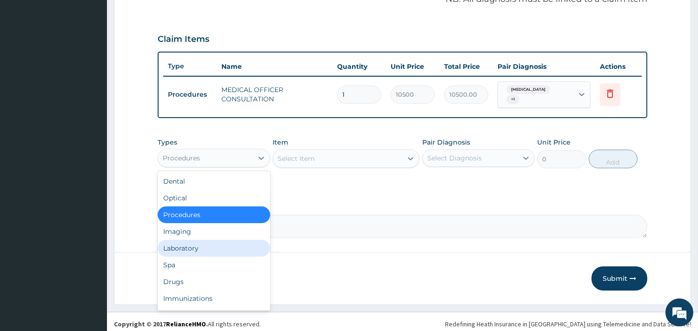
click at [211, 242] on div "Laboratory" at bounding box center [214, 248] width 113 height 17
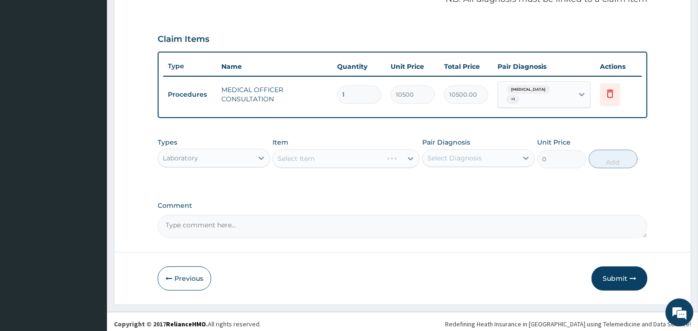
click at [343, 149] on div "Select Item" at bounding box center [346, 158] width 147 height 19
click at [362, 150] on div "Select Item" at bounding box center [346, 158] width 147 height 19
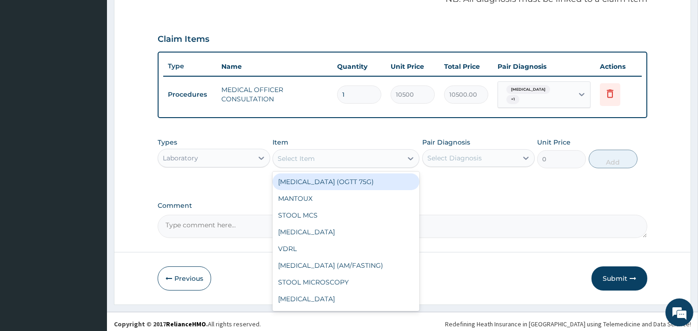
click at [345, 154] on div "Select Item" at bounding box center [337, 158] width 129 height 15
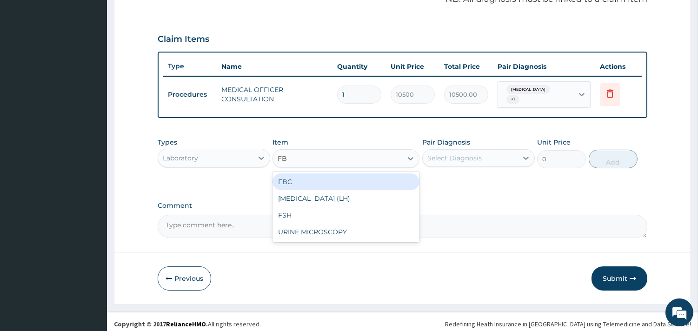
type input "FBC"
click at [382, 183] on div "FBC" at bounding box center [346, 181] width 147 height 17
type input "4500"
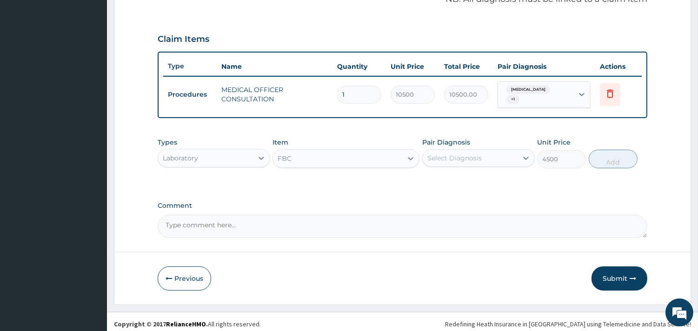
click at [448, 153] on div "Select Diagnosis" at bounding box center [454, 157] width 54 height 9
click at [457, 176] on label "[MEDICAL_DATA]" at bounding box center [467, 180] width 58 height 9
checkbox input "true"
click at [603, 160] on button "Add" at bounding box center [613, 159] width 49 height 19
type input "0"
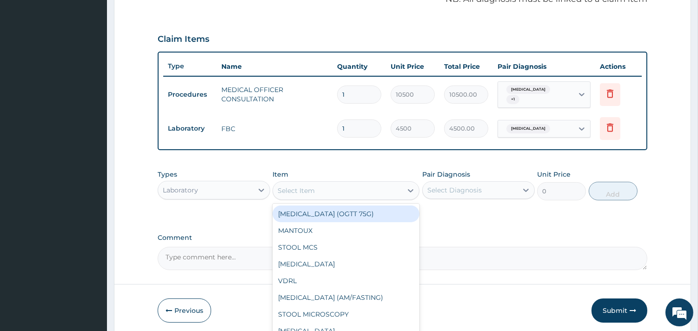
click at [377, 183] on div "Select Item" at bounding box center [337, 190] width 129 height 15
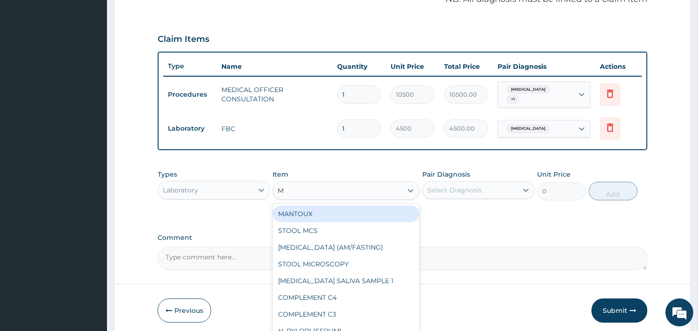
type input "MP"
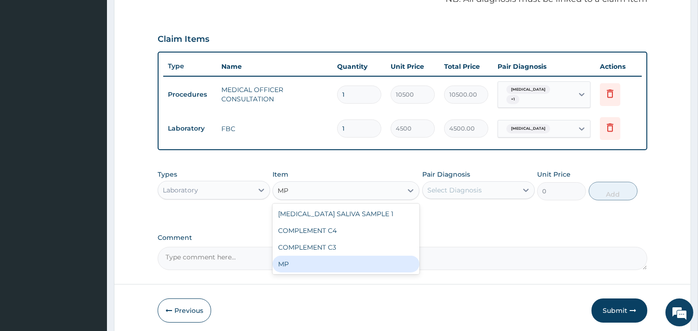
click at [283, 260] on div "MP" at bounding box center [346, 264] width 147 height 17
type input "4000"
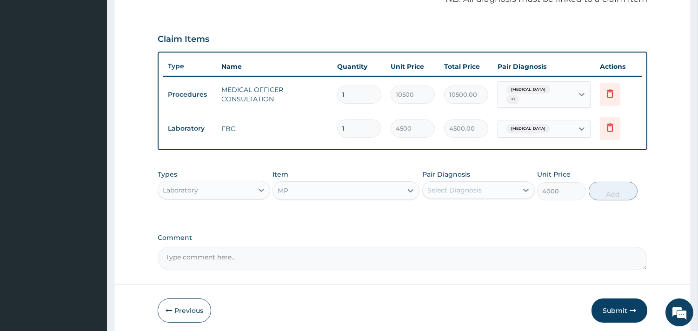
click at [452, 186] on div "Select Diagnosis" at bounding box center [454, 190] width 54 height 9
click at [461, 186] on div "Select Diagnosis" at bounding box center [454, 190] width 54 height 9
click at [457, 227] on label "[MEDICAL_DATA]" at bounding box center [467, 231] width 58 height 9
checkbox input "true"
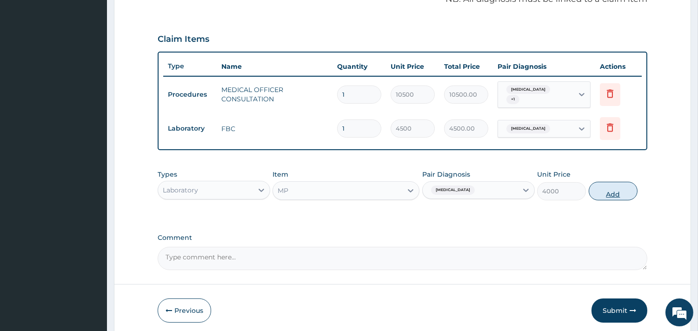
click at [610, 182] on button "Add" at bounding box center [613, 191] width 49 height 19
type input "0"
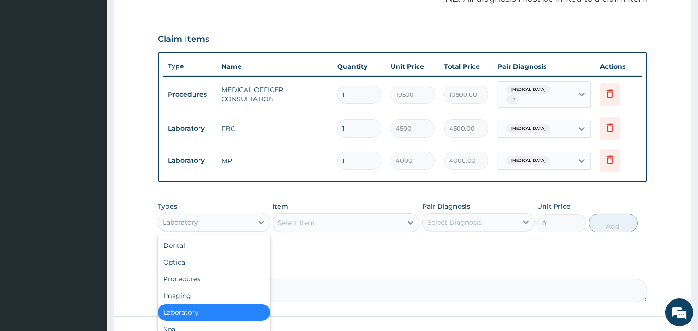
click at [225, 215] on div "Laboratory" at bounding box center [205, 222] width 95 height 15
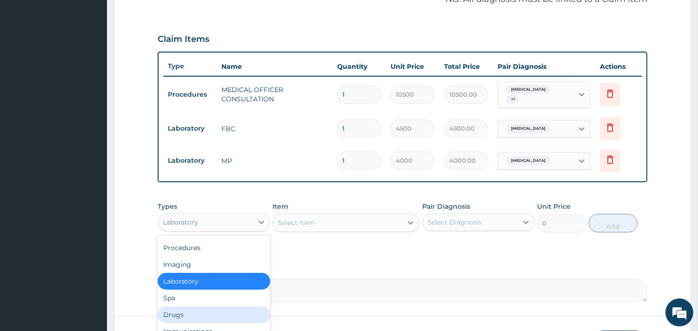
click at [178, 313] on div "Drugs" at bounding box center [214, 314] width 113 height 17
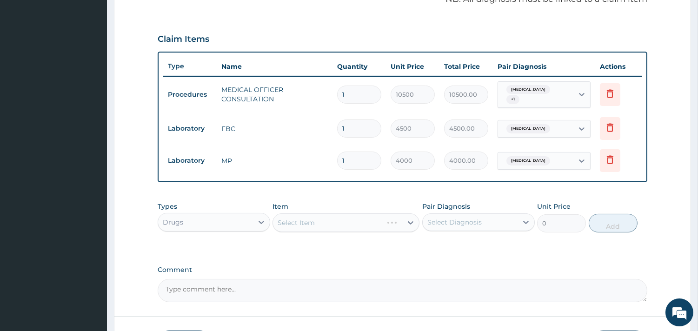
click at [326, 220] on div "Select Item" at bounding box center [346, 222] width 147 height 19
click at [309, 219] on div "Select Item" at bounding box center [346, 222] width 147 height 19
click at [330, 219] on div "Select Item" at bounding box center [346, 222] width 147 height 19
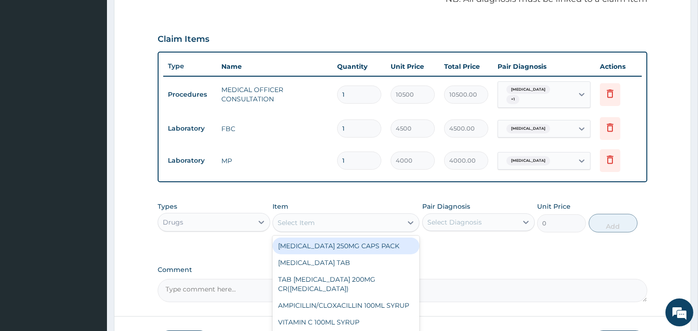
click at [316, 216] on div "Select Item" at bounding box center [337, 222] width 129 height 15
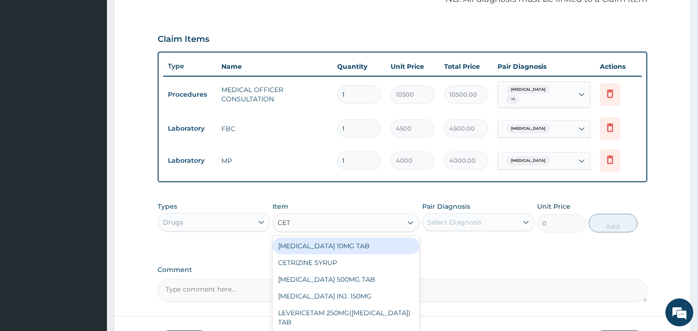
type input "CETR"
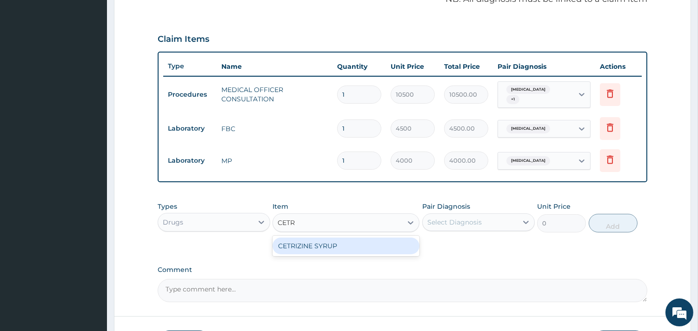
click at [318, 238] on div "CETRIZINE SYRUP" at bounding box center [346, 246] width 147 height 17
type input "2000"
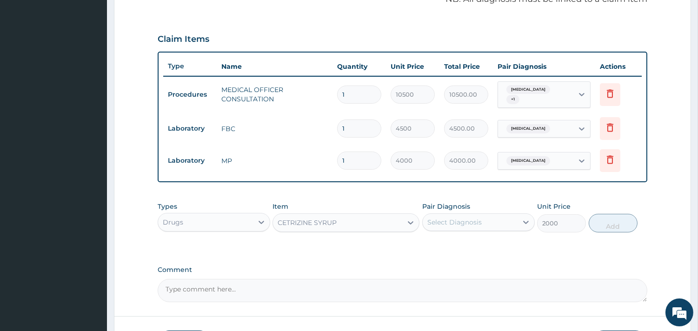
click at [457, 219] on div "Select Diagnosis" at bounding box center [454, 222] width 54 height 9
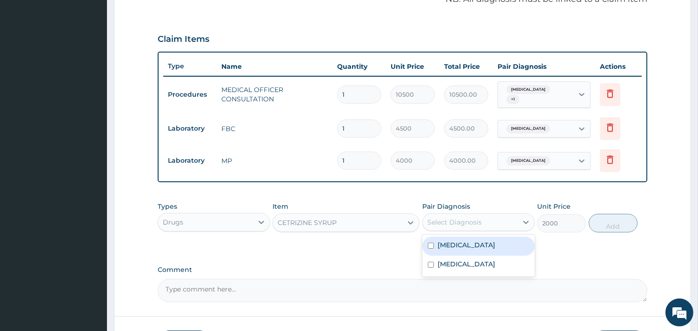
click at [456, 240] on label "[MEDICAL_DATA]" at bounding box center [467, 244] width 58 height 9
checkbox input "true"
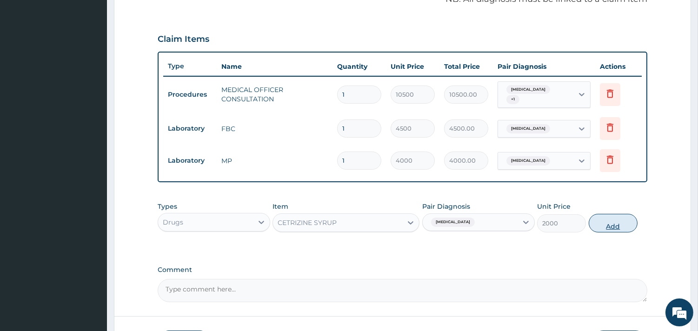
click at [620, 220] on button "Add" at bounding box center [613, 223] width 49 height 19
type input "0"
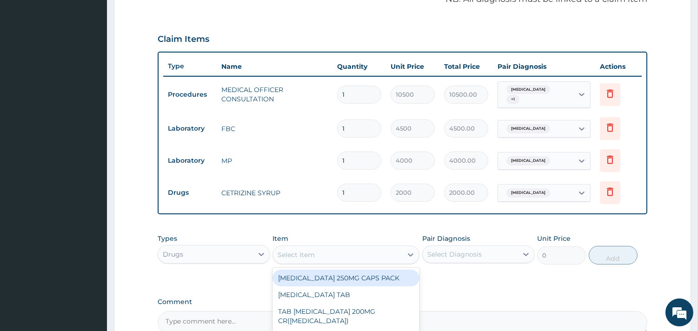
click at [343, 247] on div "Select Item" at bounding box center [337, 254] width 129 height 15
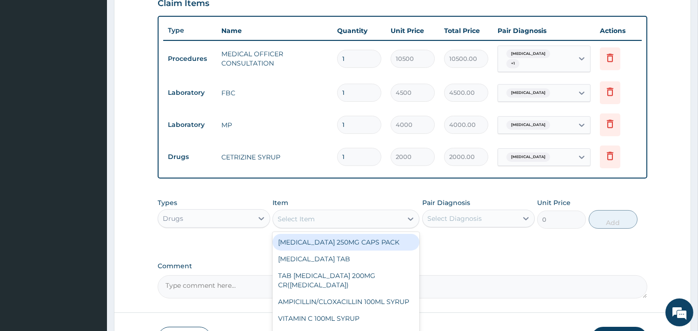
scroll to position [346, 0]
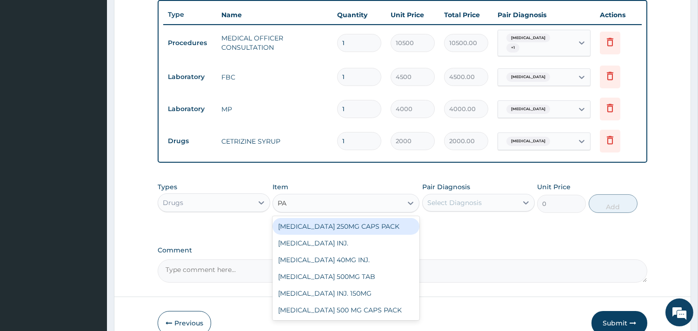
type input "PAR"
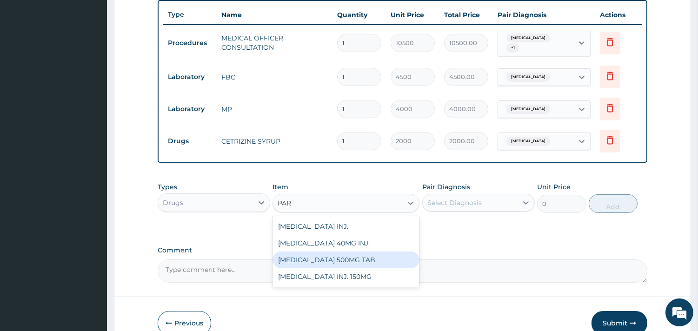
click at [337, 256] on div "[MEDICAL_DATA] 500MG TAB" at bounding box center [346, 260] width 147 height 17
type input "50"
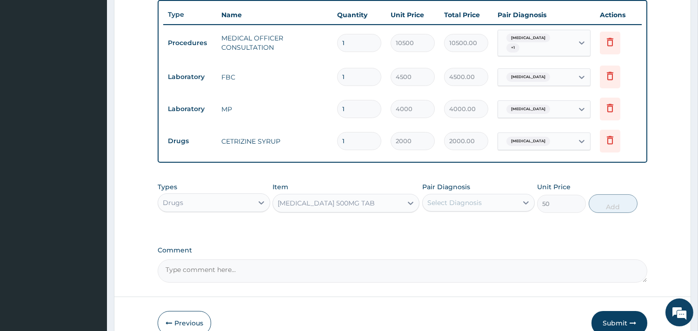
click at [473, 198] on div "Select Diagnosis" at bounding box center [454, 202] width 54 height 9
click at [468, 221] on label "[MEDICAL_DATA]" at bounding box center [467, 225] width 58 height 9
checkbox input "true"
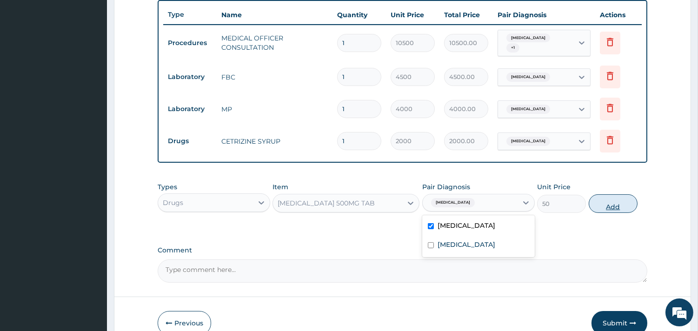
click at [608, 205] on button "Add" at bounding box center [613, 203] width 49 height 19
type input "0"
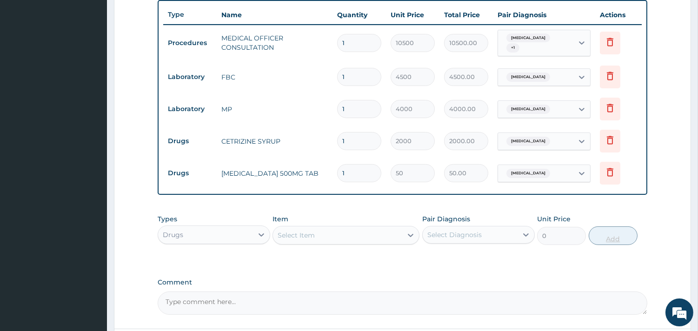
type input "0.00"
type input "9"
type input "450.00"
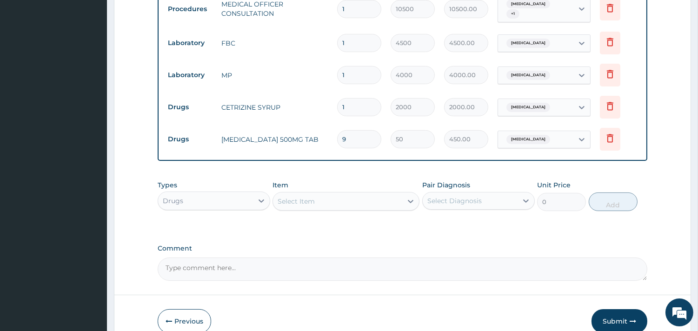
scroll to position [424, 0]
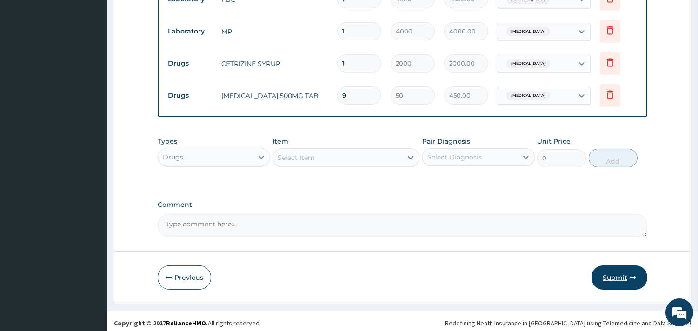
type input "9"
click at [601, 271] on button "Submit" at bounding box center [620, 278] width 56 height 24
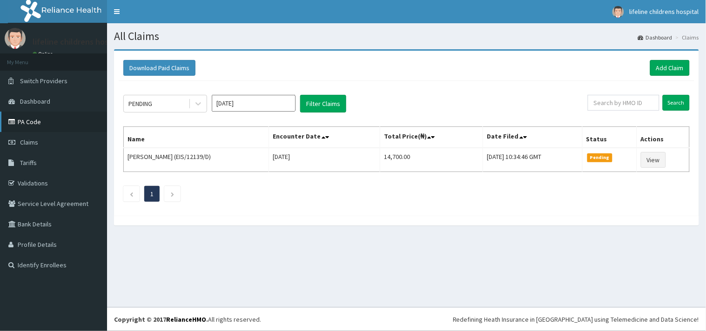
click at [42, 120] on link "PA Code" at bounding box center [53, 122] width 107 height 20
click at [666, 67] on link "Add Claim" at bounding box center [670, 68] width 40 height 16
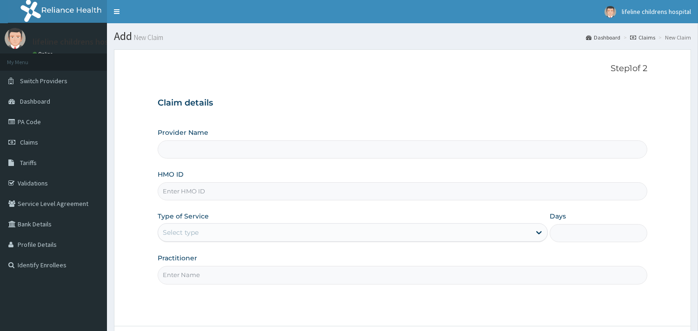
click at [207, 192] on input "HMO ID" at bounding box center [403, 191] width 490 height 18
type input "E"
type input "Lifeline Children Hospital - [GEOGRAPHIC_DATA]"
type input "EIS/12139/D"
click at [190, 227] on div "Select type" at bounding box center [344, 232] width 373 height 15
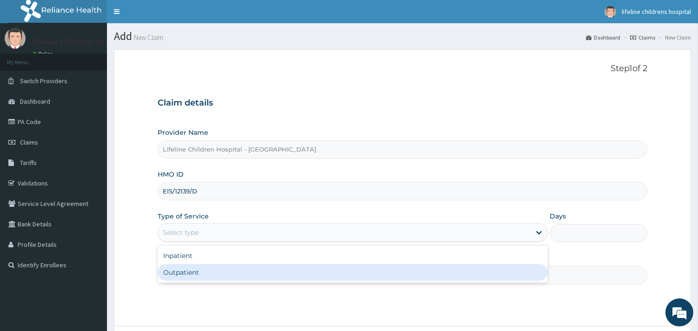
click at [187, 273] on div "Outpatient" at bounding box center [353, 272] width 390 height 17
type input "1"
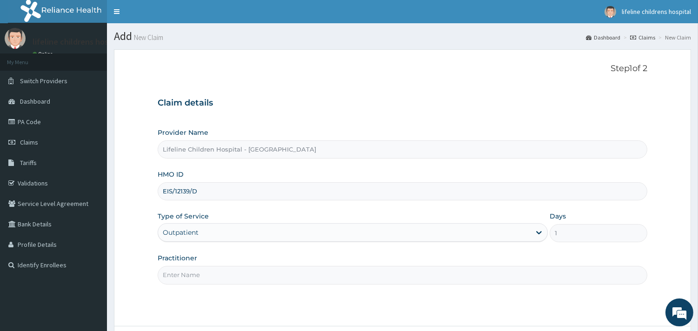
click at [193, 273] on input "Practitioner" at bounding box center [403, 275] width 490 height 18
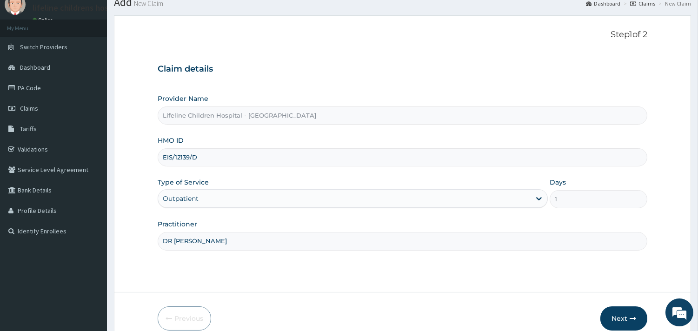
scroll to position [52, 0]
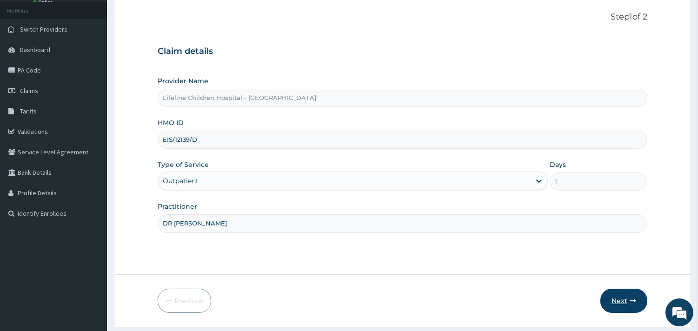
type input "DR [PERSON_NAME]"
click at [627, 300] on button "Next" at bounding box center [623, 301] width 47 height 24
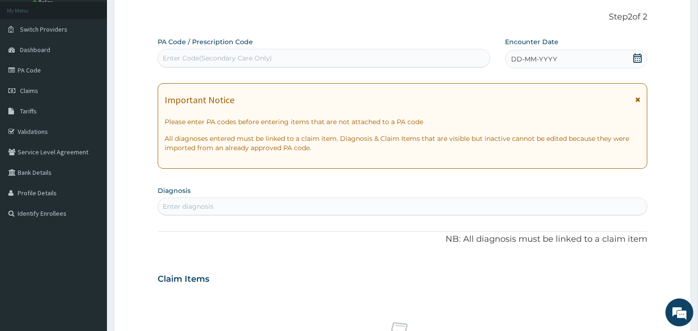
click at [552, 60] on span "DD-MM-YYYY" at bounding box center [534, 58] width 46 height 9
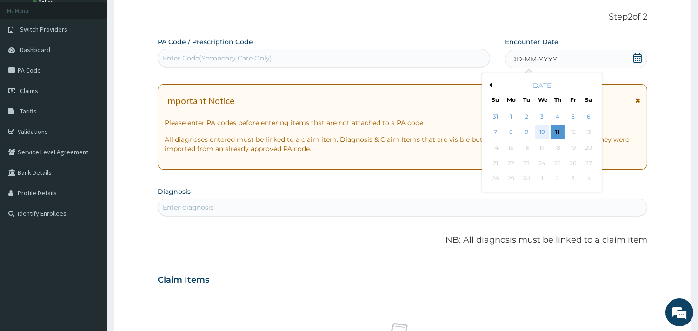
click at [543, 133] on div "10" at bounding box center [542, 133] width 14 height 14
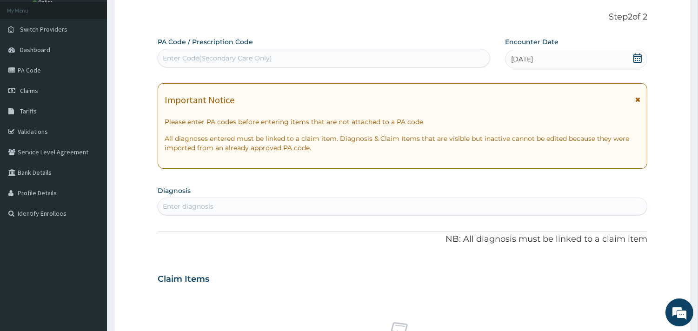
click at [258, 211] on div "Enter diagnosis" at bounding box center [402, 206] width 489 height 15
click at [243, 53] on div "Enter Code(Secondary Care Only)" at bounding box center [217, 57] width 109 height 9
type input "PA/5E19D9"
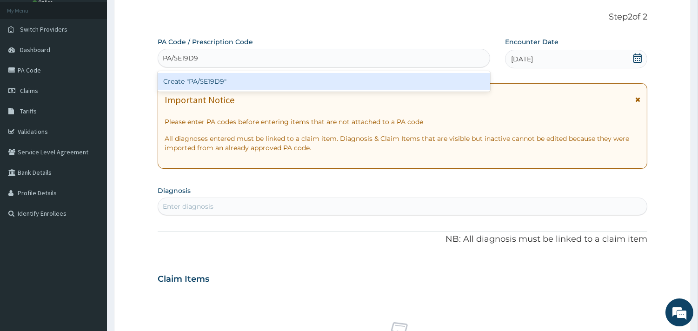
click at [229, 80] on div "Create "PA/5E19D9"" at bounding box center [324, 81] width 333 height 17
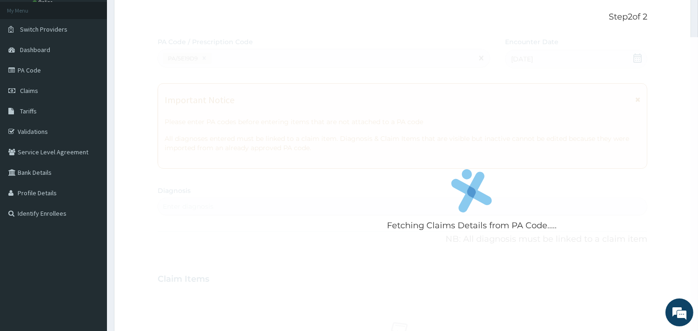
scroll to position [64, 0]
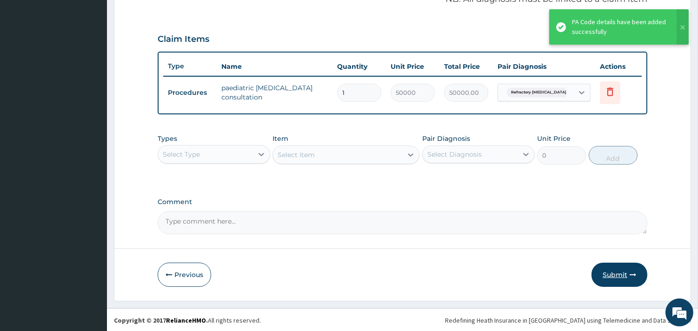
click at [613, 274] on button "Submit" at bounding box center [620, 275] width 56 height 24
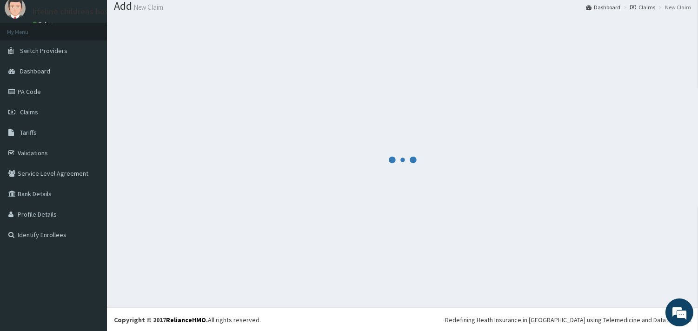
scroll to position [294, 0]
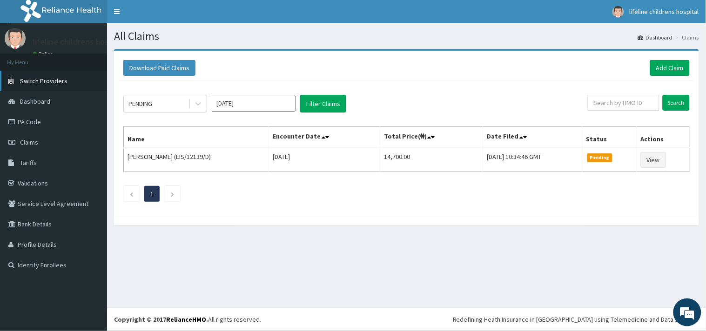
click at [60, 80] on span "Switch Providers" at bounding box center [43, 81] width 47 height 8
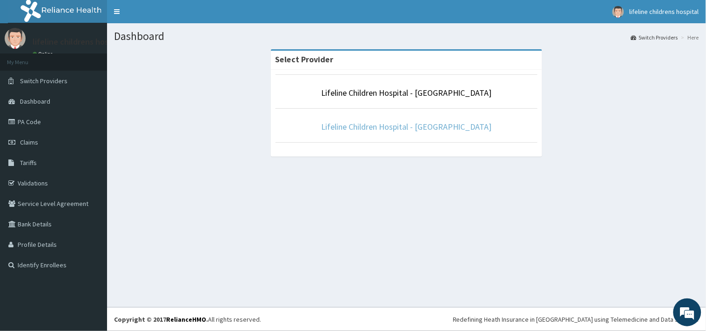
click at [420, 124] on link "Lifeline Children Hospital - [GEOGRAPHIC_DATA]" at bounding box center [406, 126] width 171 height 11
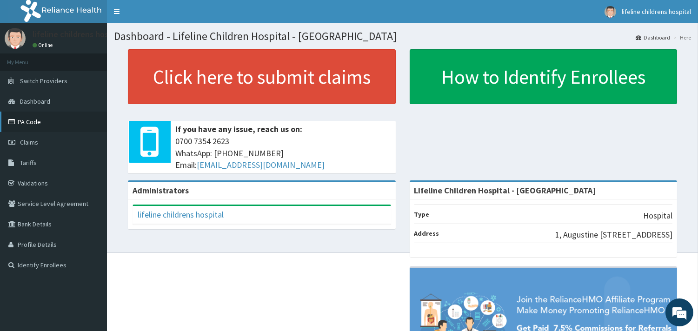
click at [36, 123] on link "PA Code" at bounding box center [53, 122] width 107 height 20
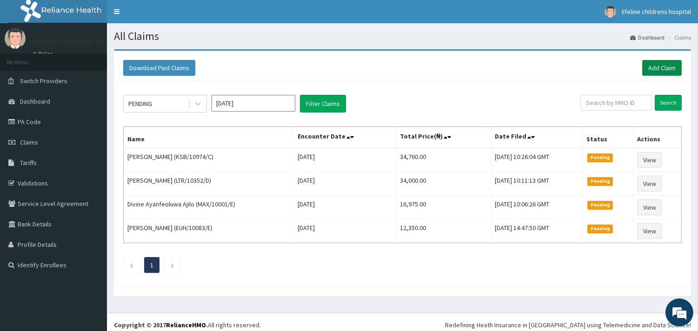
click at [658, 67] on link "Add Claim" at bounding box center [662, 68] width 40 height 16
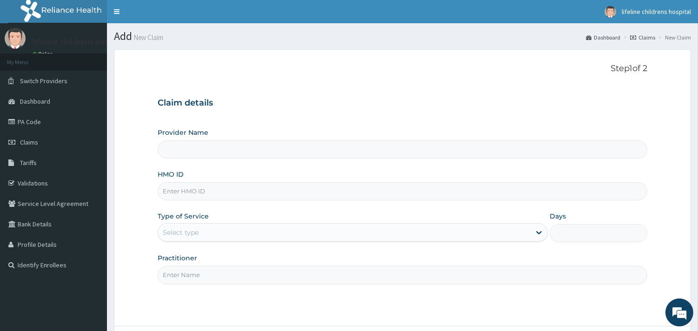
click at [207, 192] on input "HMO ID" at bounding box center [403, 191] width 490 height 18
type input "Lifeline Children Hospital - [GEOGRAPHIC_DATA]"
type input "OGT/10001/D"
click at [234, 236] on div "Select type" at bounding box center [344, 232] width 373 height 15
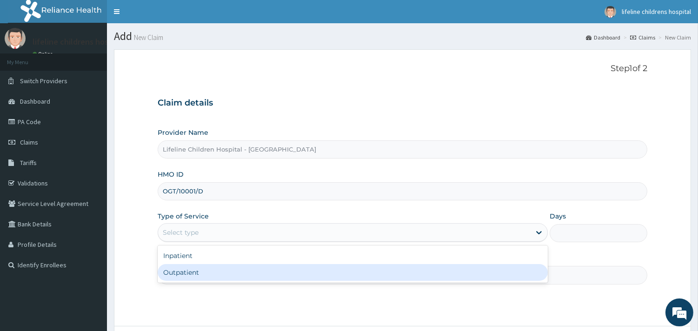
click at [208, 275] on div "Outpatient" at bounding box center [353, 272] width 390 height 17
type input "1"
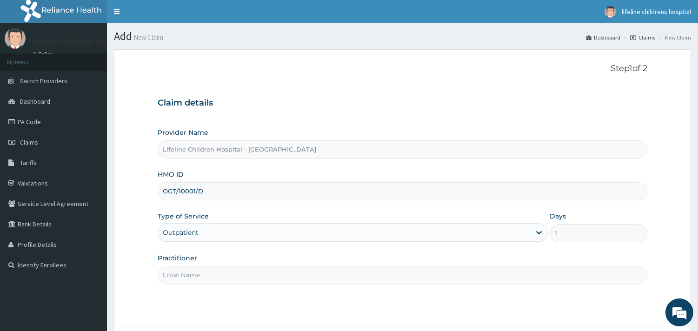
click at [208, 275] on input "Practitioner" at bounding box center [403, 275] width 490 height 18
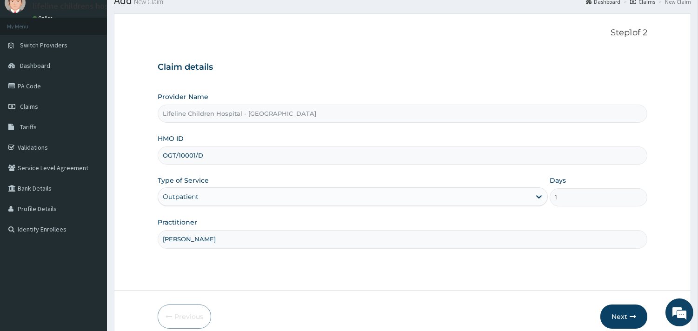
scroll to position [52, 0]
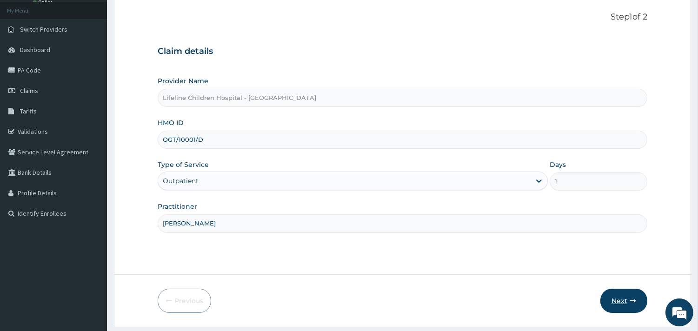
type input "[PERSON_NAME]"
click at [630, 298] on icon "button" at bounding box center [633, 301] width 7 height 7
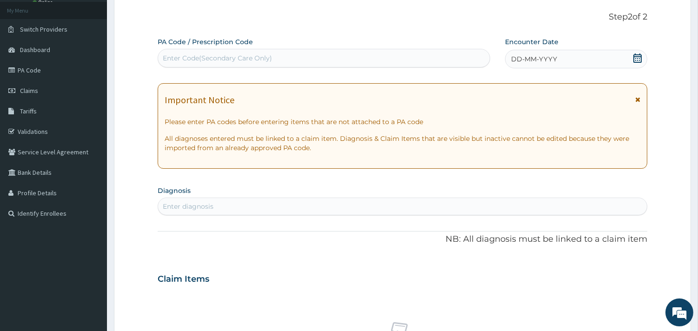
click at [547, 51] on div "DD-MM-YYYY" at bounding box center [576, 59] width 142 height 19
click at [310, 57] on div "Enter Code(Secondary Care Only)" at bounding box center [324, 58] width 332 height 15
type input "PA/1F2438"
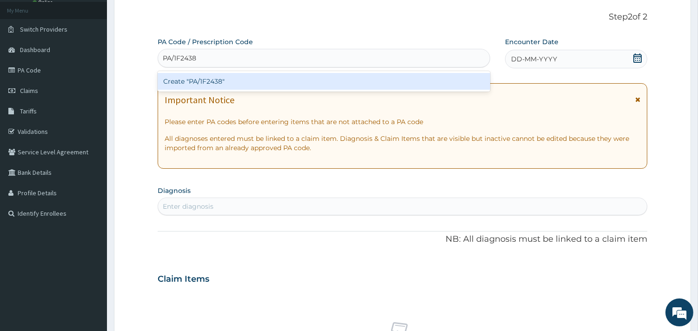
click at [260, 79] on div "Create "PA/1F2438"" at bounding box center [324, 81] width 333 height 17
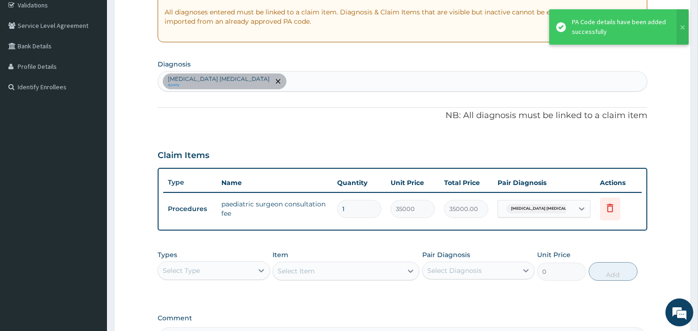
scroll to position [220, 0]
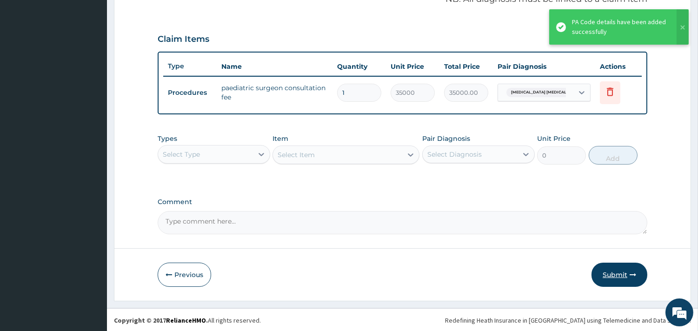
click at [622, 275] on button "Submit" at bounding box center [620, 275] width 56 height 24
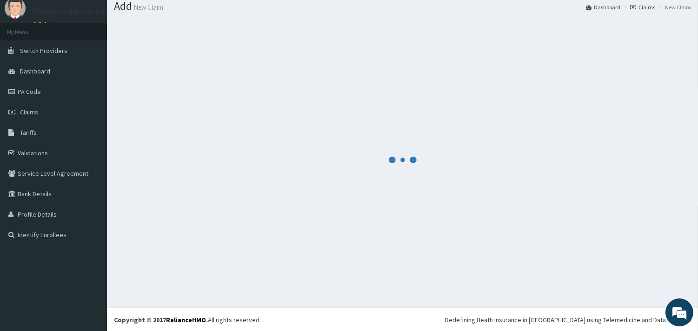
scroll to position [294, 0]
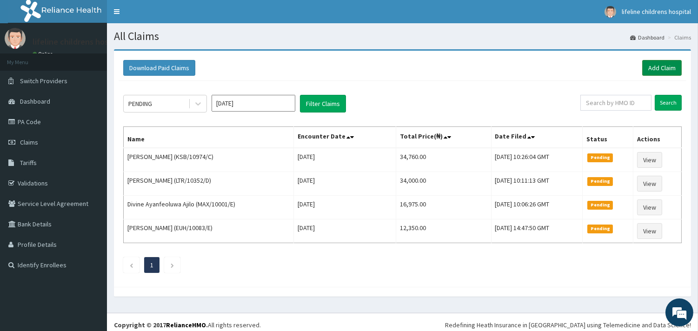
click at [674, 66] on link "Add Claim" at bounding box center [662, 68] width 40 height 16
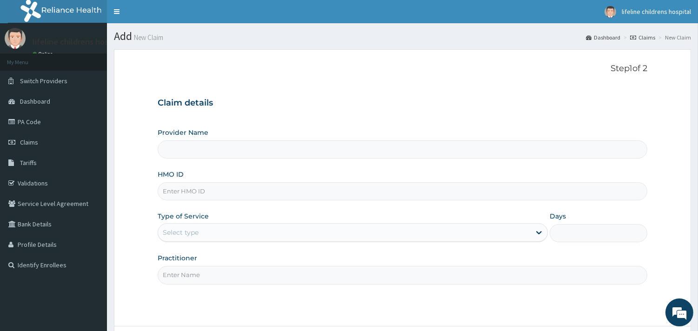
type input "Lifeline Children Hospital - [GEOGRAPHIC_DATA]"
click at [264, 189] on input "HMO ID" at bounding box center [403, 191] width 490 height 18
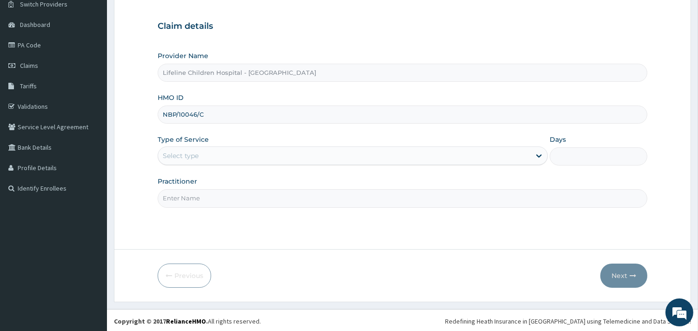
scroll to position [79, 0]
type input "NBP/10046/C"
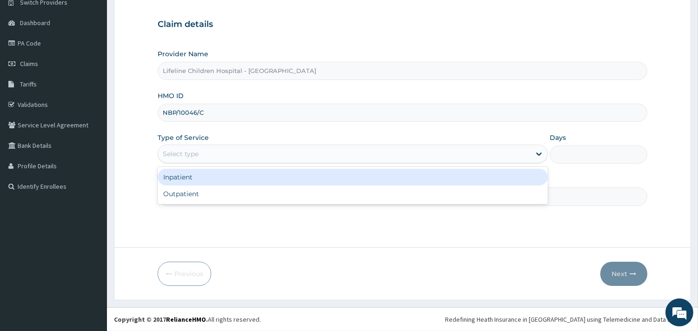
click at [263, 153] on div "Select type" at bounding box center [344, 153] width 373 height 15
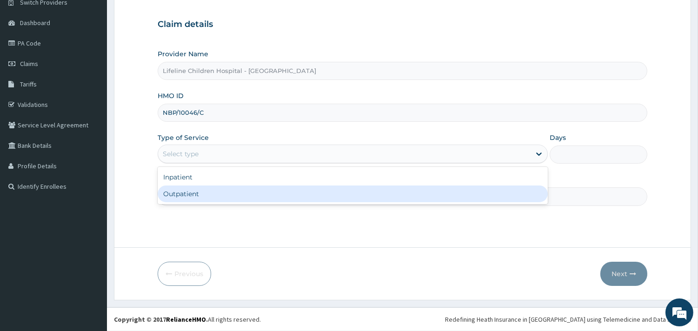
click at [233, 202] on div "Outpatient" at bounding box center [353, 194] width 390 height 17
type input "1"
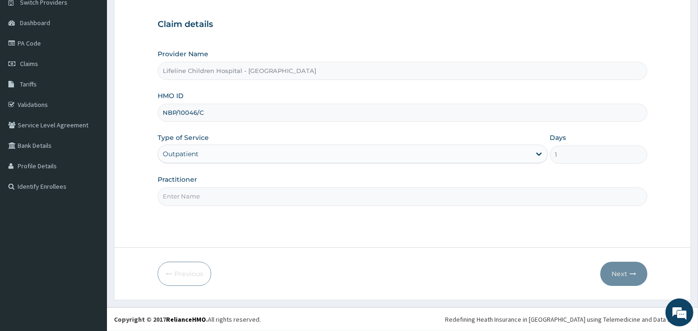
click at [236, 199] on input "Practitioner" at bounding box center [403, 196] width 490 height 18
type input "DR FELIX"
click at [628, 272] on button "Next" at bounding box center [623, 274] width 47 height 24
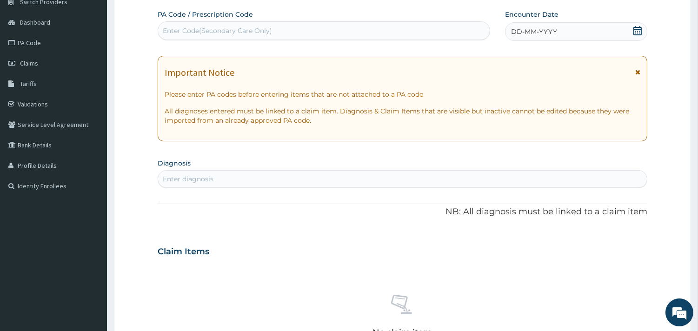
click at [431, 31] on div "Enter Code(Secondary Care Only)" at bounding box center [324, 30] width 332 height 15
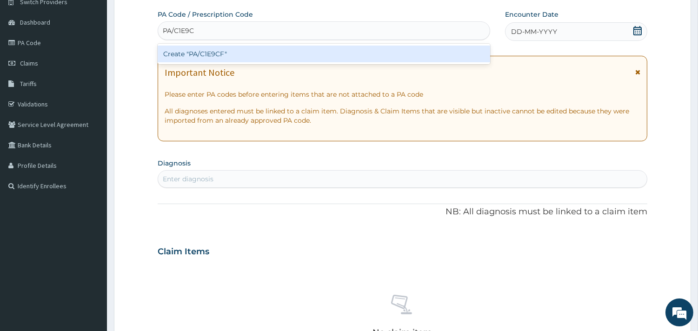
type input "PA/C1E9CF"
click at [356, 49] on div "Create "PA/C1E9CF"" at bounding box center [324, 54] width 333 height 17
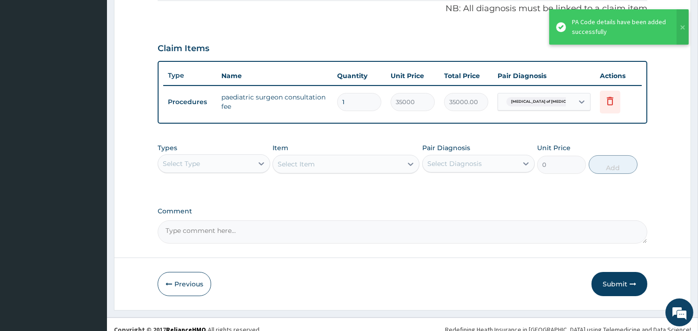
scroll to position [286, 0]
click at [614, 276] on button "Submit" at bounding box center [620, 284] width 56 height 24
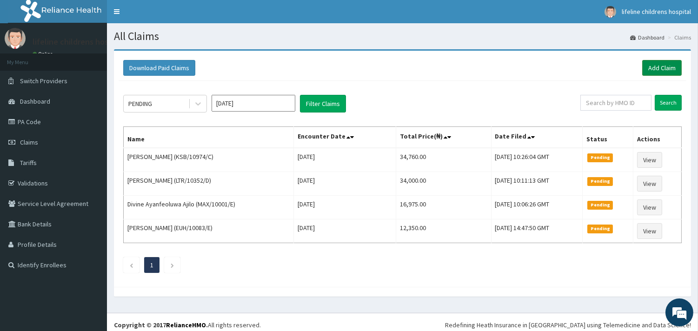
click at [663, 67] on link "Add Claim" at bounding box center [662, 68] width 40 height 16
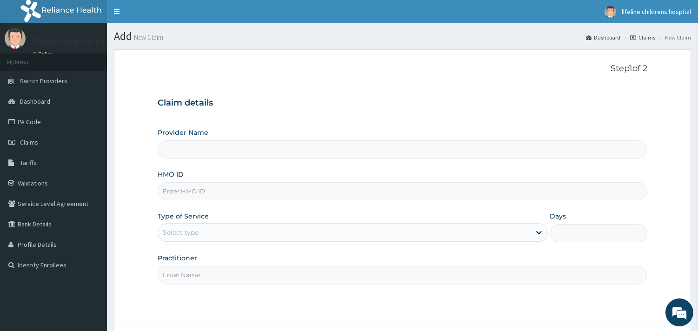
type input "Lifeline Children Hospital - [GEOGRAPHIC_DATA]"
click at [225, 195] on input "HMO ID" at bounding box center [403, 191] width 490 height 18
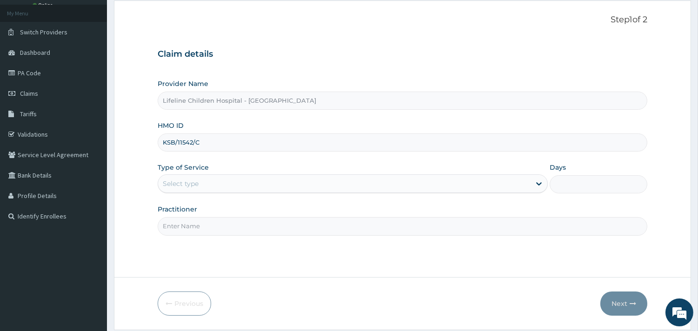
scroll to position [52, 0]
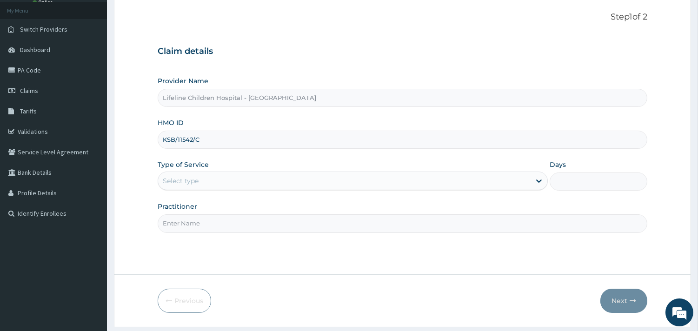
type input "KSB/11542/C"
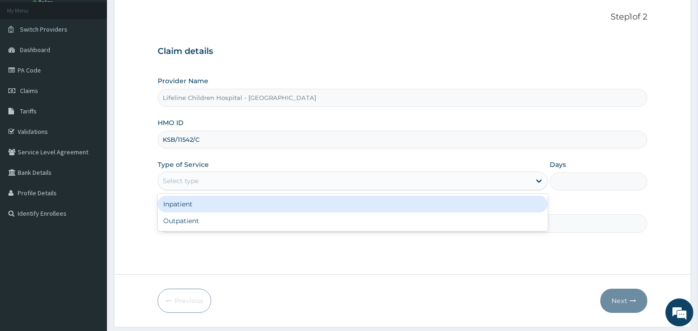
click at [223, 180] on div "Select type" at bounding box center [344, 180] width 373 height 15
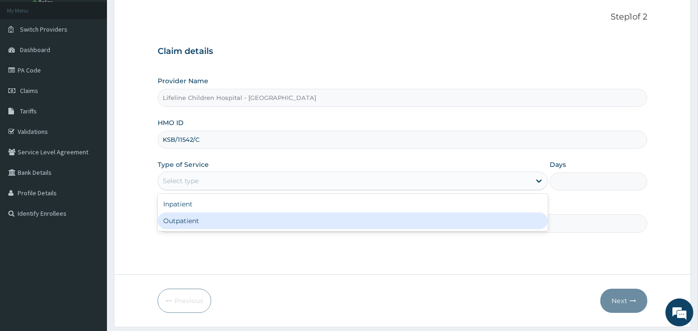
click at [214, 222] on div "Outpatient" at bounding box center [353, 221] width 390 height 17
type input "1"
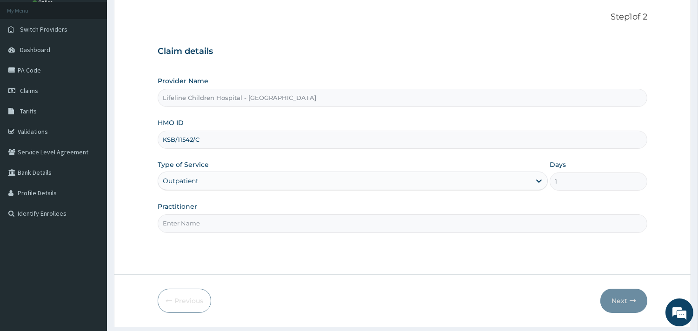
click at [214, 222] on input "Practitioner" at bounding box center [403, 223] width 490 height 18
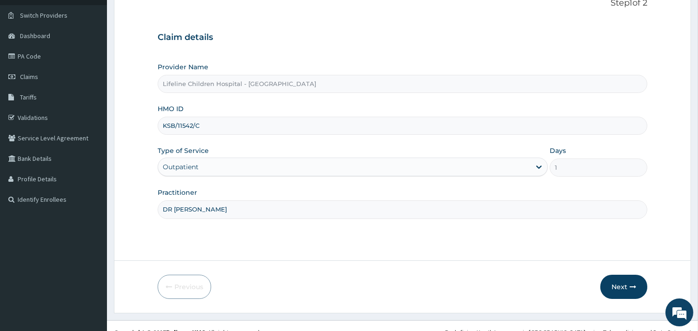
scroll to position [79, 0]
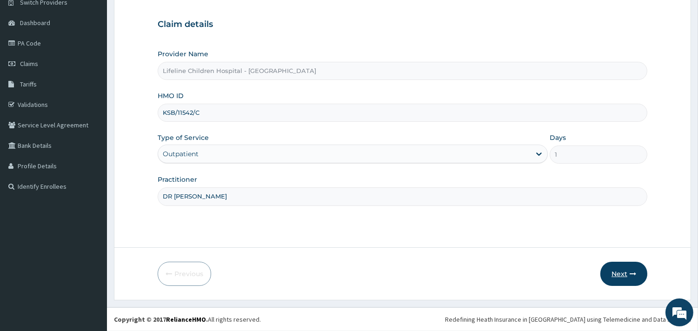
type input "DR [PERSON_NAME]"
click at [611, 271] on button "Next" at bounding box center [623, 274] width 47 height 24
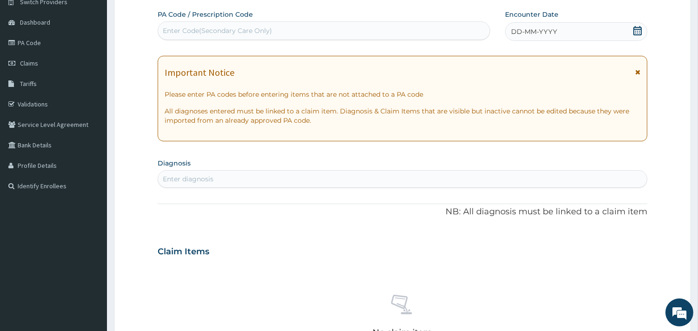
click at [527, 36] on span "DD-MM-YYYY" at bounding box center [534, 31] width 46 height 9
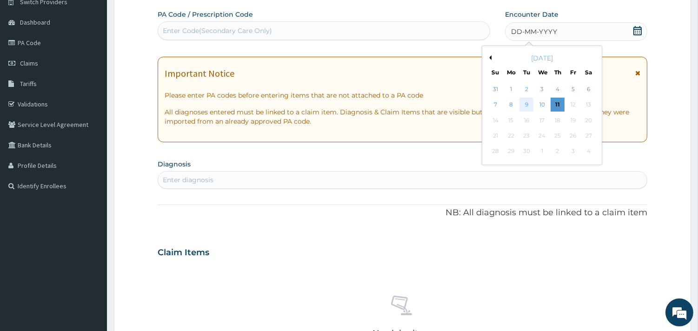
click at [529, 106] on div "9" at bounding box center [526, 105] width 14 height 14
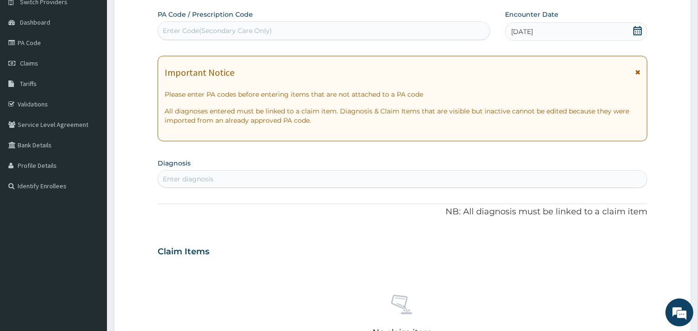
click at [276, 186] on div "Enter diagnosis" at bounding box center [402, 179] width 489 height 15
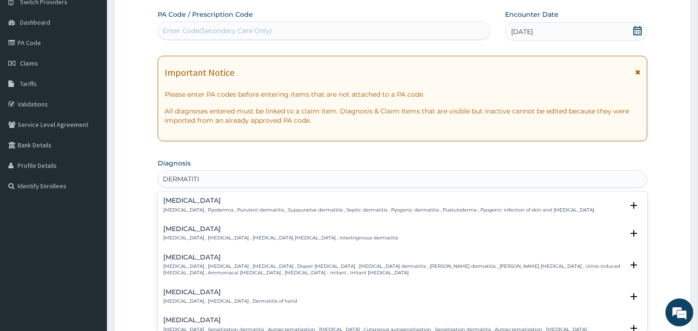
type input "DERMATITIS"
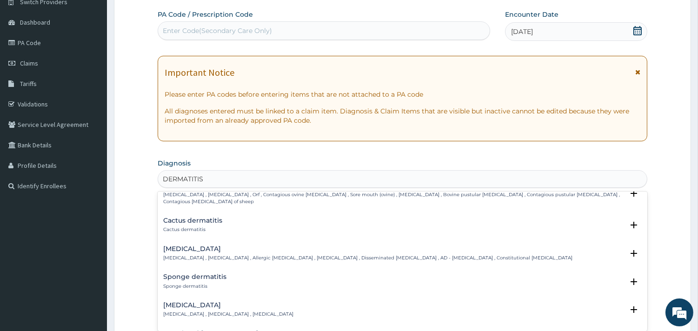
scroll to position [723, 0]
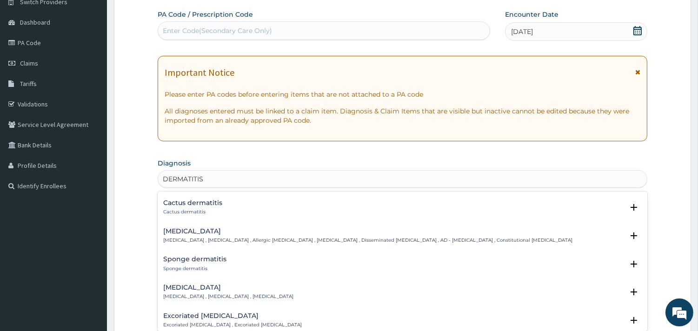
click at [207, 230] on h4 "[MEDICAL_DATA]" at bounding box center [367, 231] width 409 height 7
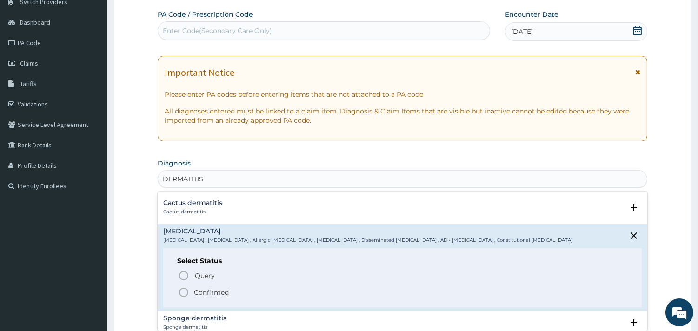
click at [206, 289] on p "Confirmed" at bounding box center [211, 292] width 35 height 9
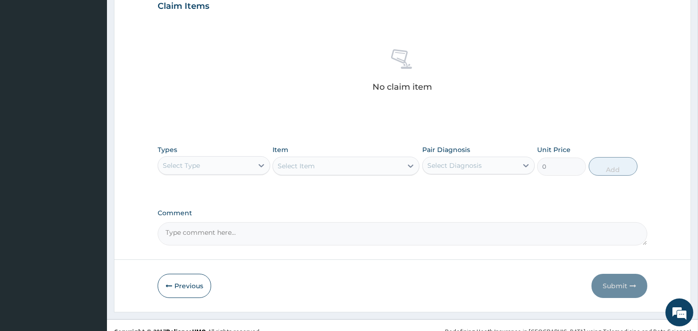
scroll to position [337, 0]
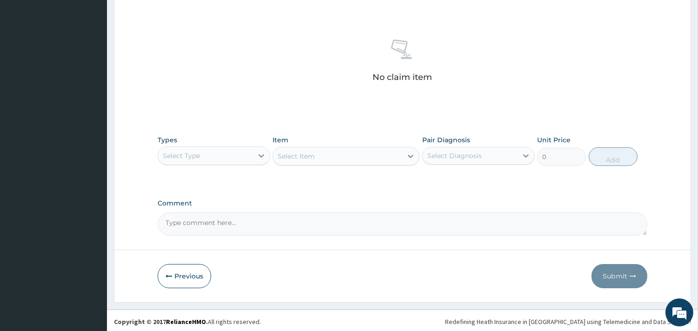
click at [246, 151] on div "Select Type" at bounding box center [205, 155] width 95 height 15
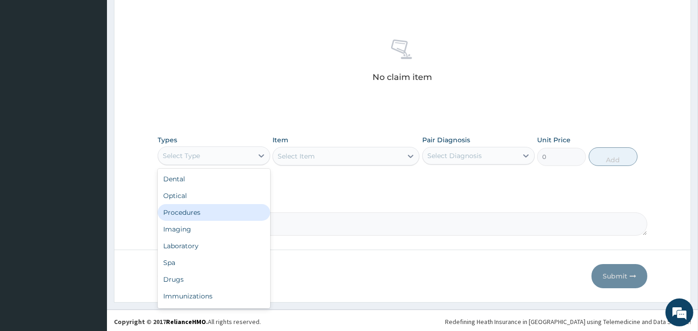
click at [213, 208] on div "Procedures" at bounding box center [214, 212] width 113 height 17
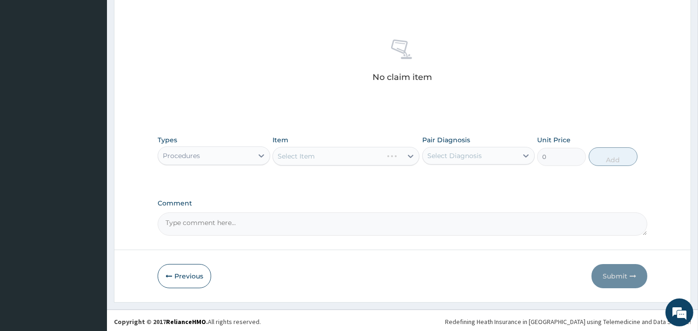
click at [373, 151] on div "Select Item" at bounding box center [346, 156] width 147 height 19
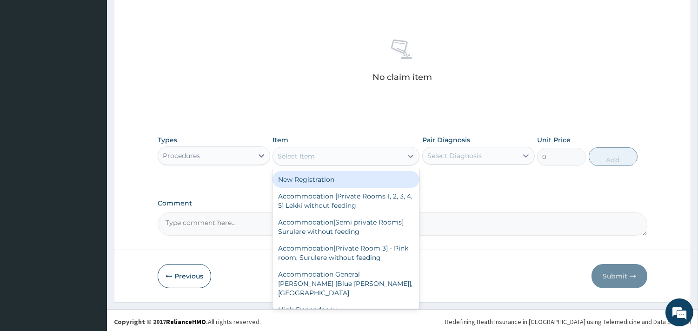
click at [409, 157] on icon at bounding box center [410, 156] width 9 height 9
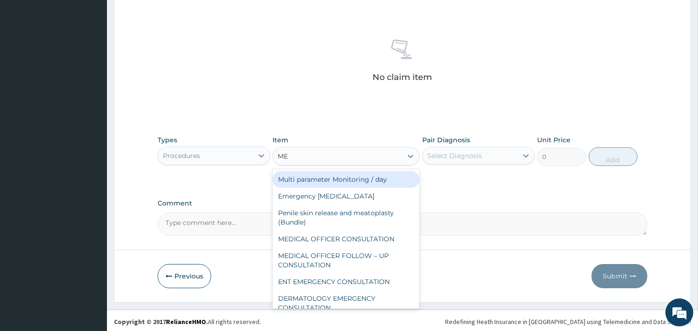
type input "MED"
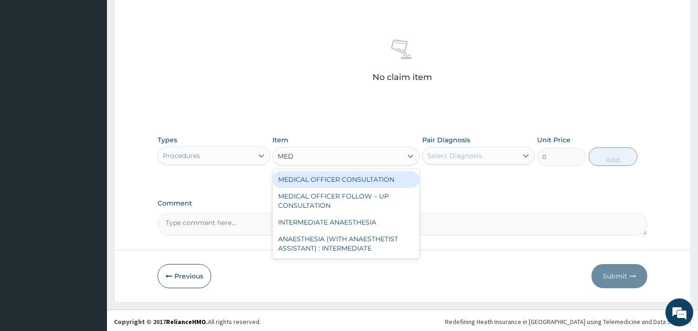
click at [340, 179] on div "MEDICAL OFFICER CONSULTATION" at bounding box center [346, 179] width 147 height 17
type input "10500"
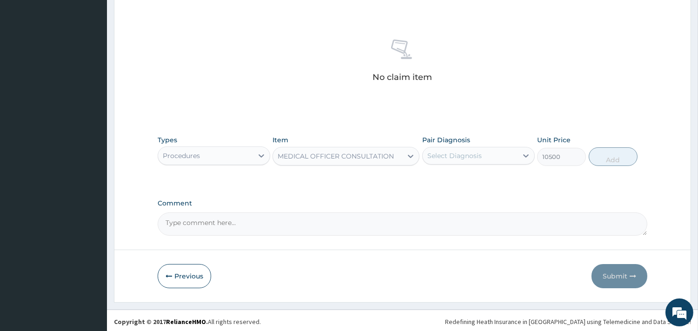
click at [459, 157] on div "Select Diagnosis" at bounding box center [454, 155] width 54 height 9
click at [454, 170] on div "[MEDICAL_DATA]" at bounding box center [478, 179] width 113 height 19
checkbox input "true"
click at [619, 159] on button "Add" at bounding box center [613, 156] width 49 height 19
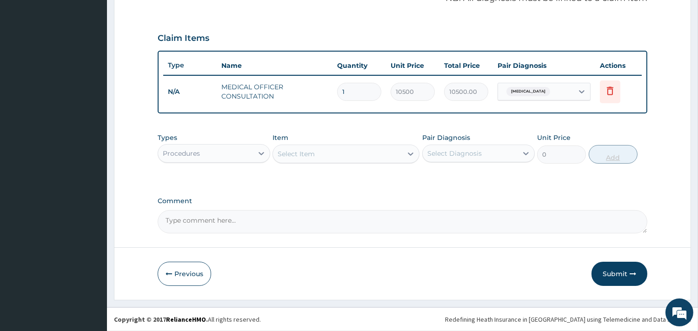
scroll to position [294, 0]
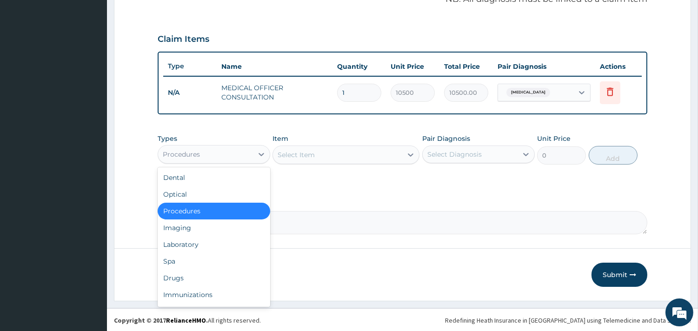
click at [249, 153] on div "Procedures" at bounding box center [205, 154] width 95 height 15
click at [215, 240] on div "Laboratory" at bounding box center [214, 244] width 113 height 17
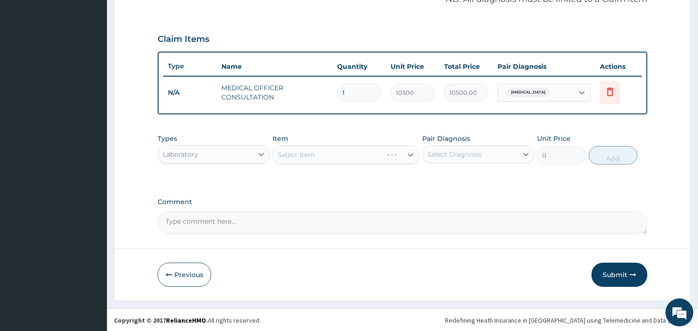
click at [349, 157] on div "Select Item" at bounding box center [346, 155] width 147 height 19
click at [356, 152] on div "Select Item" at bounding box center [346, 155] width 147 height 19
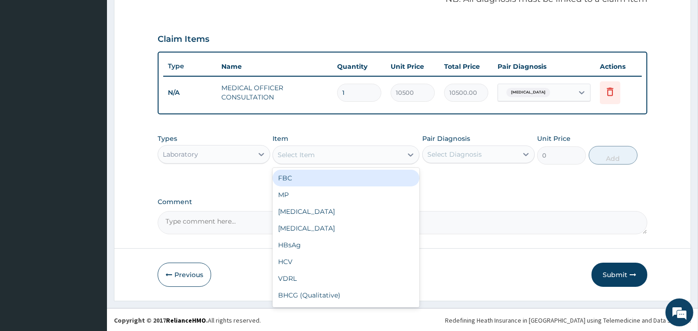
click at [401, 153] on div "Select Item" at bounding box center [337, 154] width 129 height 15
click at [341, 173] on div "FBC" at bounding box center [346, 178] width 147 height 17
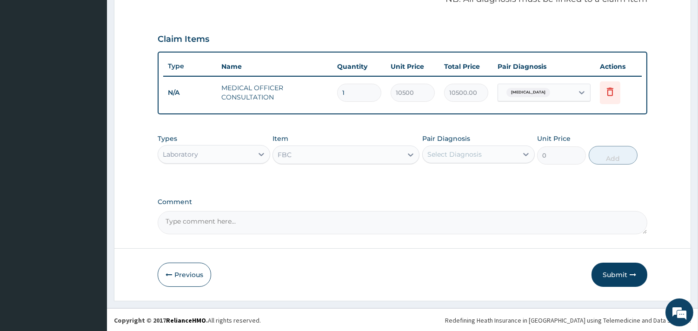
type input "4500"
click at [456, 155] on div "Select Diagnosis" at bounding box center [454, 154] width 54 height 9
drag, startPoint x: 465, startPoint y: 178, endPoint x: 472, endPoint y: 175, distance: 7.3
click at [466, 178] on label "[MEDICAL_DATA]" at bounding box center [467, 177] width 58 height 9
checkbox input "true"
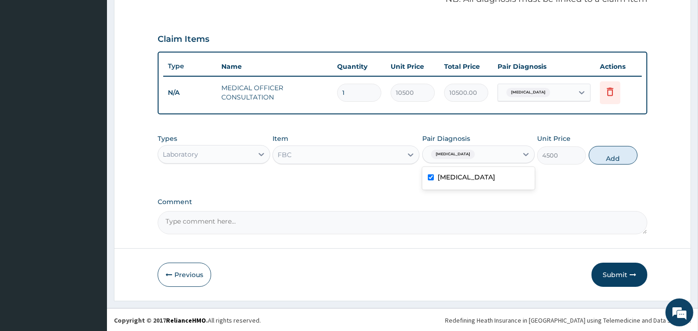
click at [613, 152] on button "Add" at bounding box center [613, 155] width 49 height 19
type input "0"
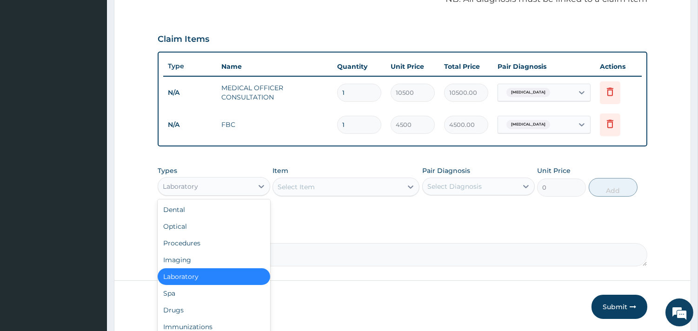
click at [225, 180] on div "Laboratory" at bounding box center [205, 186] width 95 height 15
click at [192, 309] on div "Drugs" at bounding box center [214, 310] width 113 height 17
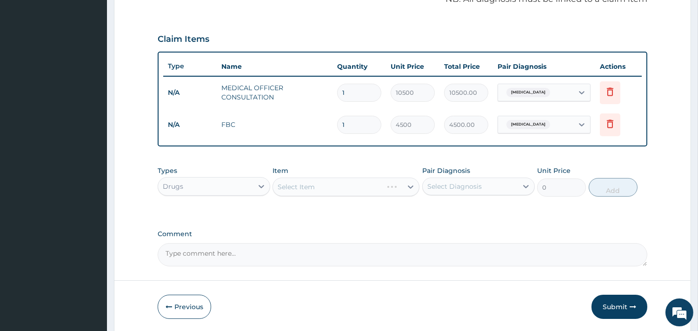
click at [318, 183] on div "Select Item" at bounding box center [346, 187] width 147 height 19
click at [360, 184] on div "Select Item" at bounding box center [346, 187] width 147 height 19
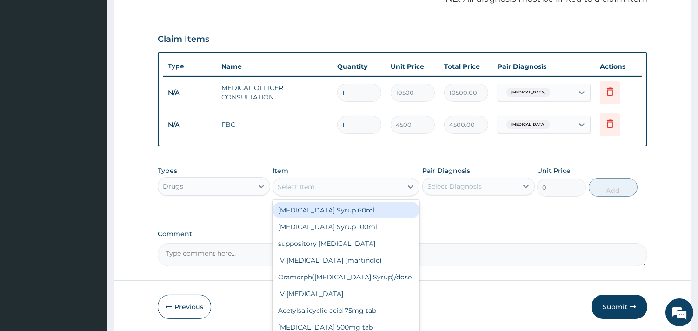
click at [349, 185] on div "Select Item" at bounding box center [337, 187] width 129 height 15
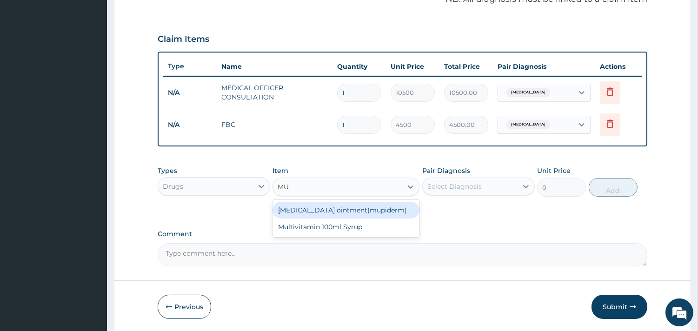
type input "MUP"
click at [359, 208] on div "[MEDICAL_DATA] ointment(mupiderm)" at bounding box center [346, 210] width 147 height 17
type input "4000"
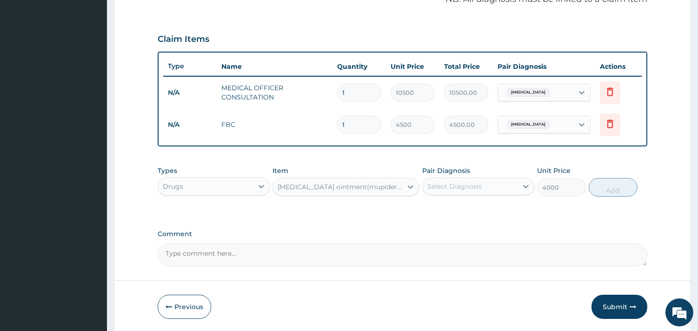
click at [449, 183] on div "Select Diagnosis" at bounding box center [454, 186] width 54 height 9
click at [456, 207] on label "[MEDICAL_DATA]" at bounding box center [467, 209] width 58 height 9
checkbox input "true"
click at [615, 190] on button "Add" at bounding box center [613, 187] width 49 height 19
type input "0"
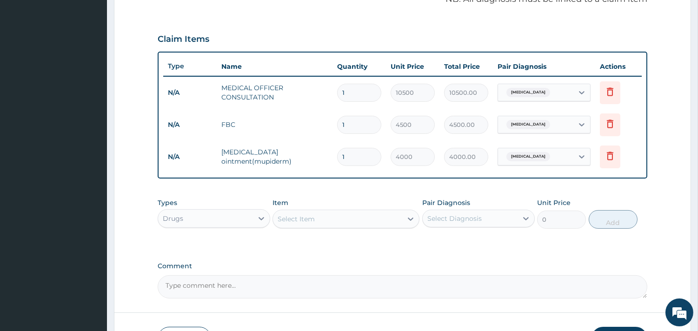
click at [386, 220] on div "Select Item" at bounding box center [337, 219] width 129 height 15
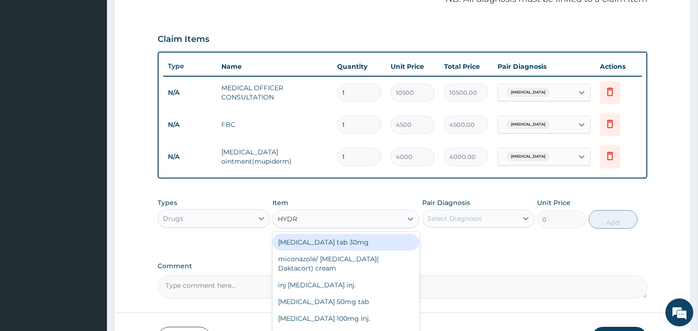
type input "HYDRO"
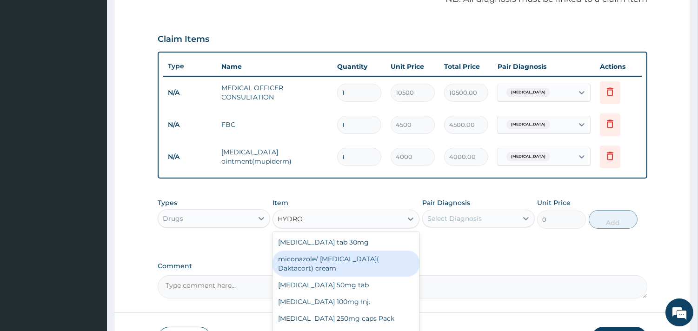
click at [353, 259] on div "miconazole/ Hydrocortisone( Daktacort) cream" at bounding box center [346, 264] width 147 height 26
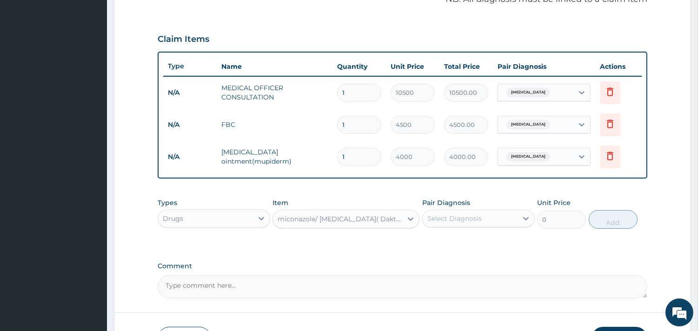
type input "4000"
click at [503, 217] on div "Select Diagnosis" at bounding box center [470, 218] width 95 height 15
click at [495, 238] on div "Atopic dermatitis" at bounding box center [478, 242] width 113 height 19
checkbox input "true"
click at [606, 213] on button "Add" at bounding box center [613, 219] width 49 height 19
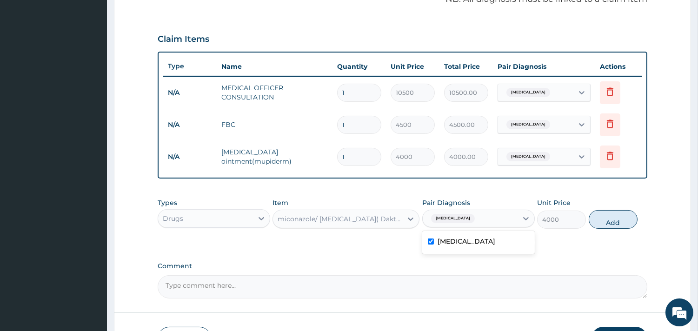
type input "0"
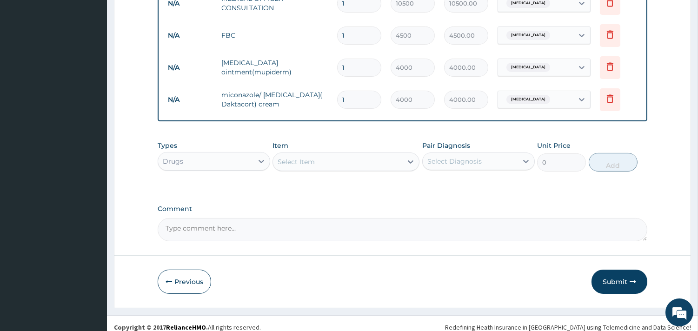
scroll to position [392, 0]
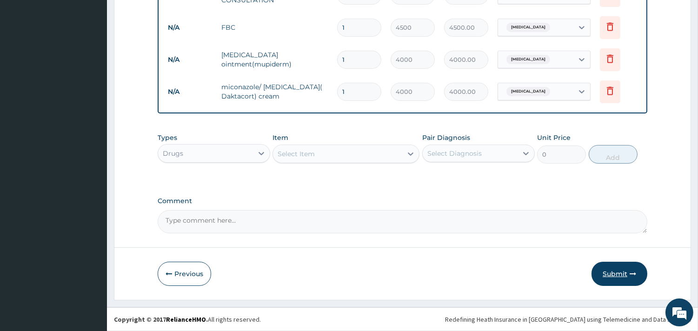
drag, startPoint x: 615, startPoint y: 273, endPoint x: 621, endPoint y: 270, distance: 7.1
click at [621, 270] on button "Submit" at bounding box center [620, 274] width 56 height 24
